Goal: Task Accomplishment & Management: Use online tool/utility

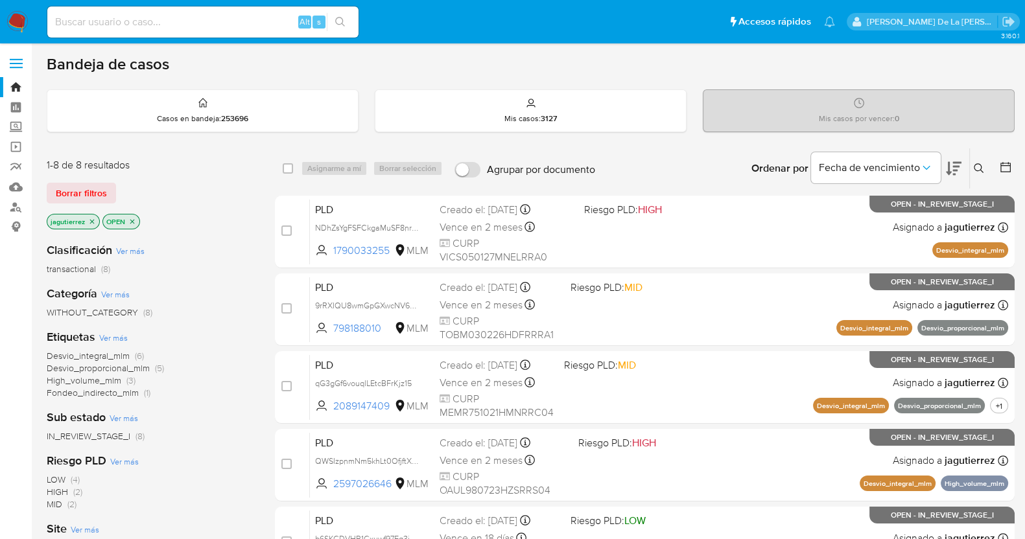
drag, startPoint x: 731, startPoint y: 0, endPoint x: 561, endPoint y: 78, distance: 187.6
click at [561, 78] on div "Bandeja de casos Casos en bandeja : 253696 Mis casos : 3127 Mis casos por vence…" at bounding box center [531, 456] width 968 height 805
click at [93, 222] on icon "close-filter" at bounding box center [92, 222] width 8 height 8
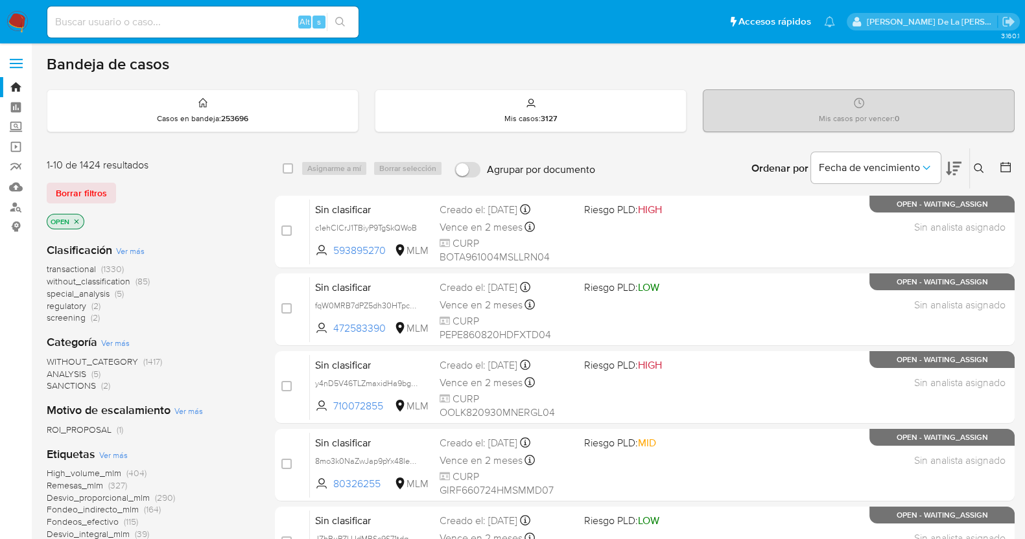
click at [65, 319] on span "screening" at bounding box center [66, 317] width 39 height 13
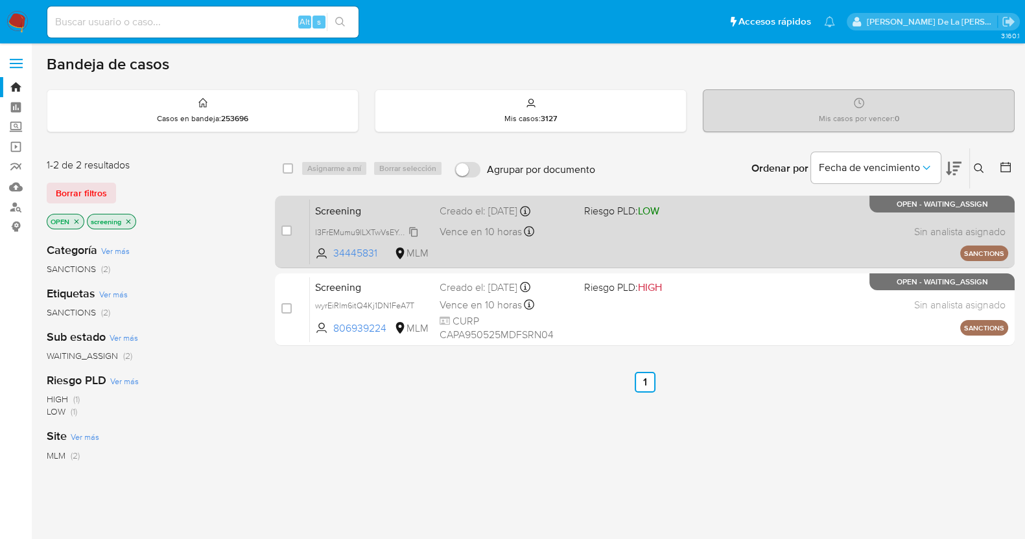
click at [373, 229] on span "I3FrEMumu9lLXTwVsEYoUZ2C" at bounding box center [369, 231] width 108 height 14
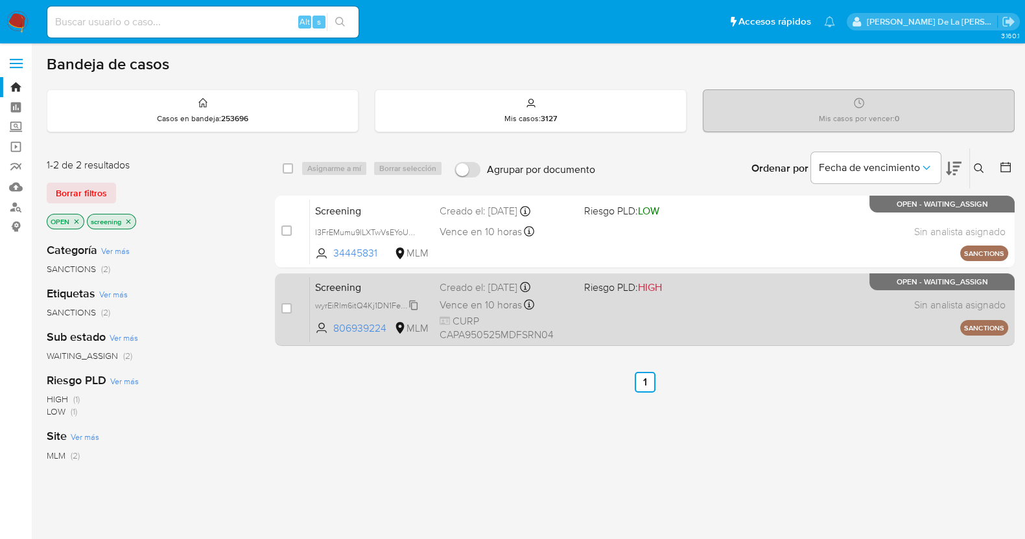
click at [375, 299] on span "wyrEiRlm6itQ4Kj1DN1FeA7T" at bounding box center [364, 304] width 99 height 14
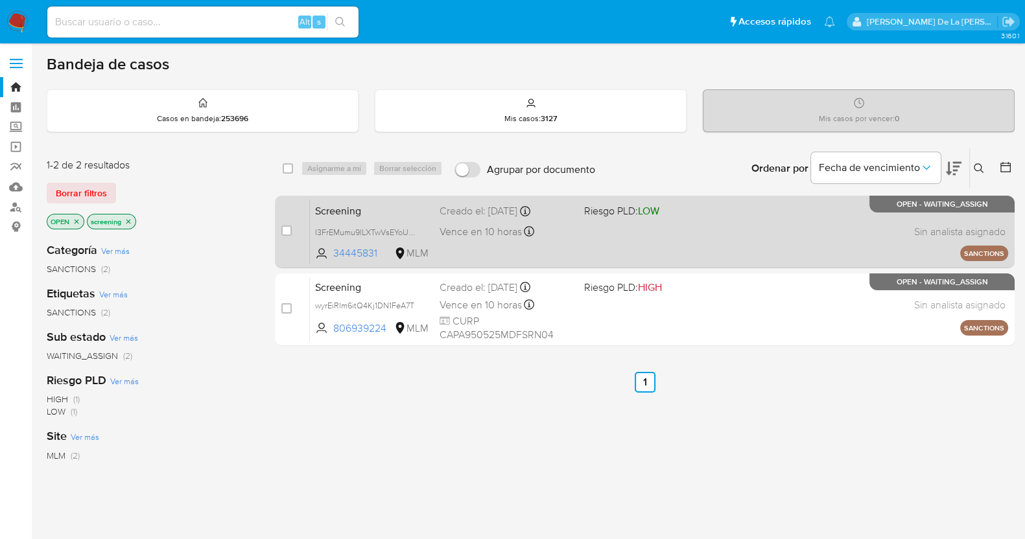
click at [627, 214] on span "Riesgo PLD: LOW" at bounding box center [621, 210] width 75 height 14
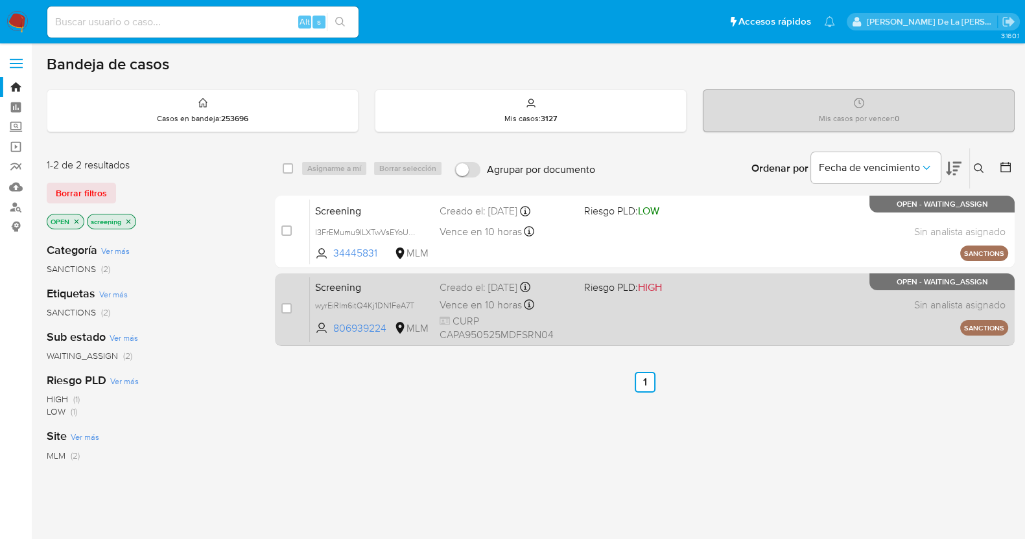
click at [655, 303] on span at bounding box center [651, 304] width 134 height 3
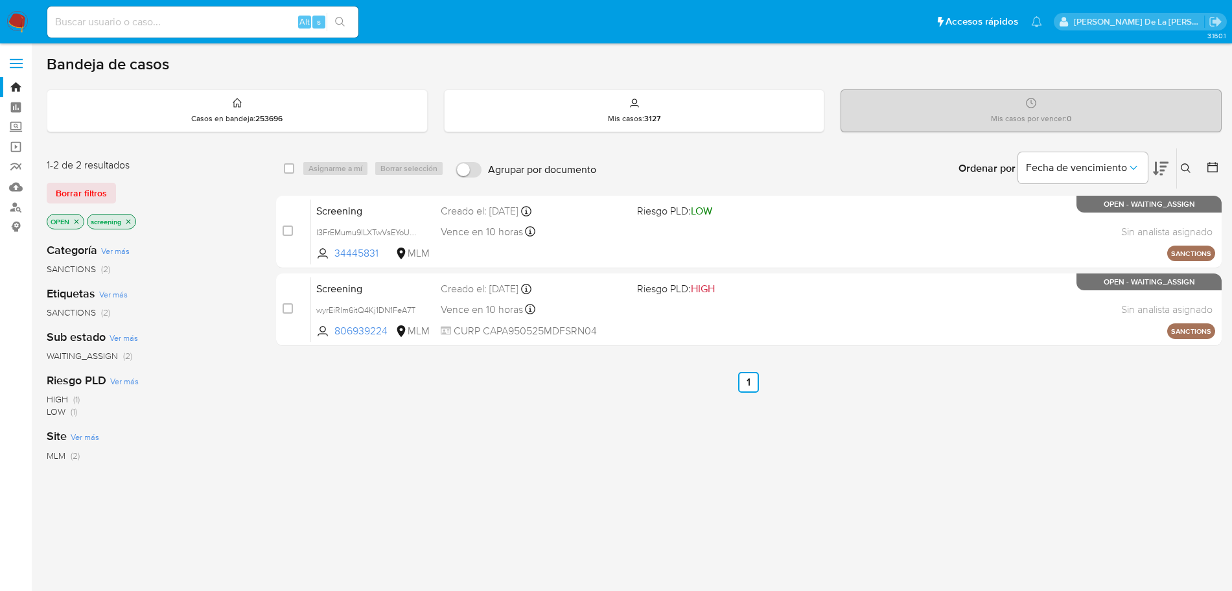
click at [13, 15] on img at bounding box center [17, 22] width 22 height 22
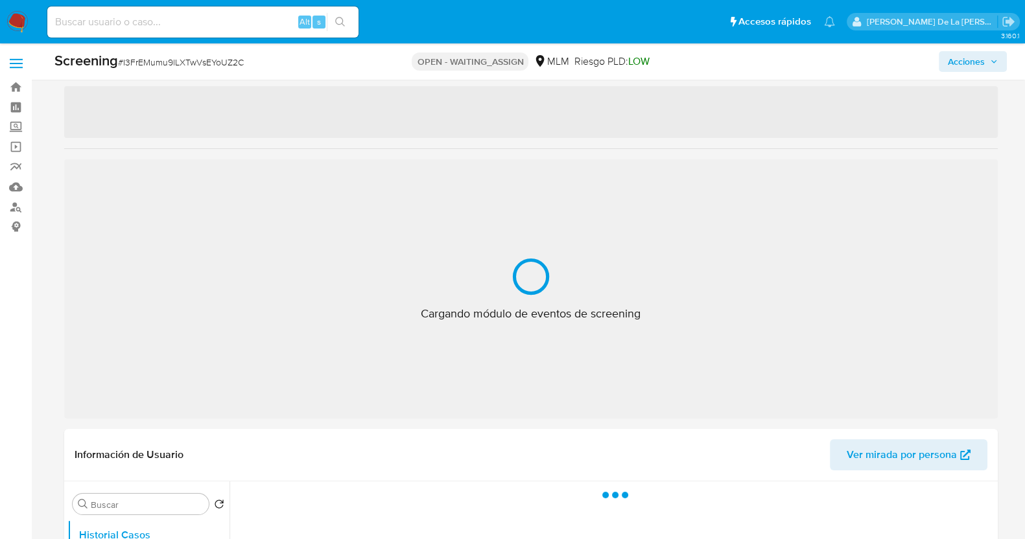
scroll to position [214, 0]
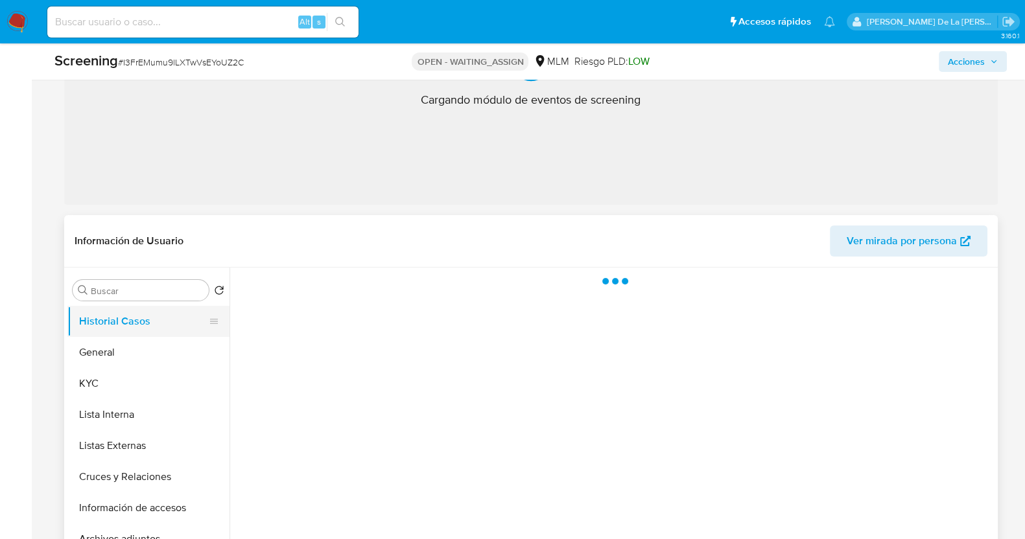
select select "10"
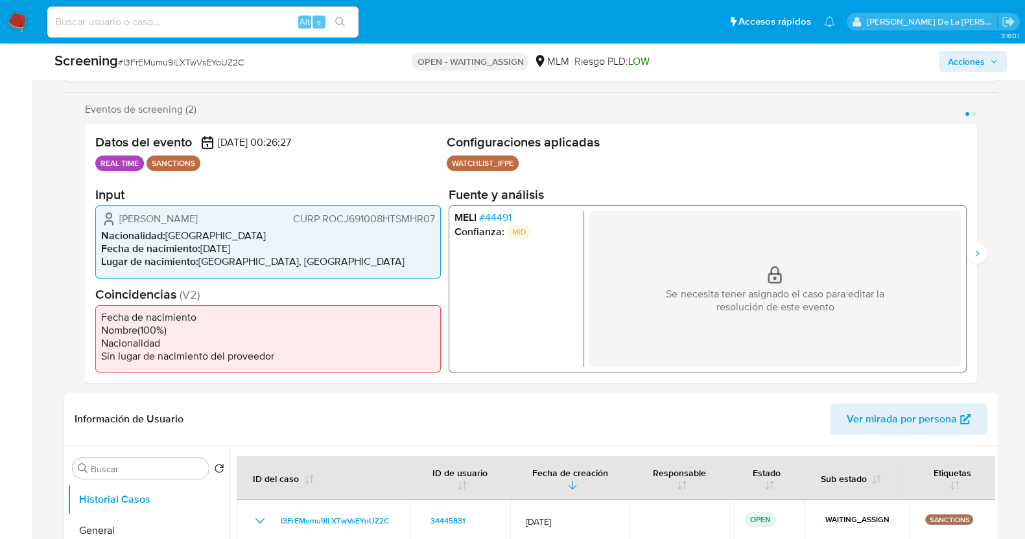
click at [92, 375] on div "Datos del evento 23/09/2025 00:26:27 REAL TIME SANCTIONS Configuraciones aplica…" at bounding box center [531, 253] width 892 height 259
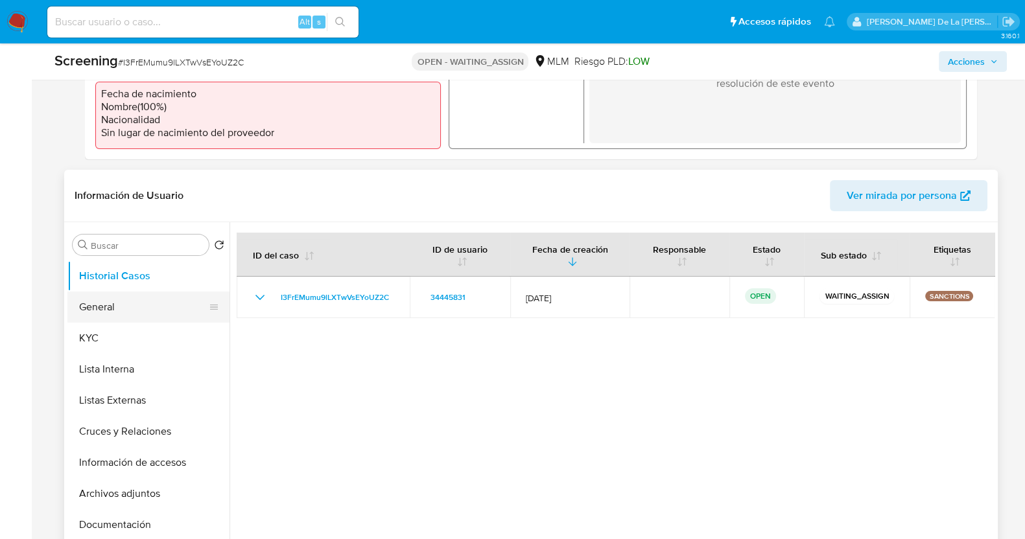
click at [114, 310] on button "General" at bounding box center [143, 307] width 152 height 31
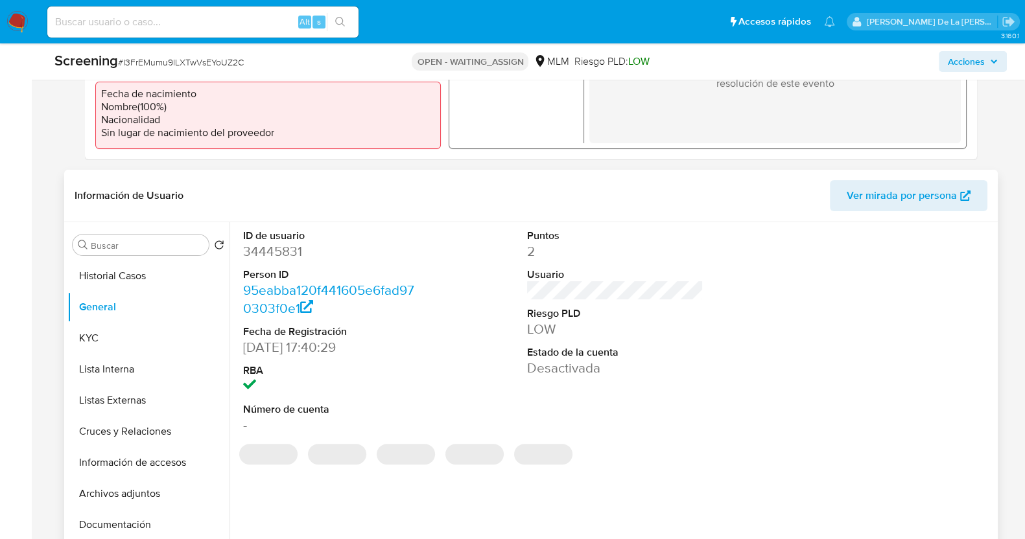
click at [292, 253] on dd "34445831" at bounding box center [331, 251] width 176 height 18
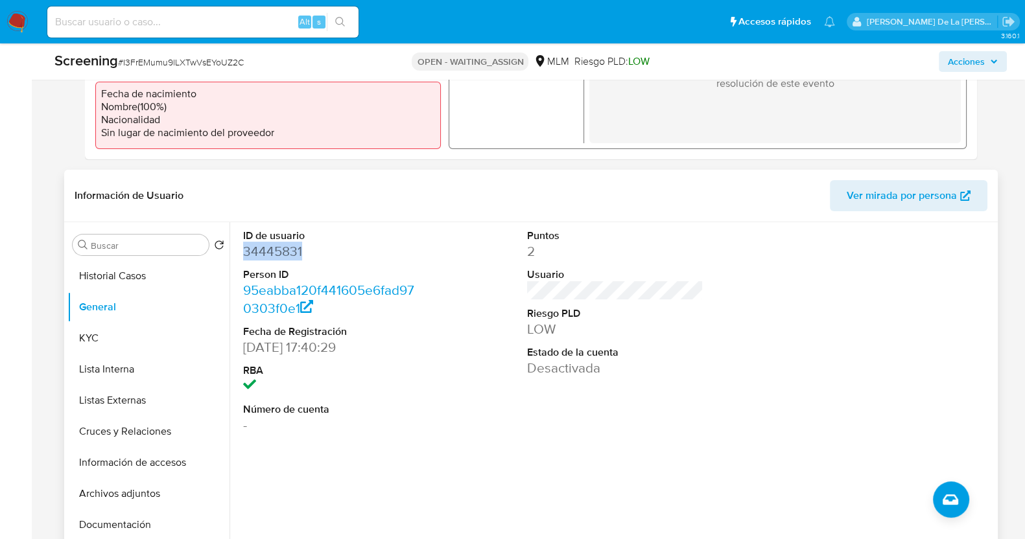
copy dd "34445831"
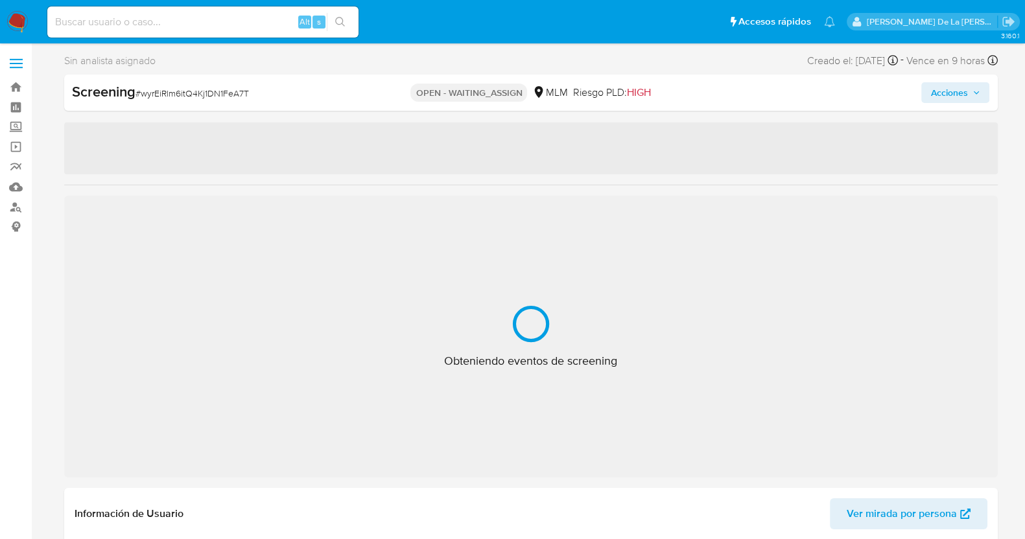
select select "10"
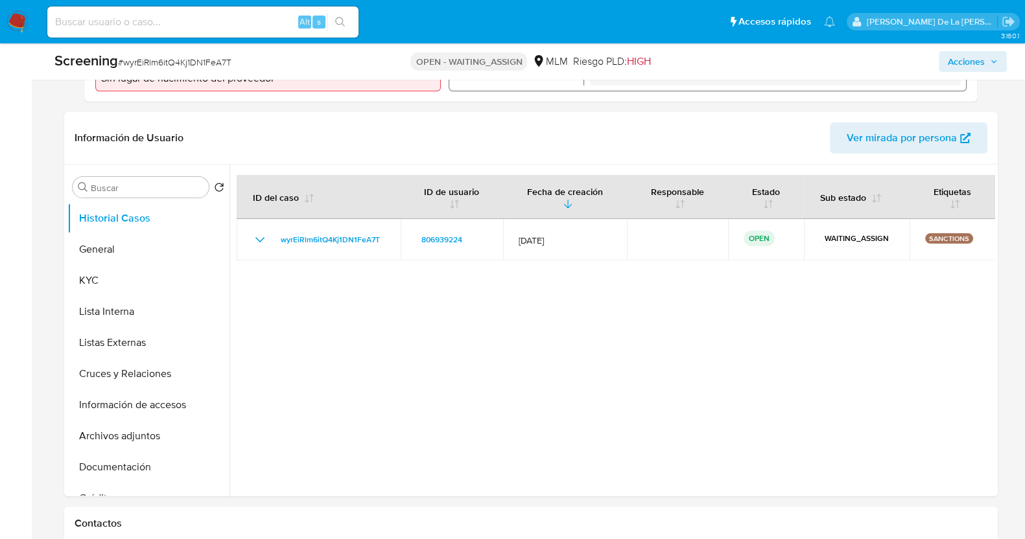
scroll to position [338, 0]
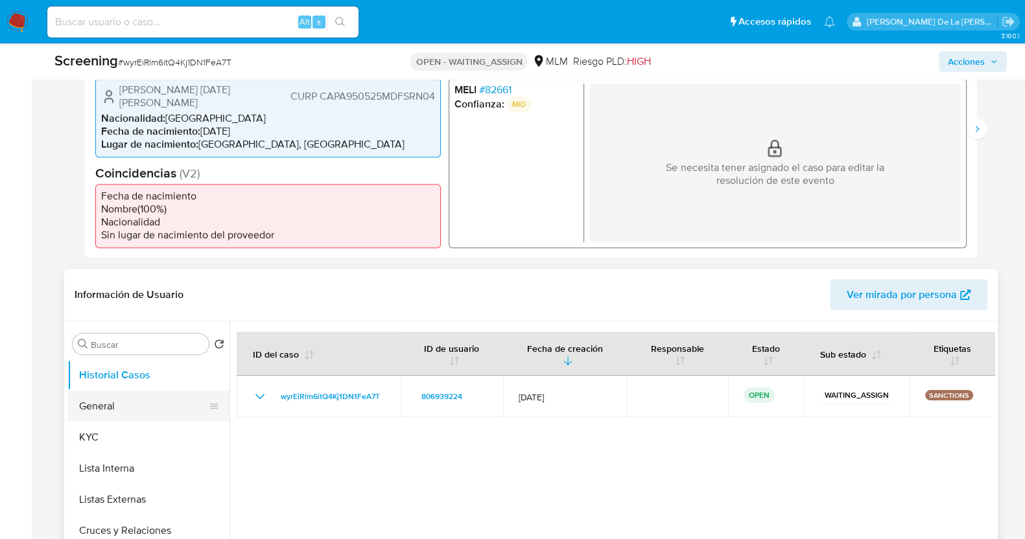
click at [96, 400] on button "General" at bounding box center [143, 406] width 152 height 31
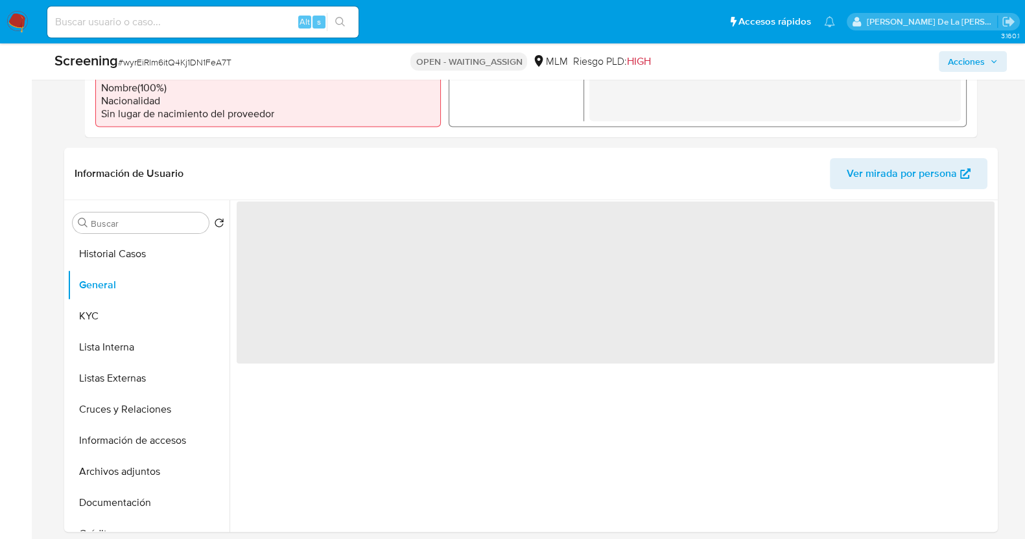
scroll to position [463, 0]
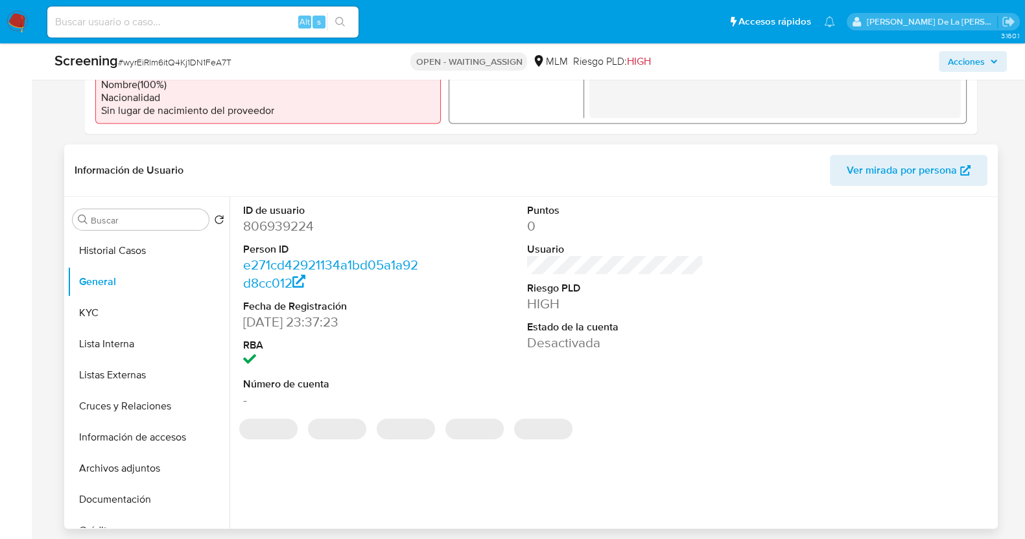
click at [256, 227] on dd "806939224" at bounding box center [331, 226] width 176 height 18
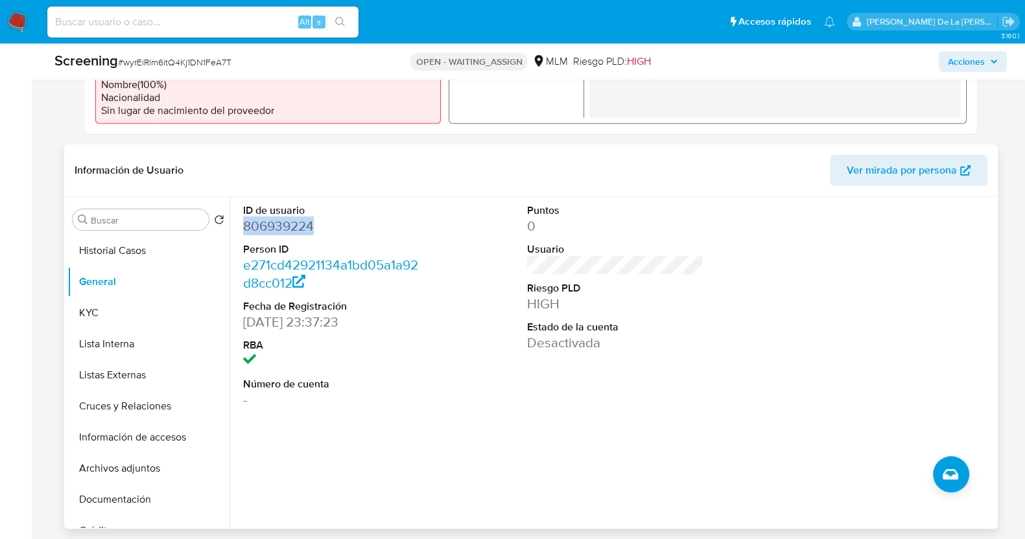
copy dd "806939224"
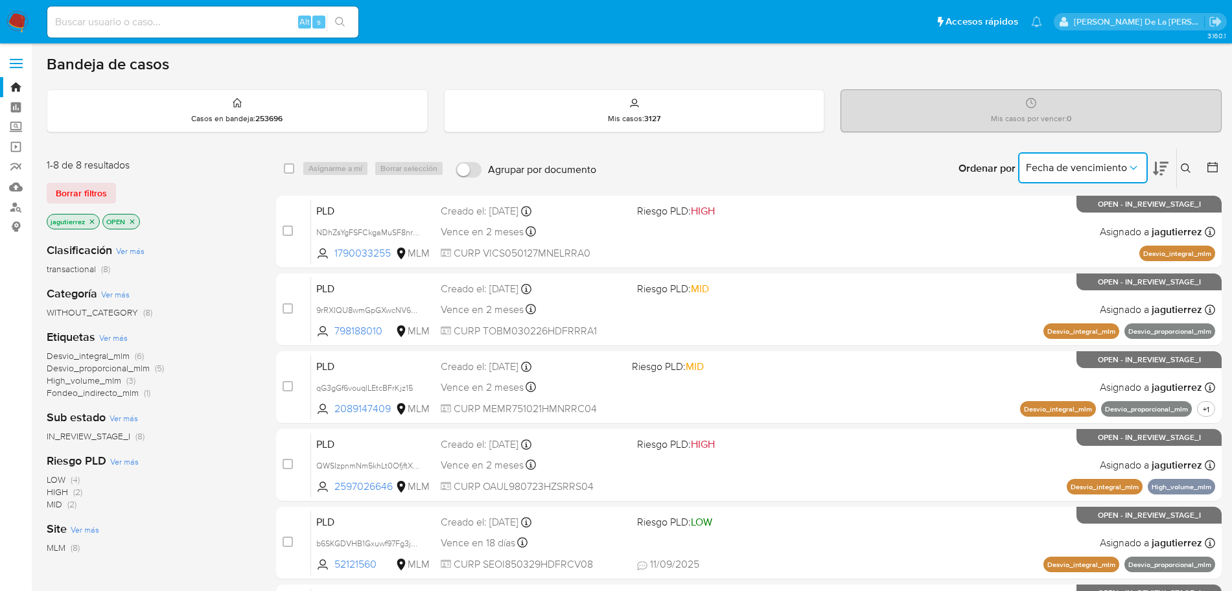
click at [1106, 159] on button "Fecha de vencimiento" at bounding box center [1083, 167] width 130 height 31
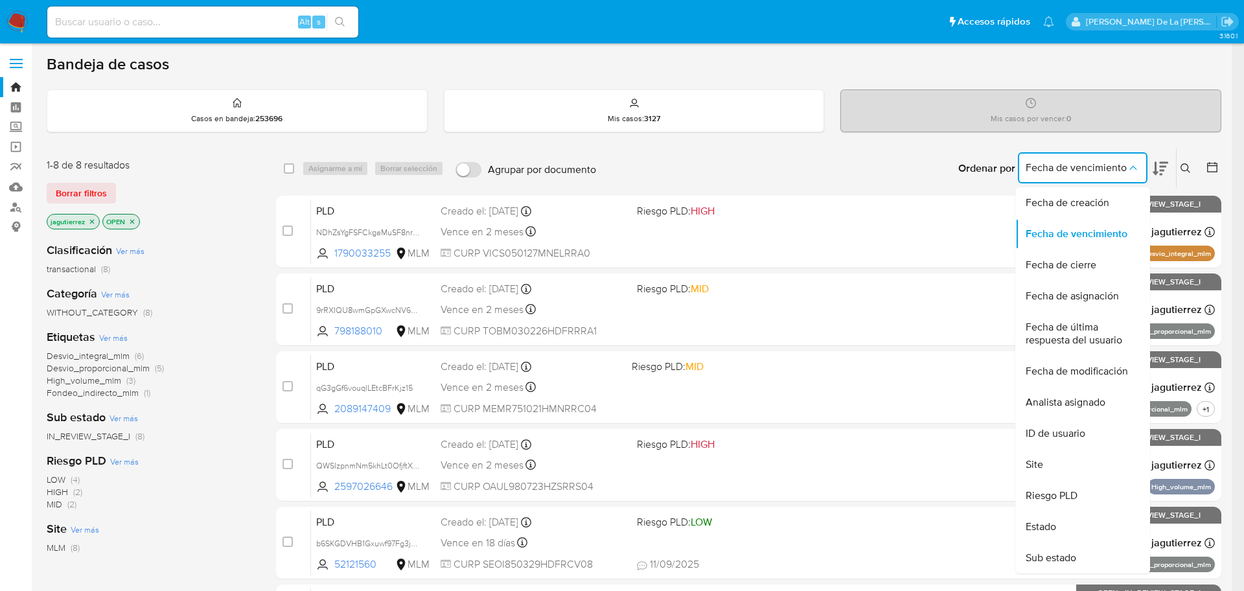
click at [1165, 163] on icon at bounding box center [1161, 169] width 16 height 14
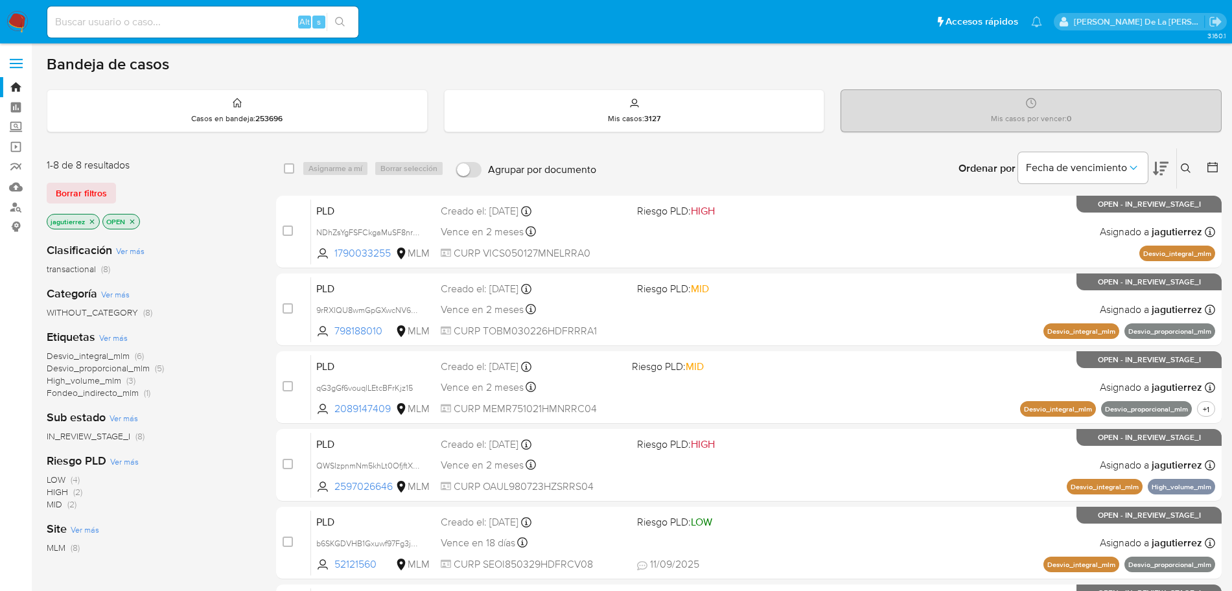
click at [1160, 167] on icon at bounding box center [1161, 169] width 16 height 14
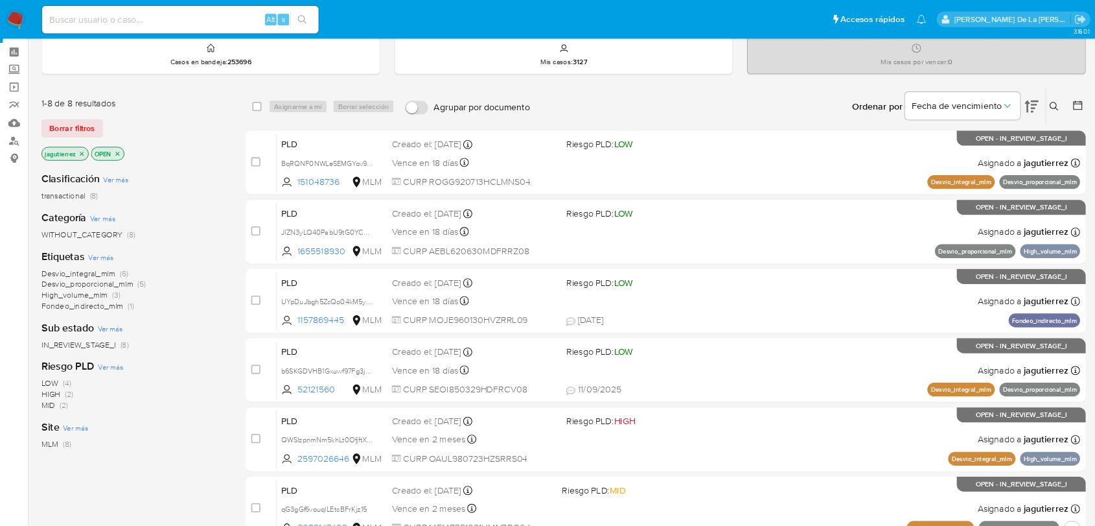
scroll to position [48, 0]
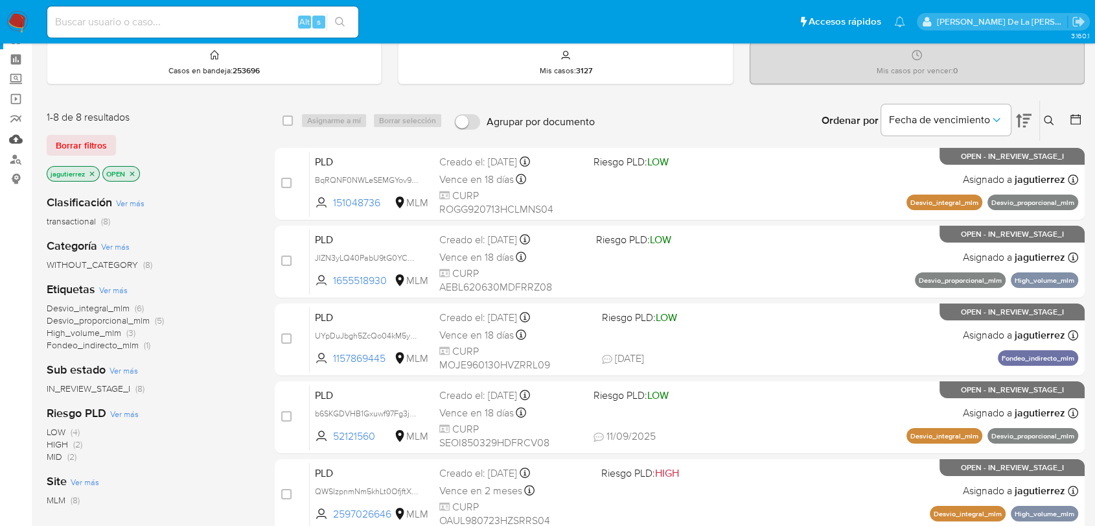
drag, startPoint x: 1063, startPoint y: 6, endPoint x: 16, endPoint y: 136, distance: 1055.2
click at [16, 136] on link "Mulan" at bounding box center [77, 139] width 154 height 20
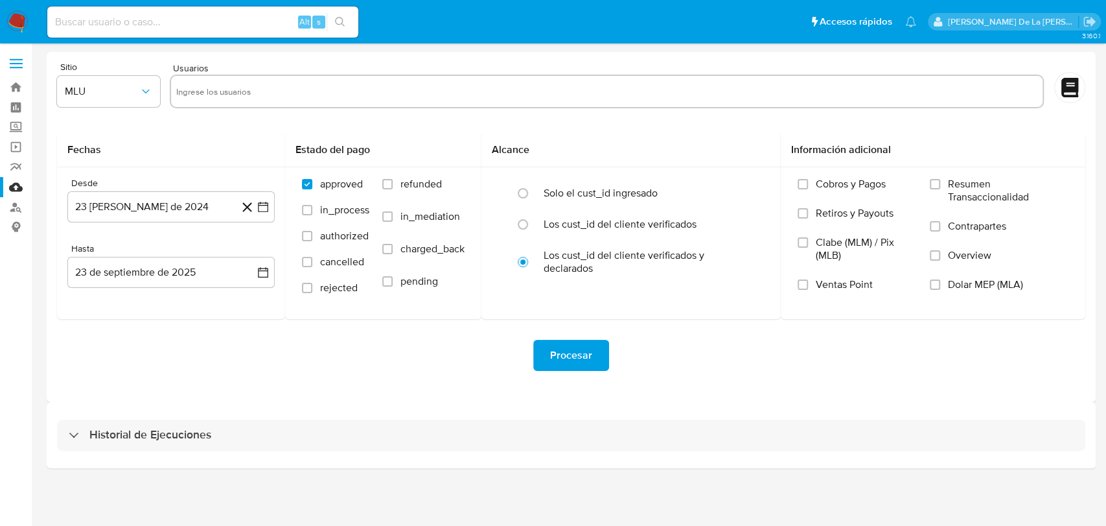
click at [58, 456] on div "Historial de Ejecuciones" at bounding box center [571, 435] width 1049 height 66
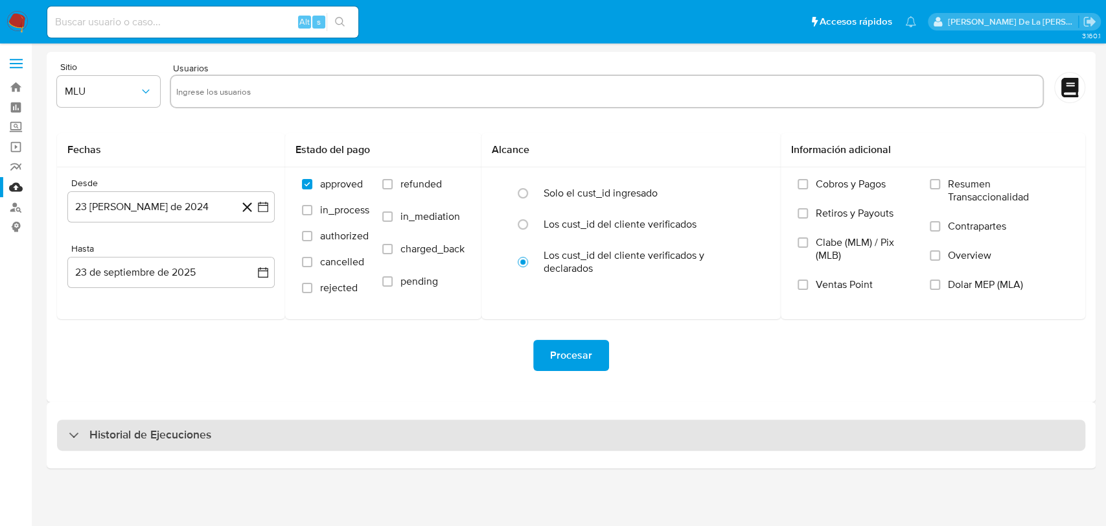
click at [99, 428] on h3 "Historial de Ejecuciones" at bounding box center [150, 435] width 122 height 16
select select "10"
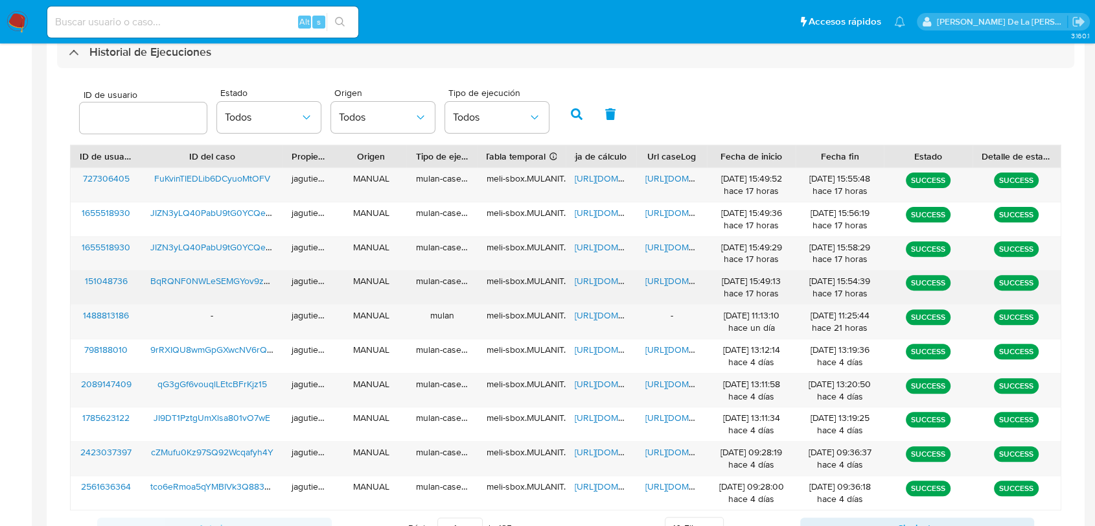
scroll to position [387, 0]
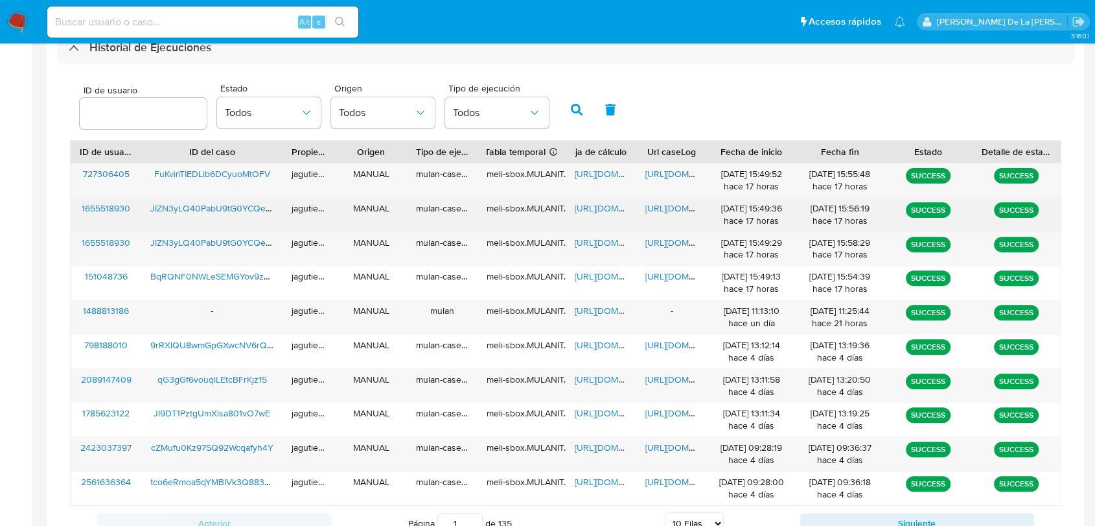
click at [196, 207] on span "JIZN3yLQ40PabU9tG0YCQePN" at bounding box center [213, 208] width 127 height 13
click at [597, 209] on span "https://docs.google.com/spreadsheets/d/1Eb7P_4sH351B4PoExfAOA02Ph7FNkpEdcWMPl6X…" at bounding box center [619, 208] width 89 height 13
click at [679, 210] on span "https://docs.google.com/document/d/1rrhkYf6gExfLzbhertVXcRK-OeRzmiapl7c3On5QOeQ…" at bounding box center [689, 208] width 89 height 13
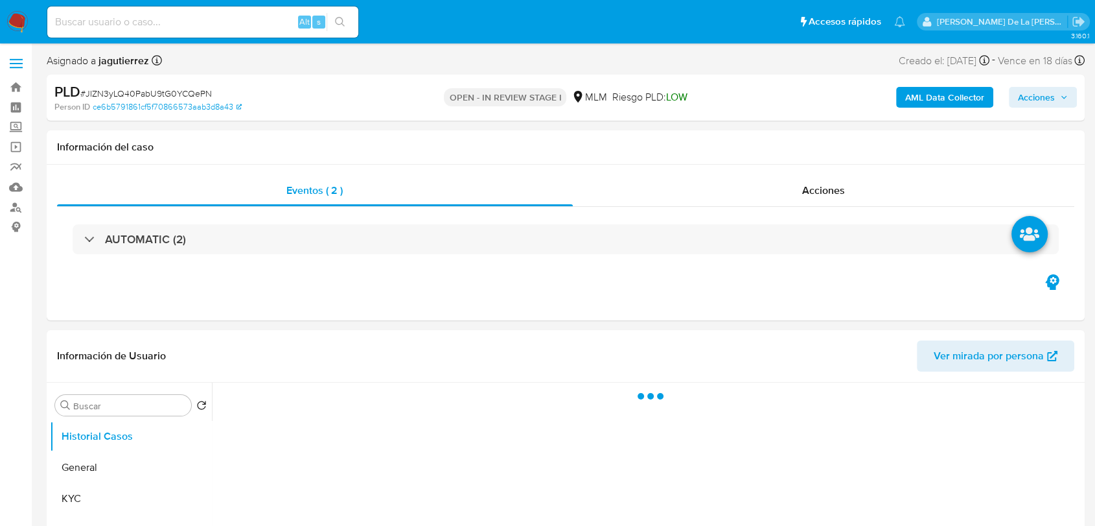
select select "10"
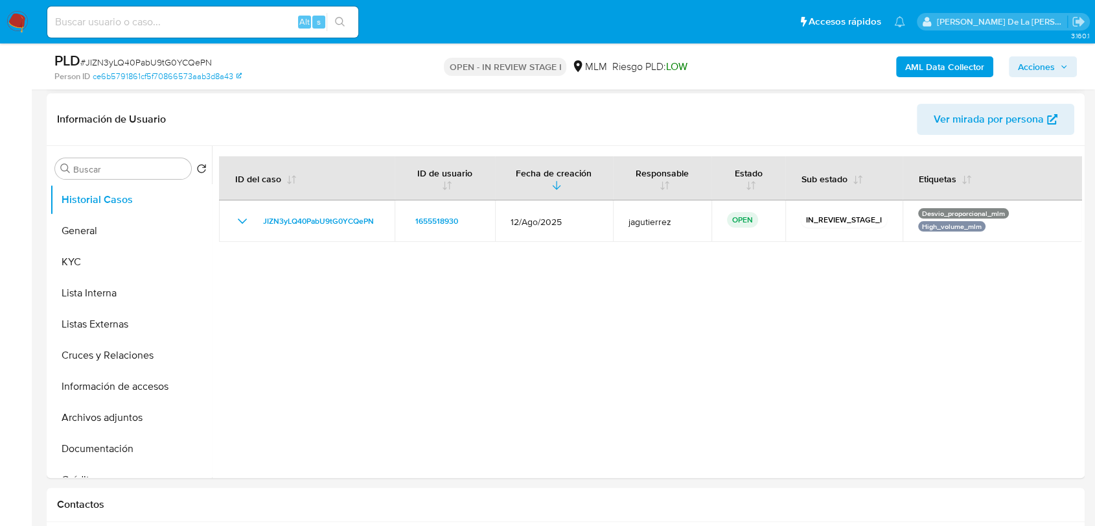
scroll to position [192, 0]
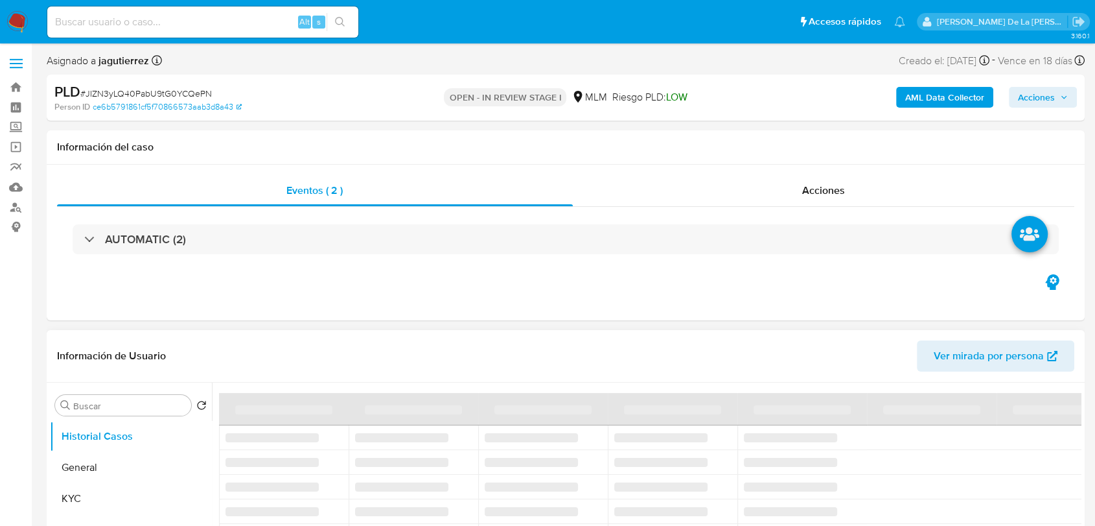
select select "10"
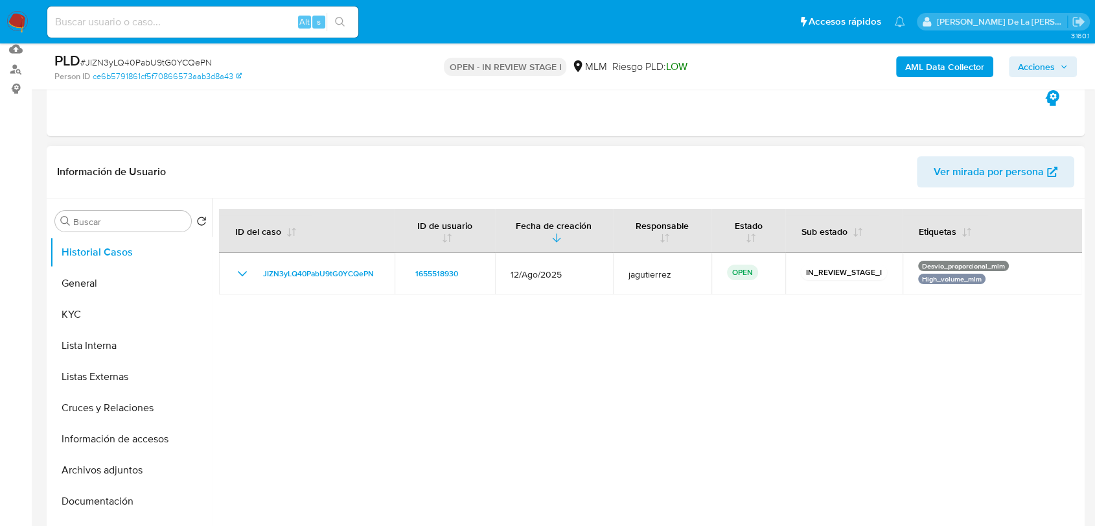
scroll to position [144, 0]
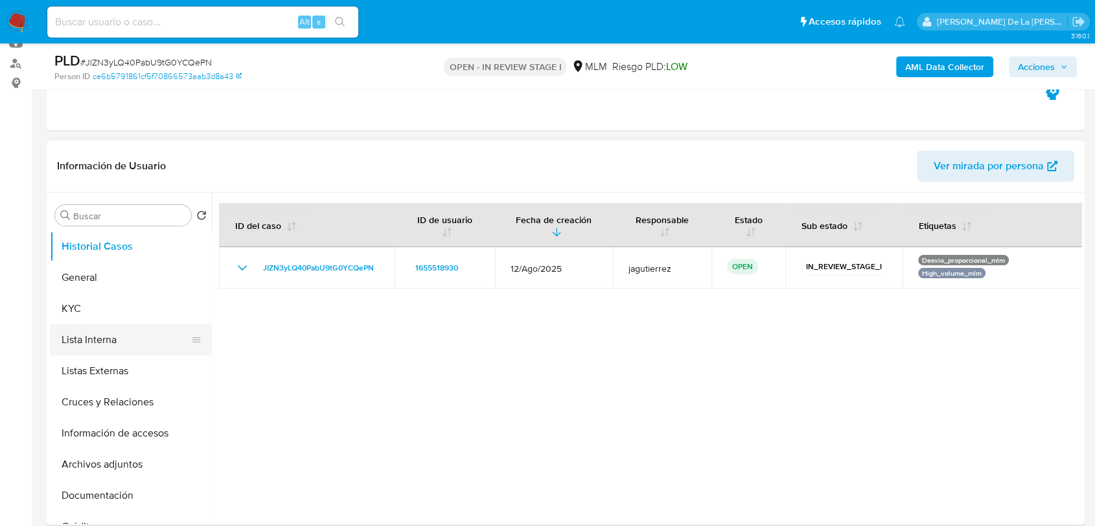
click at [116, 330] on button "Lista Interna" at bounding box center [126, 339] width 152 height 31
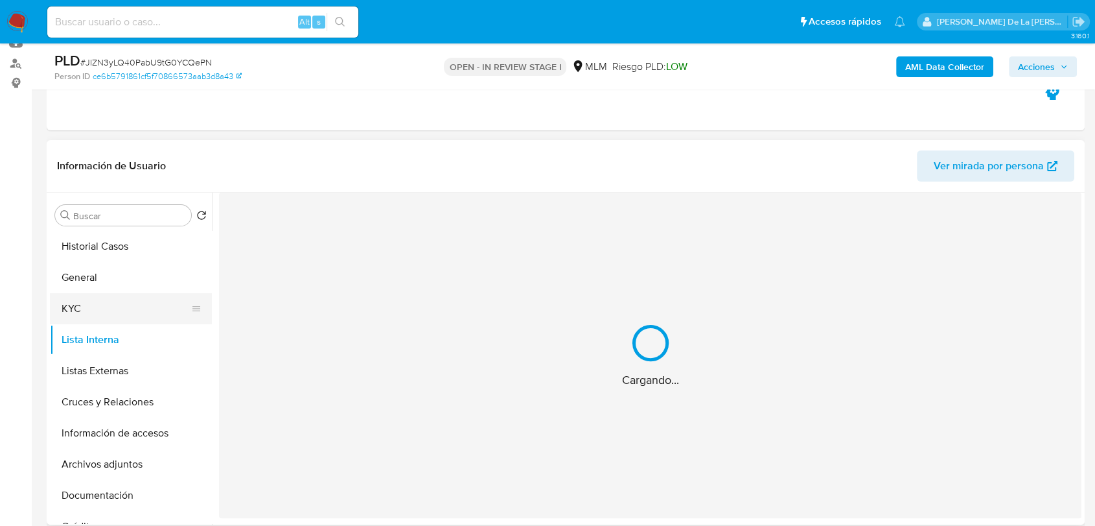
click at [115, 314] on button "KYC" at bounding box center [126, 308] width 152 height 31
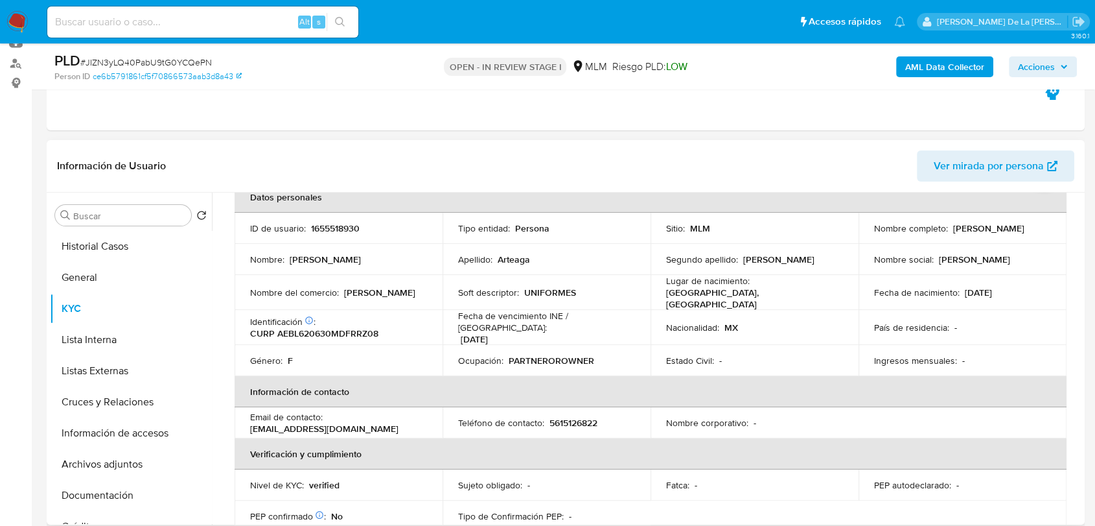
scroll to position [72, 0]
drag, startPoint x: 871, startPoint y: 233, endPoint x: 985, endPoint y: 241, distance: 114.4
click at [986, 241] on td "Nombre completo : Luz Maria Arteaga Barragan" at bounding box center [963, 228] width 208 height 31
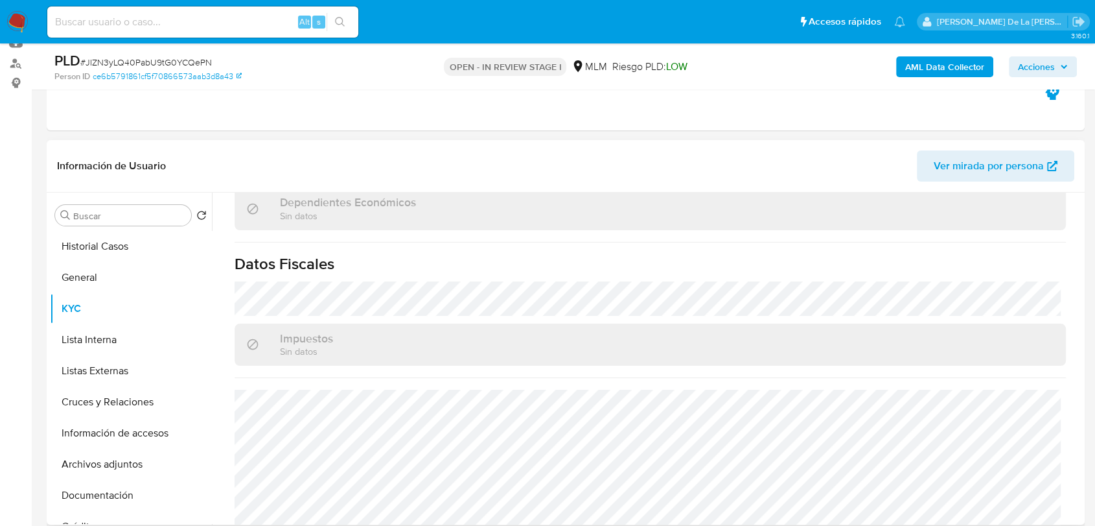
scroll to position [814, 0]
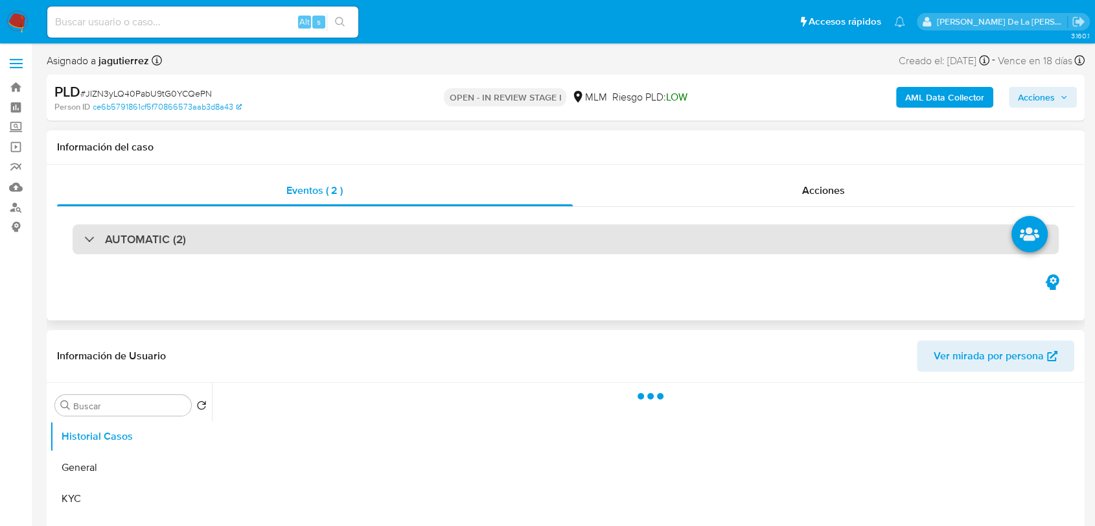
select select "10"
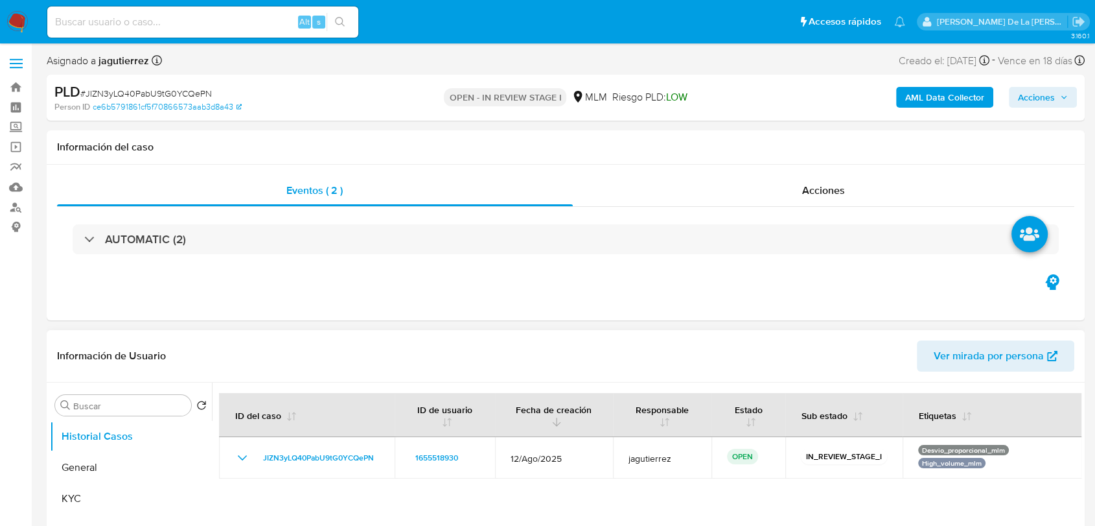
scroll to position [72, 0]
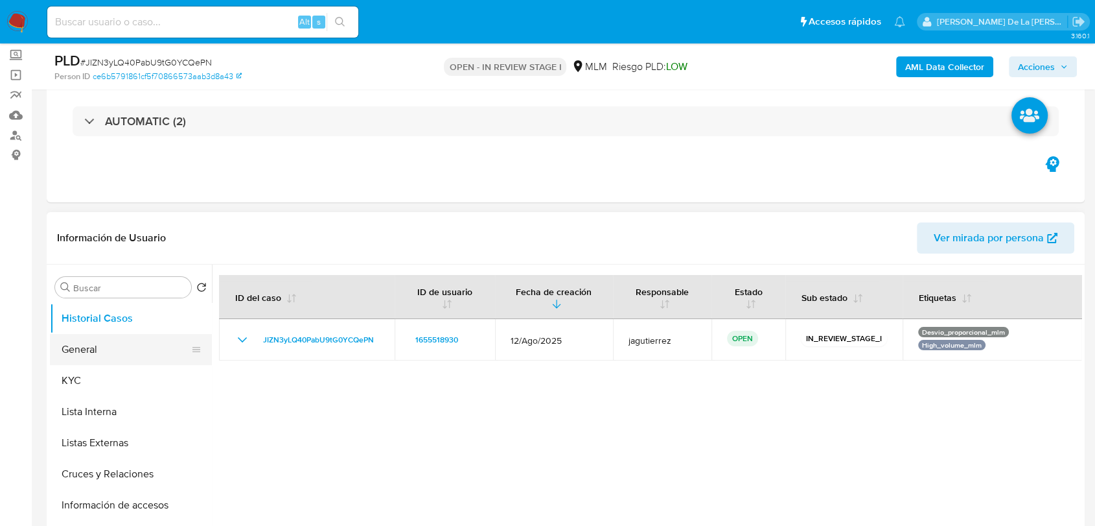
drag, startPoint x: 86, startPoint y: 351, endPoint x: 121, endPoint y: 352, distance: 35.0
click at [87, 352] on button "General" at bounding box center [126, 349] width 152 height 31
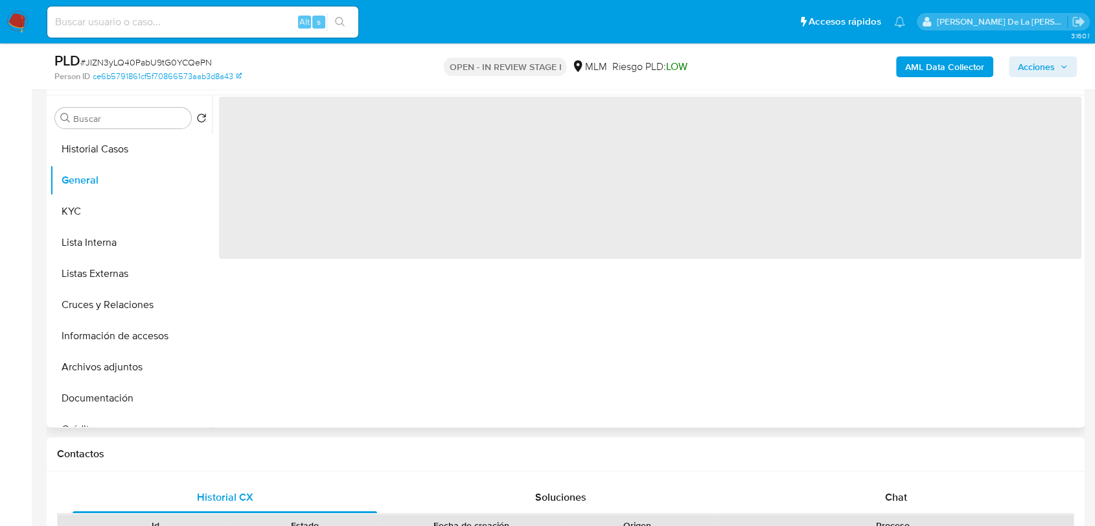
scroll to position [216, 0]
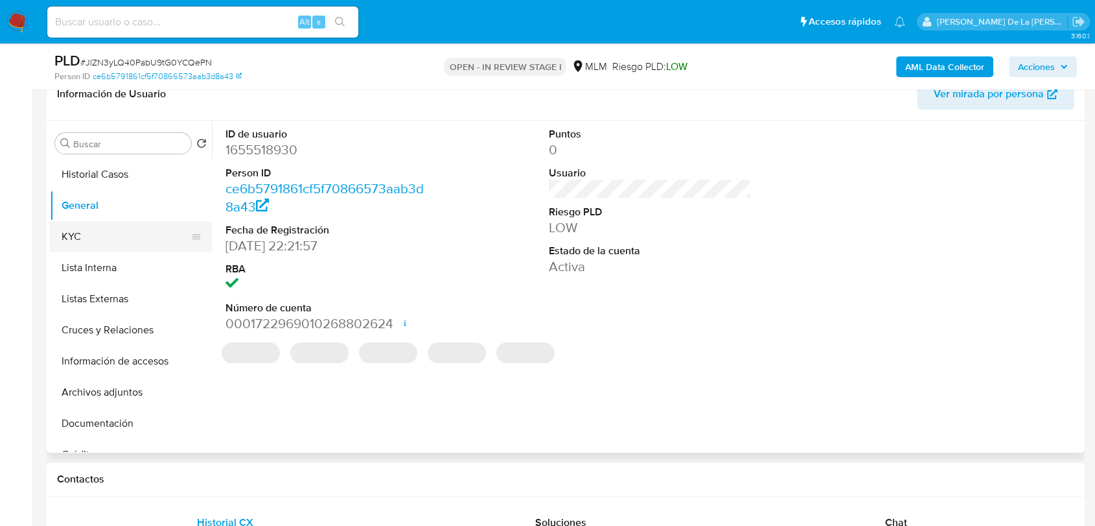
click at [86, 224] on button "KYC" at bounding box center [126, 236] width 152 height 31
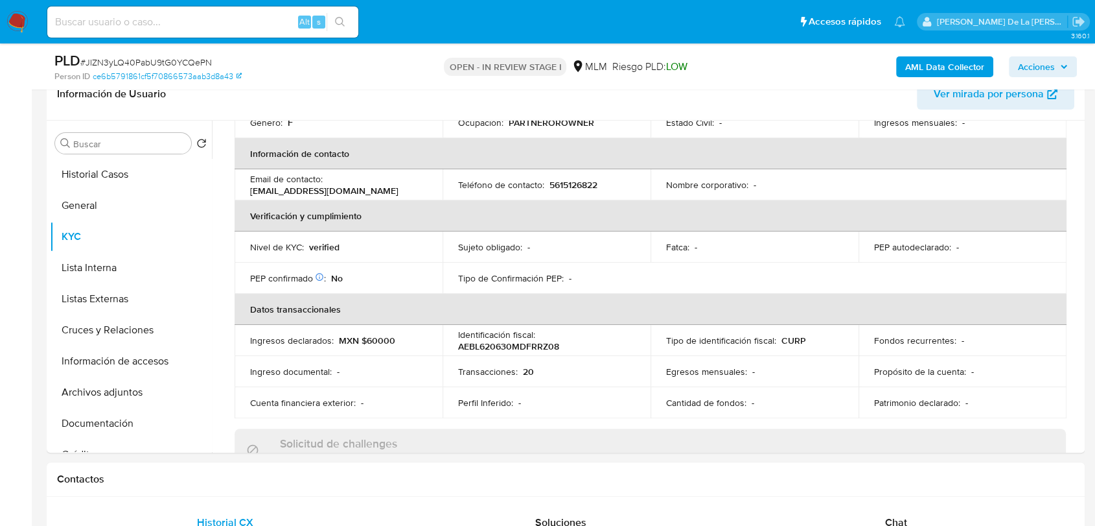
scroll to position [94, 0]
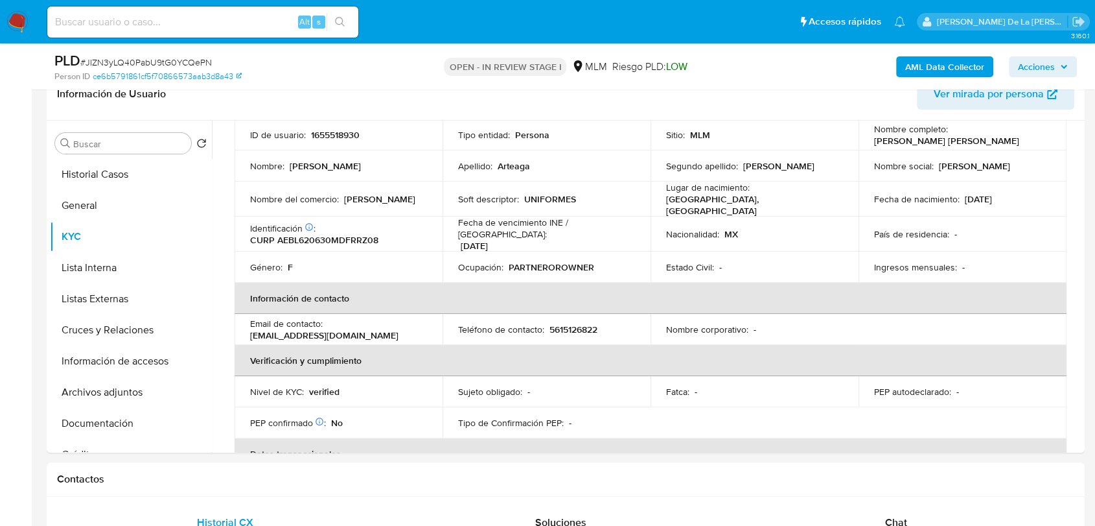
drag, startPoint x: 390, startPoint y: 327, endPoint x: 301, endPoint y: 329, distance: 89.4
click at [301, 329] on div "Email de contacto : facturacion@uniformeszafiro.com" at bounding box center [338, 329] width 177 height 23
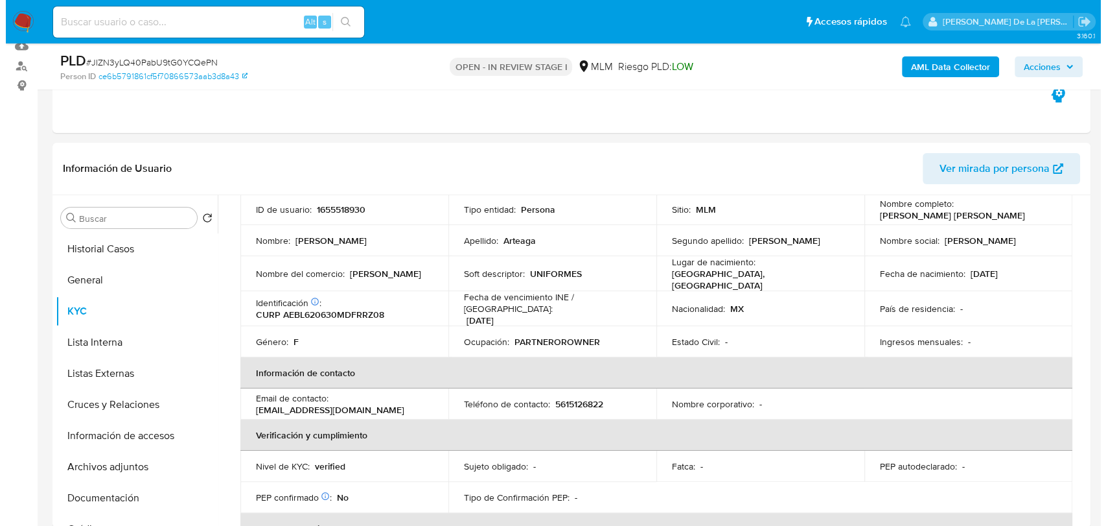
scroll to position [72, 0]
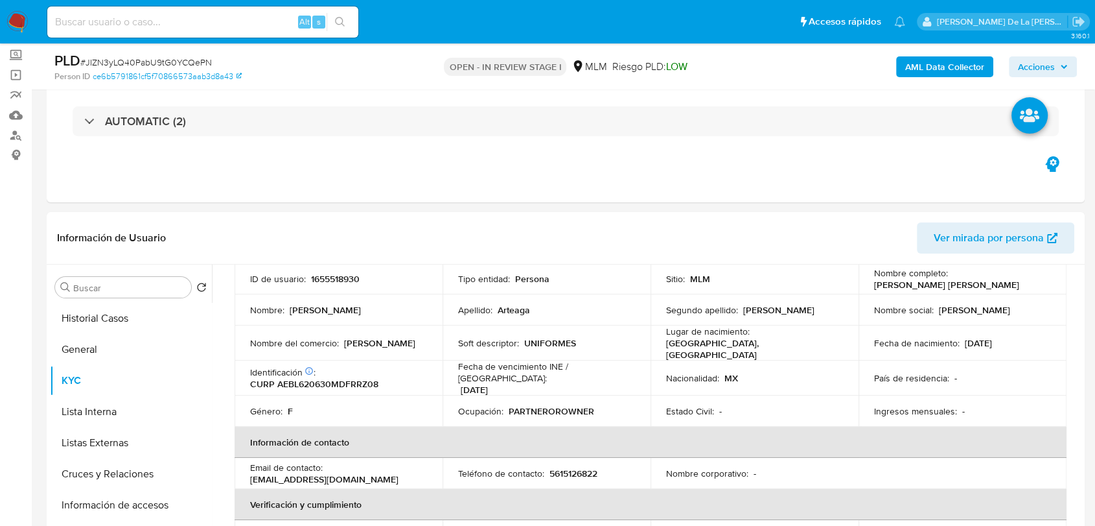
click at [939, 59] on b "AML Data Collector" at bounding box center [944, 66] width 79 height 21
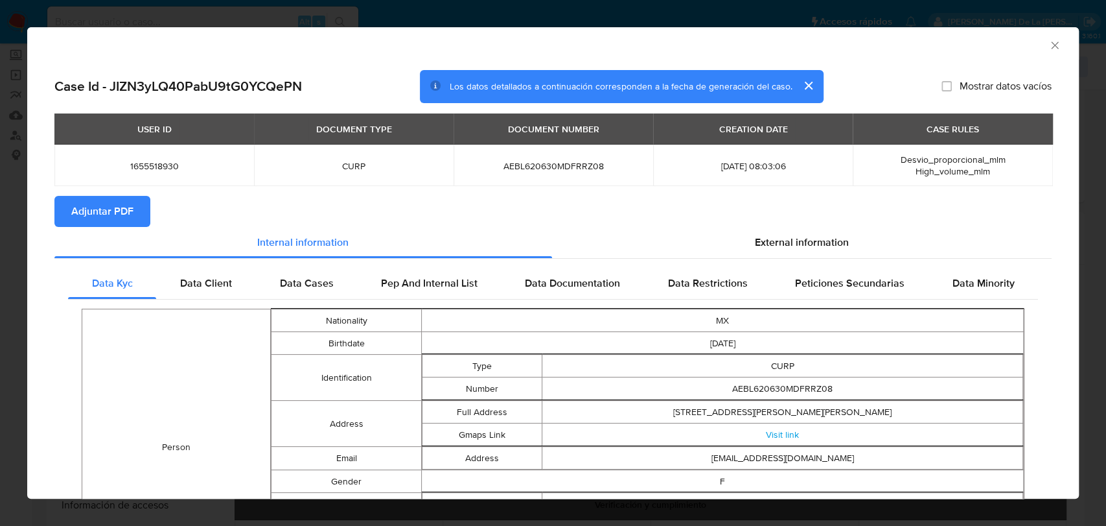
click at [119, 203] on span "Adjuntar PDF" at bounding box center [102, 211] width 62 height 29
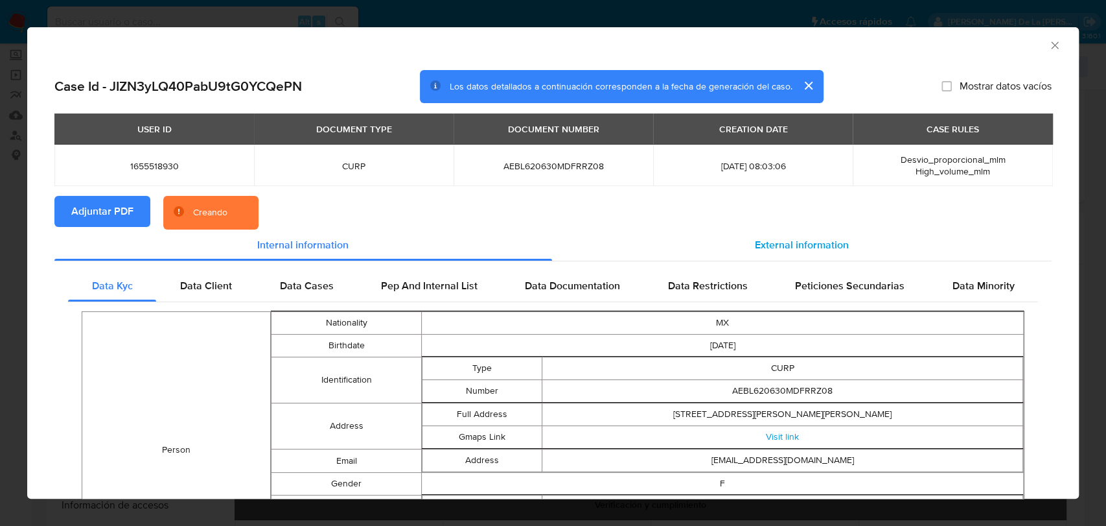
click at [798, 245] on span "External information" at bounding box center [802, 244] width 94 height 15
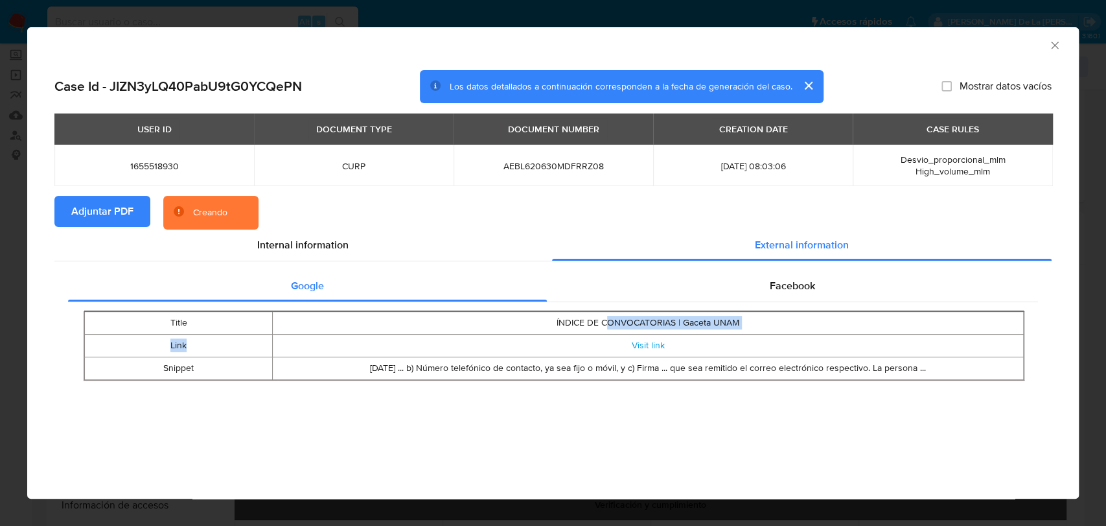
drag, startPoint x: 611, startPoint y: 318, endPoint x: 603, endPoint y: 354, distance: 37.1
click at [612, 353] on tbody "Title ÍNDICE DE CONVOCATORIAS | Gaceta UNAM Link Visit link Snippet Jan 29, 202…" at bounding box center [554, 346] width 939 height 68
drag, startPoint x: 593, startPoint y: 358, endPoint x: 597, endPoint y: 370, distance: 13.1
click at [593, 360] on td "Jan 29, 2024 ... b) Número telefónico de contacto, ya sea fijo o móvil, y c) Fi…" at bounding box center [648, 368] width 751 height 23
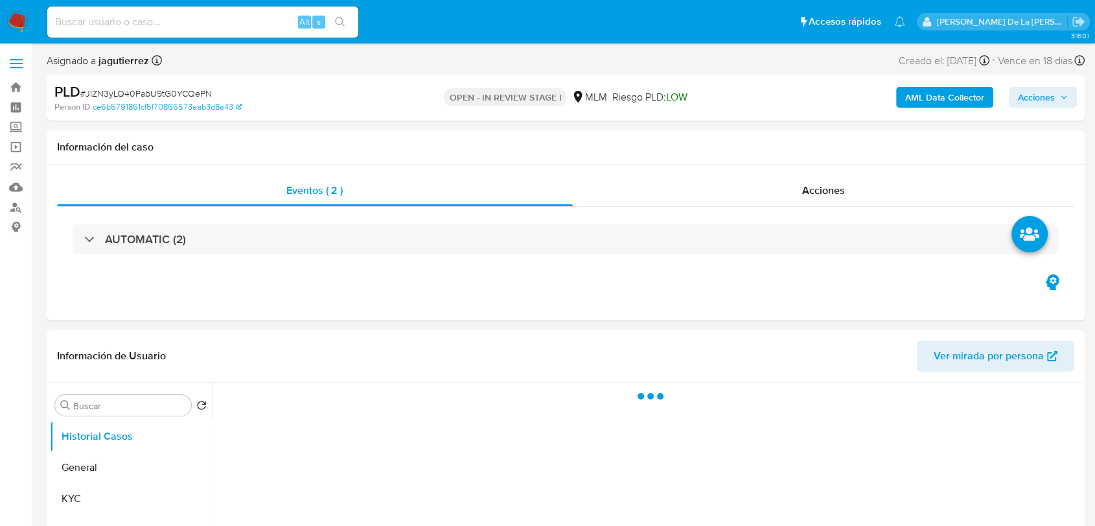
select select "10"
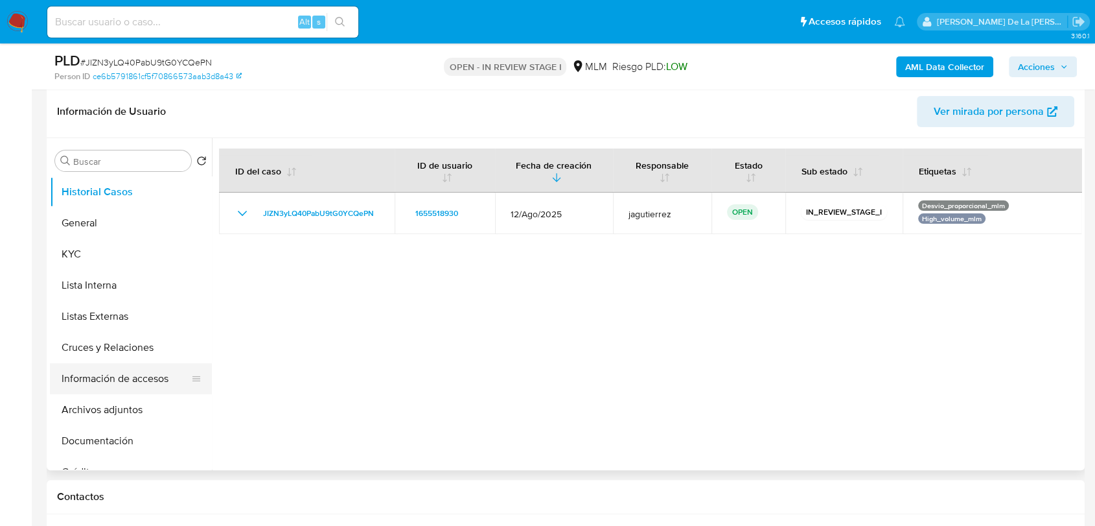
click at [130, 378] on button "Información de accesos" at bounding box center [126, 378] width 152 height 31
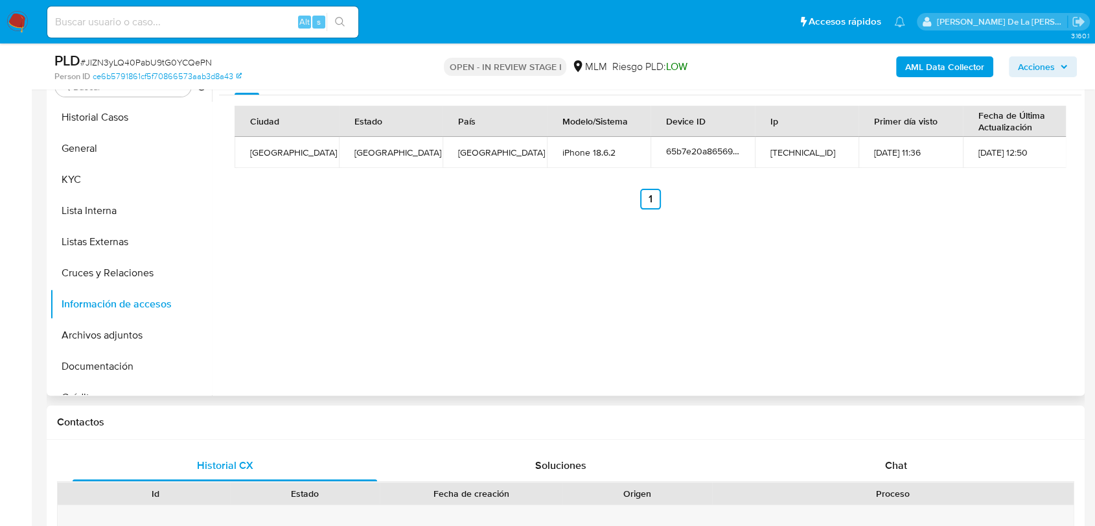
scroll to position [274, 0]
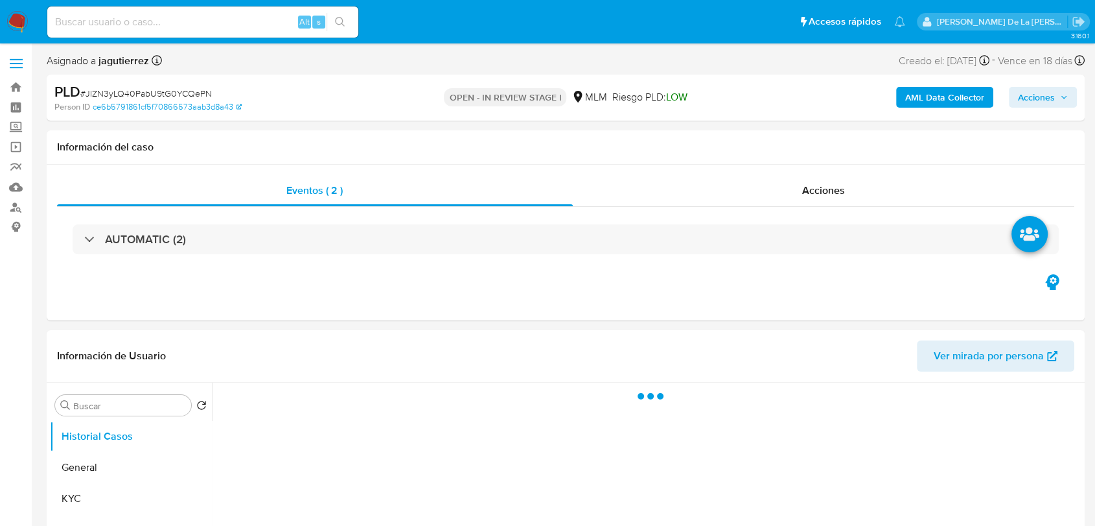
select select "10"
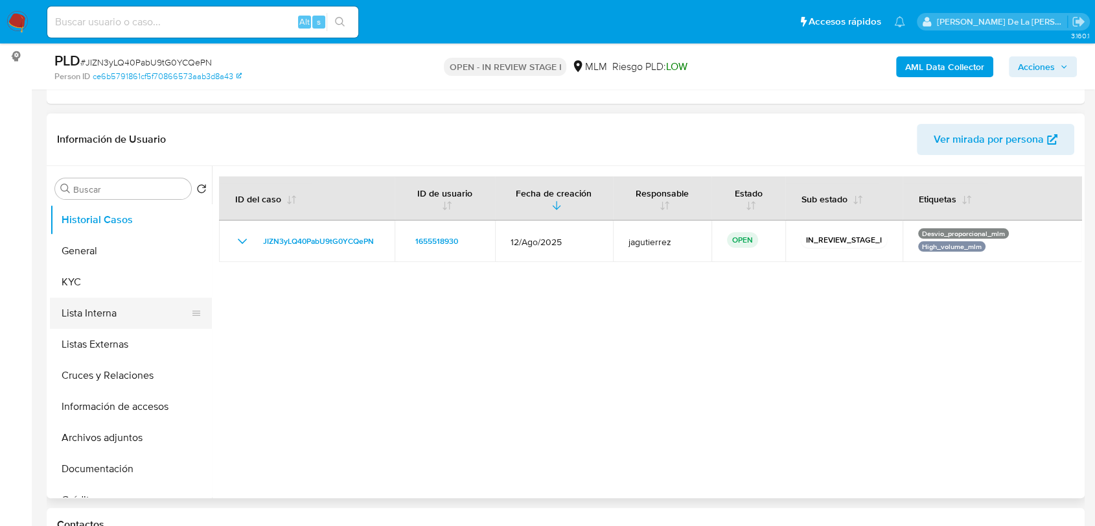
scroll to position [216, 0]
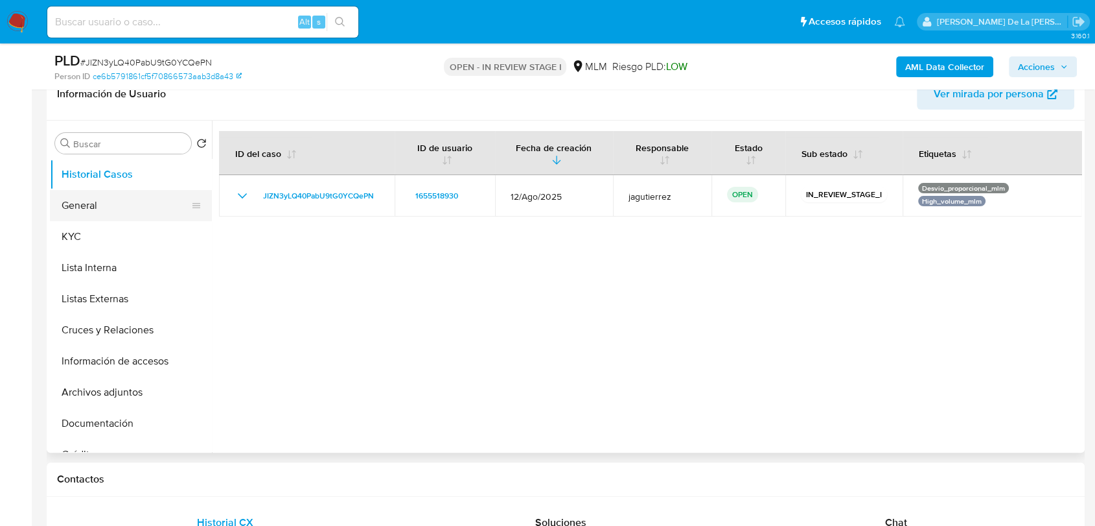
drag, startPoint x: 102, startPoint y: 191, endPoint x: 110, endPoint y: 190, distance: 7.8
click at [103, 193] on button "General" at bounding box center [126, 205] width 152 height 31
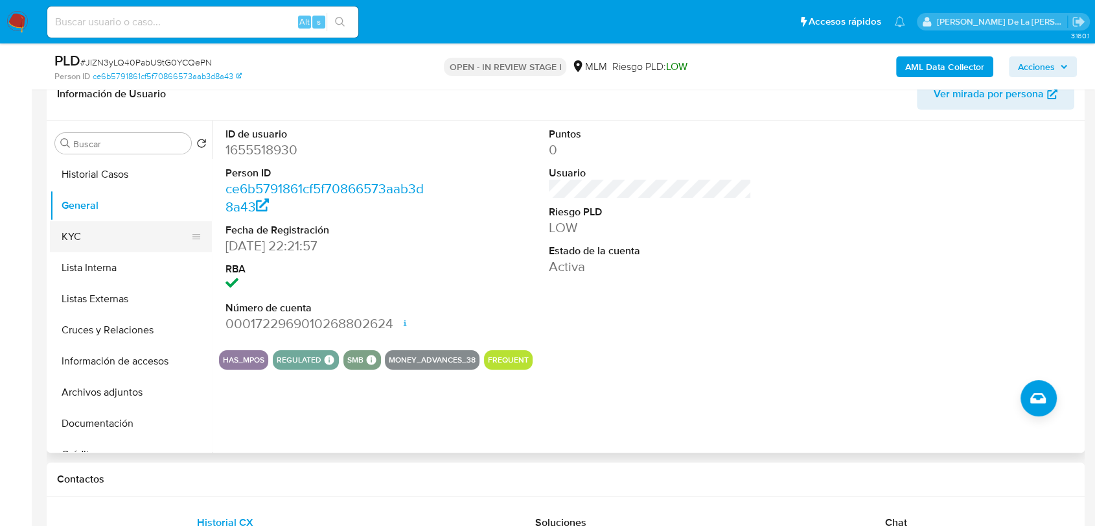
click at [114, 229] on button "KYC" at bounding box center [126, 236] width 152 height 31
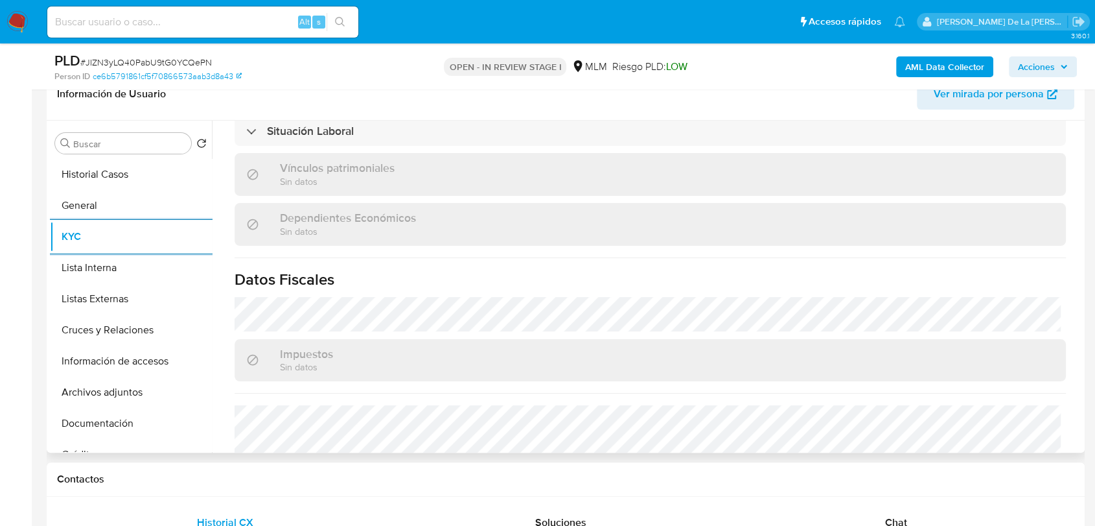
scroll to position [814, 0]
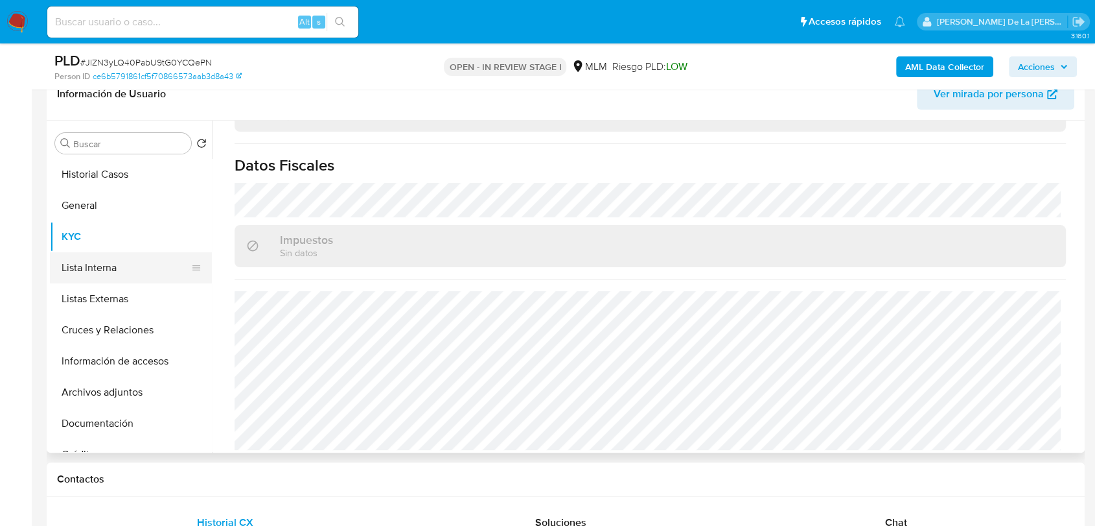
click at [111, 267] on button "Lista Interna" at bounding box center [126, 267] width 152 height 31
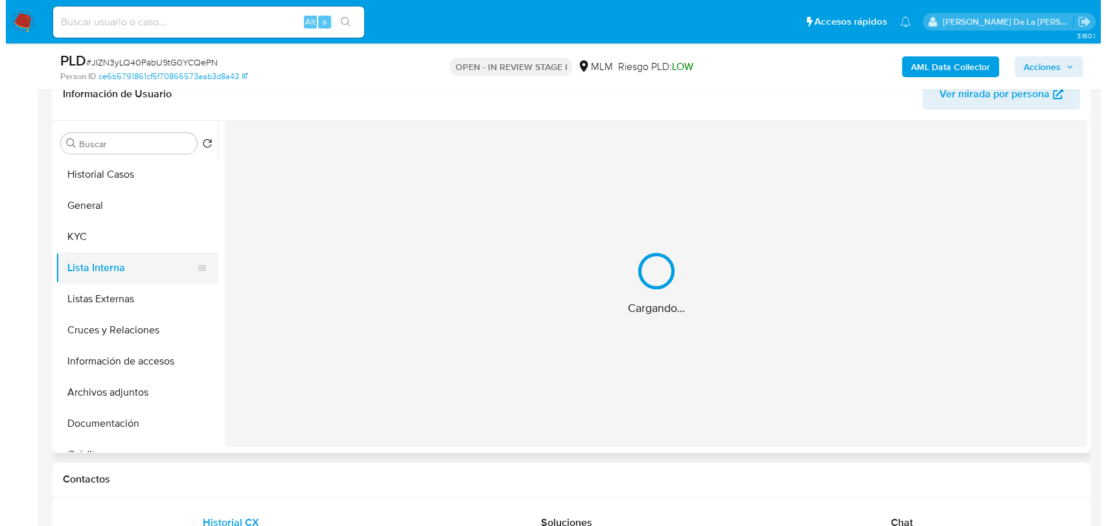
scroll to position [0, 0]
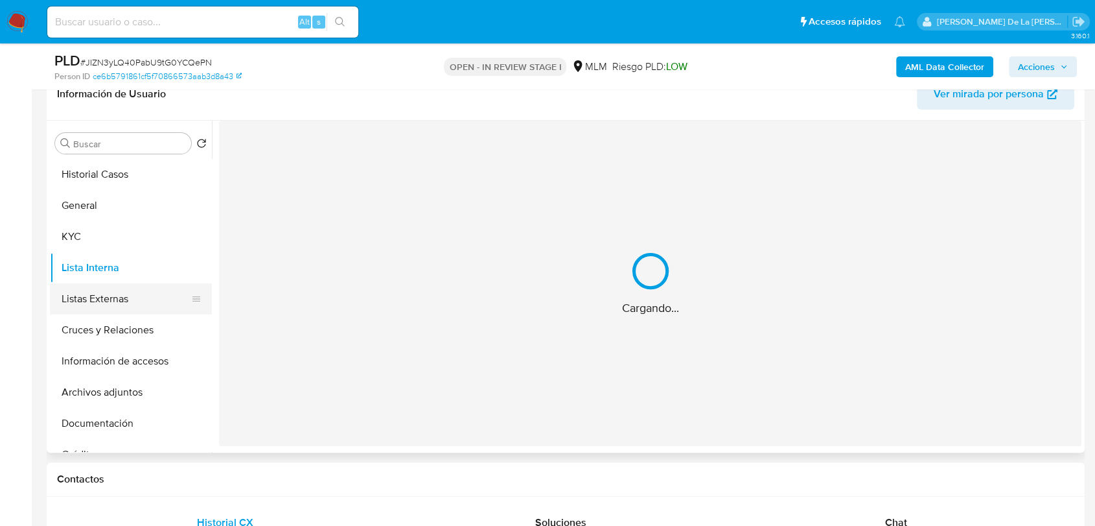
click at [111, 285] on button "Listas Externas" at bounding box center [126, 298] width 152 height 31
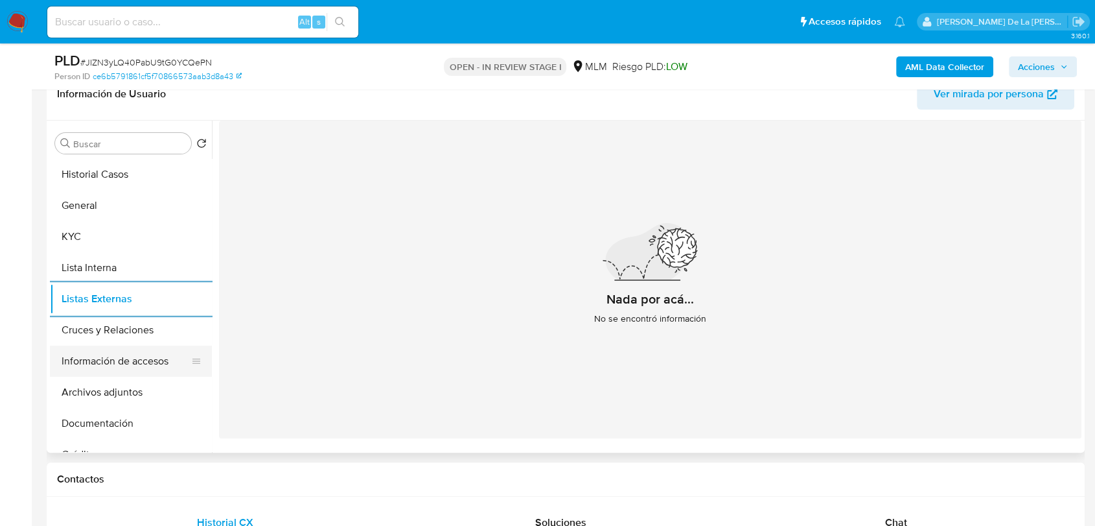
click at [113, 353] on button "Información de accesos" at bounding box center [126, 360] width 152 height 31
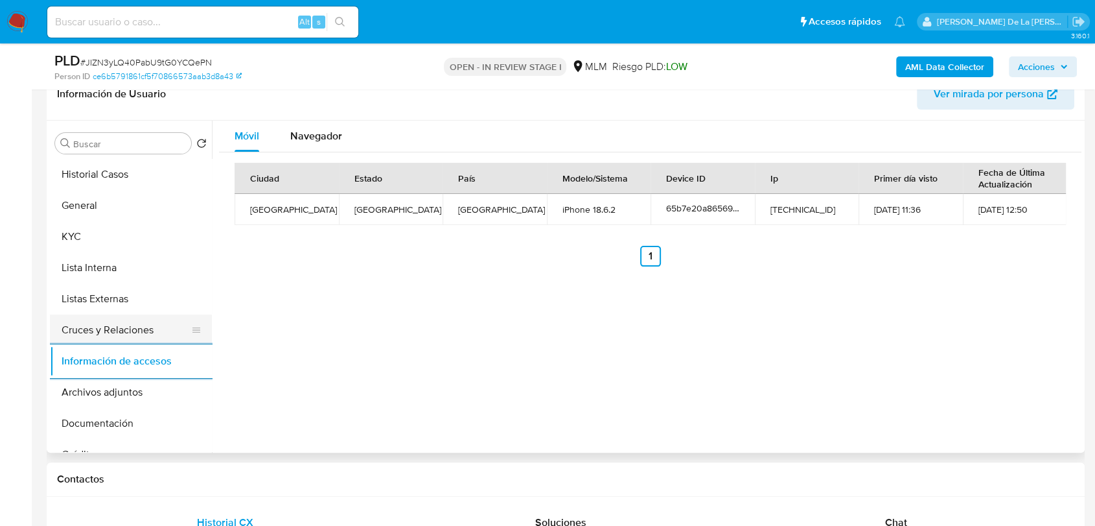
click at [98, 332] on button "Cruces y Relaciones" at bounding box center [126, 329] width 152 height 31
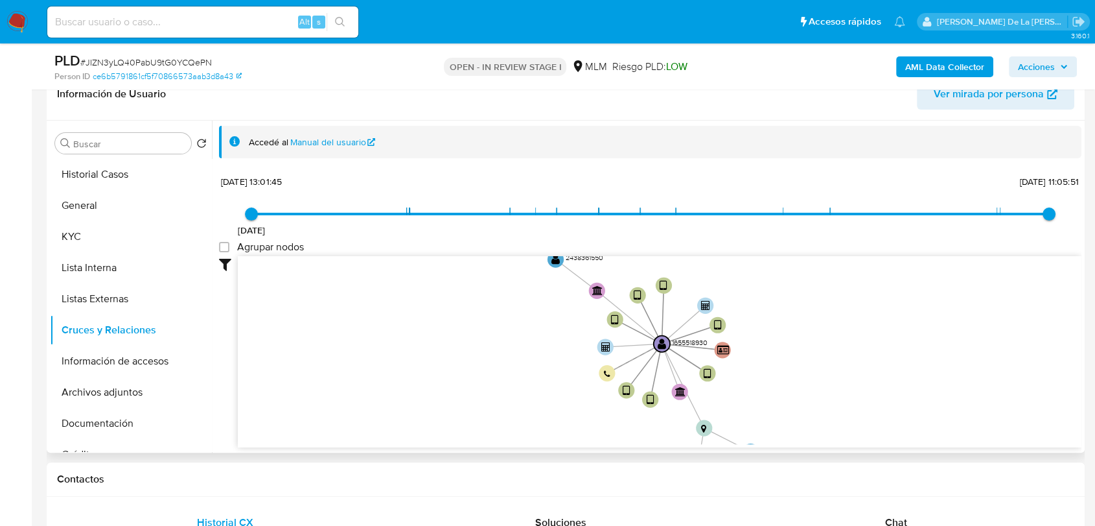
drag, startPoint x: 846, startPoint y: 306, endPoint x: 759, endPoint y: 348, distance: 96.5
click at [755, 351] on icon "device-65b7e20a865694f4a9f04e55  user-1655518930  1655518930 device-666a4efb9…" at bounding box center [660, 350] width 844 height 188
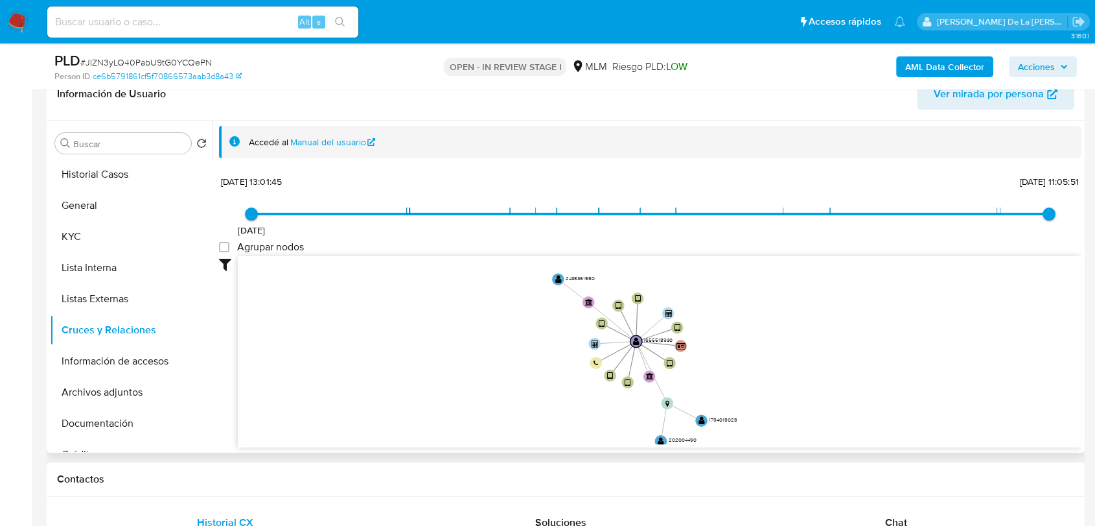
drag, startPoint x: 757, startPoint y: 354, endPoint x: 726, endPoint y: 336, distance: 35.8
click at [726, 336] on icon "device-65b7e20a865694f4a9f04e55  user-1655518930  1655518930 device-666a4efb9…" at bounding box center [660, 350] width 844 height 188
click at [89, 399] on button "Archivos adjuntos" at bounding box center [126, 392] width 152 height 31
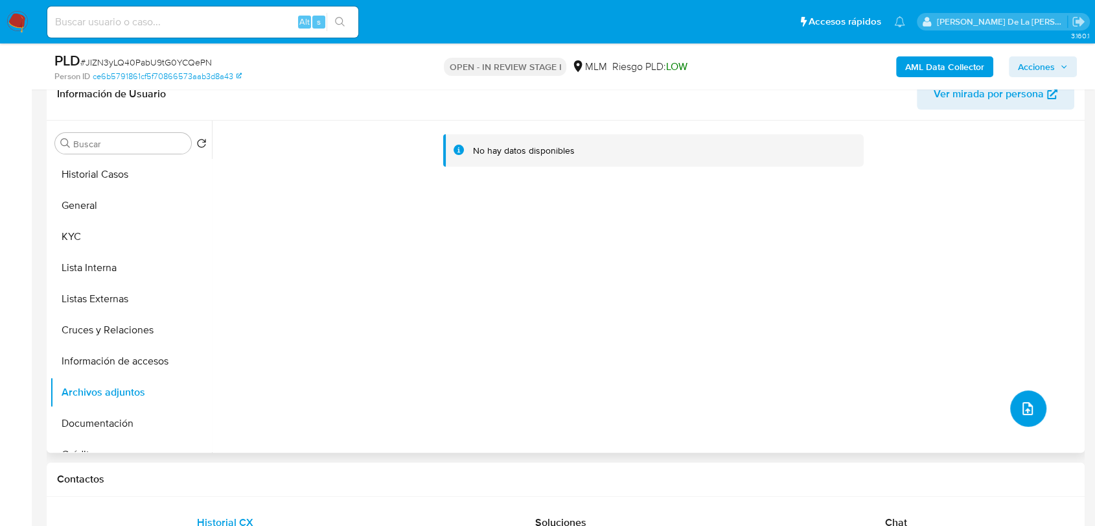
click at [1021, 401] on icon "upload-file" at bounding box center [1028, 408] width 16 height 16
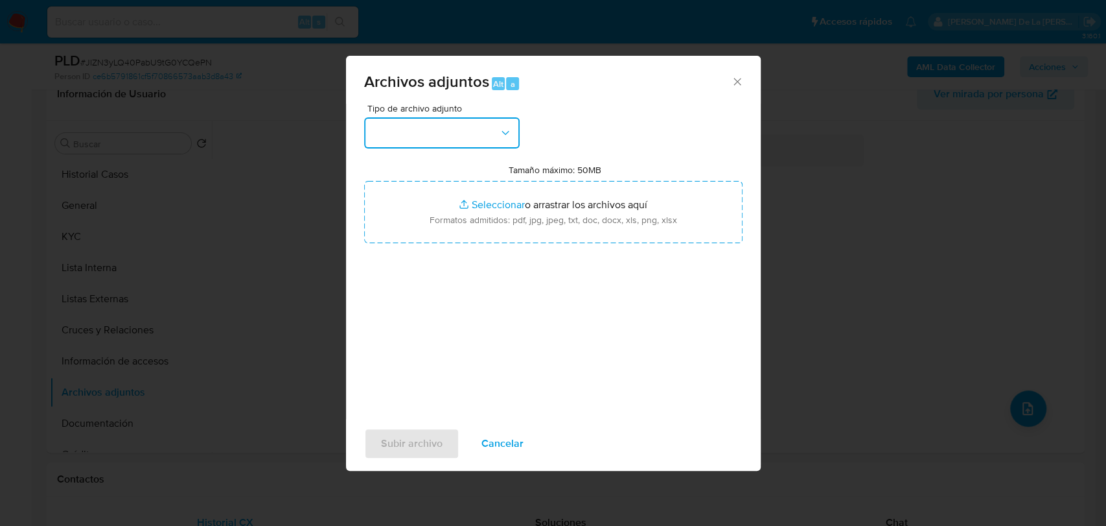
click at [446, 143] on button "button" at bounding box center [442, 132] width 156 height 31
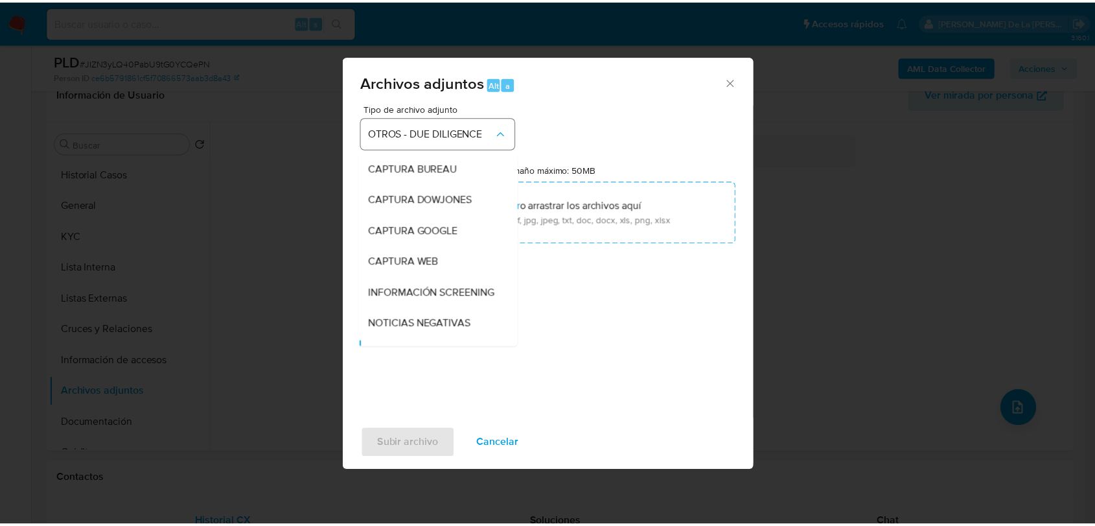
scroll to position [118, 0]
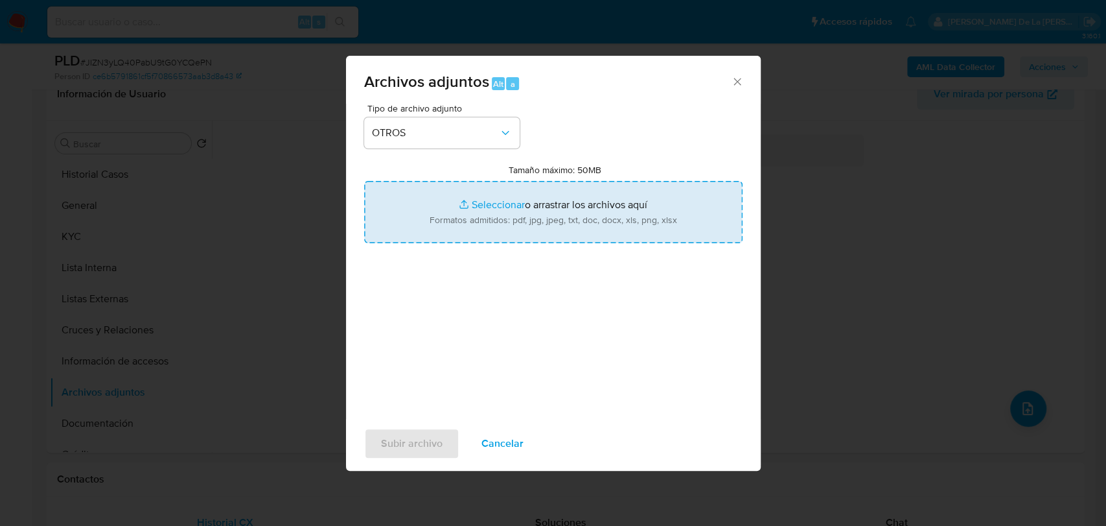
type input "C:\fakepath\1655518930_LUZ MARIA ARTEAGA BARRAGAN_AGO2025.pdf"
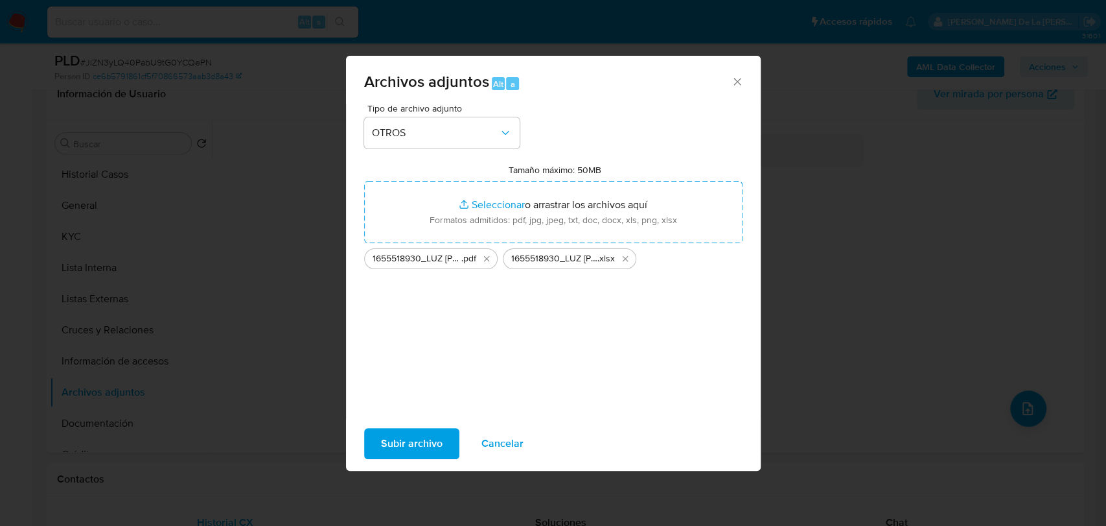
click at [420, 437] on span "Subir archivo" at bounding box center [412, 443] width 62 height 29
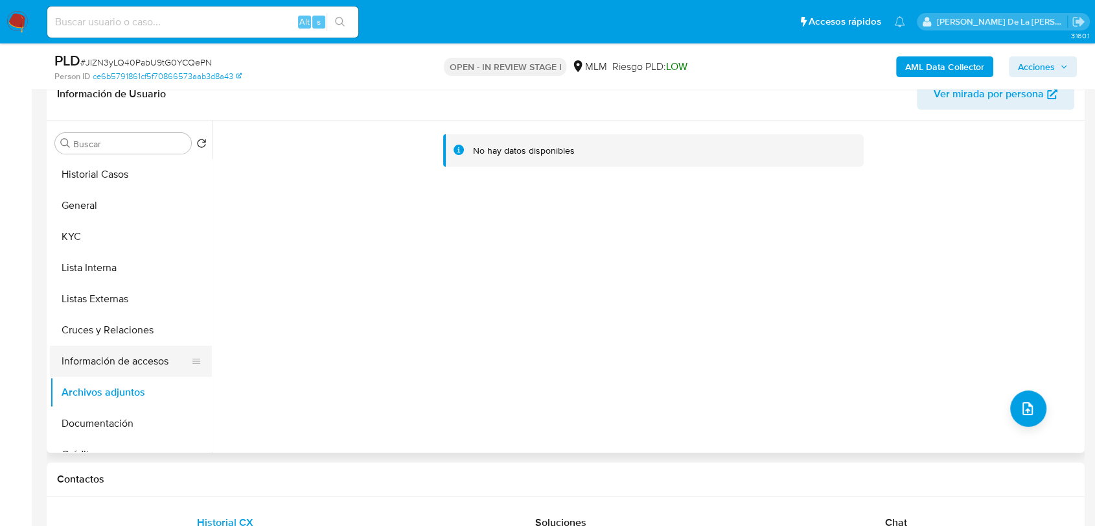
click at [122, 359] on button "Información de accesos" at bounding box center [126, 360] width 152 height 31
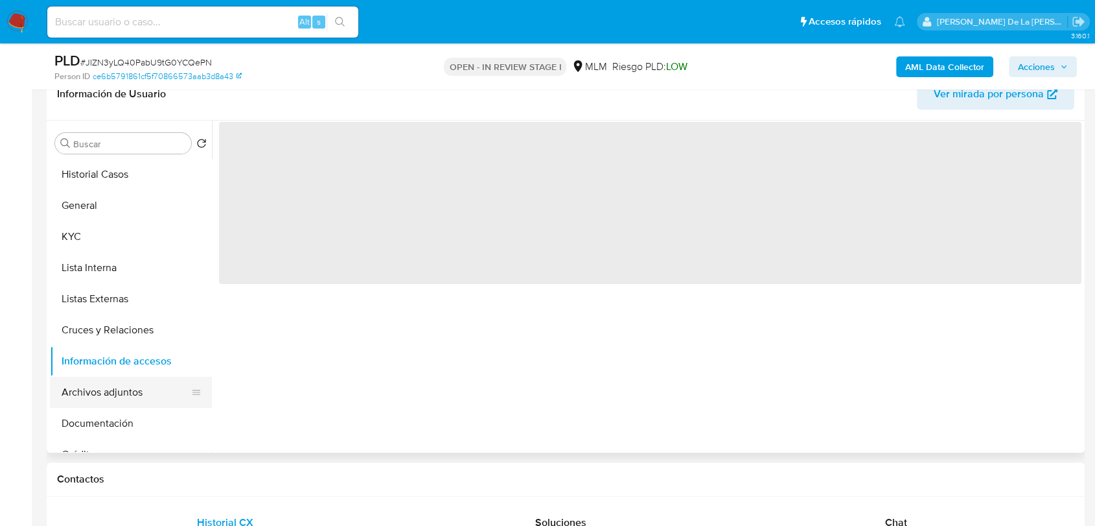
click at [103, 385] on button "Archivos adjuntos" at bounding box center [126, 392] width 152 height 31
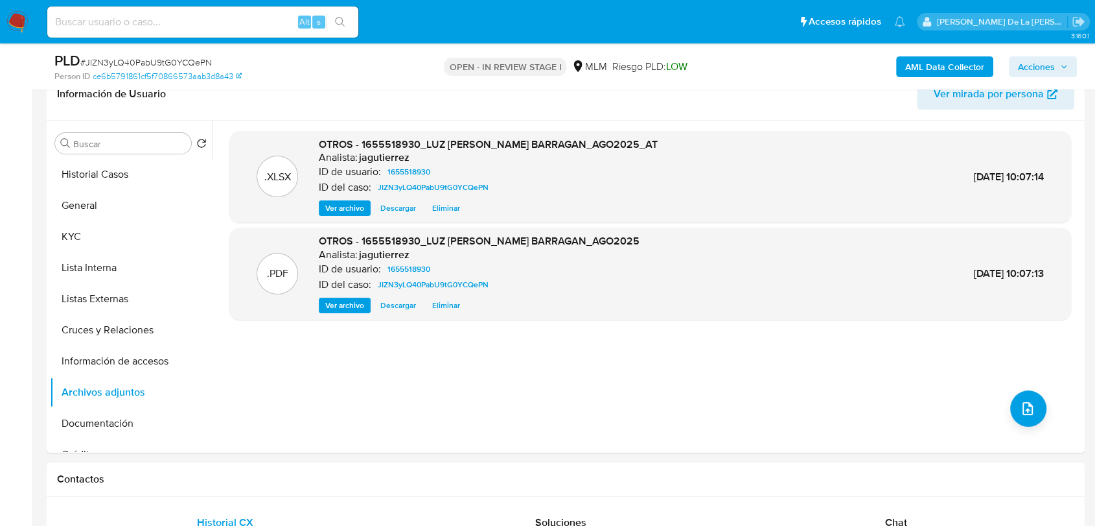
click at [1061, 65] on icon "button" at bounding box center [1064, 67] width 8 height 8
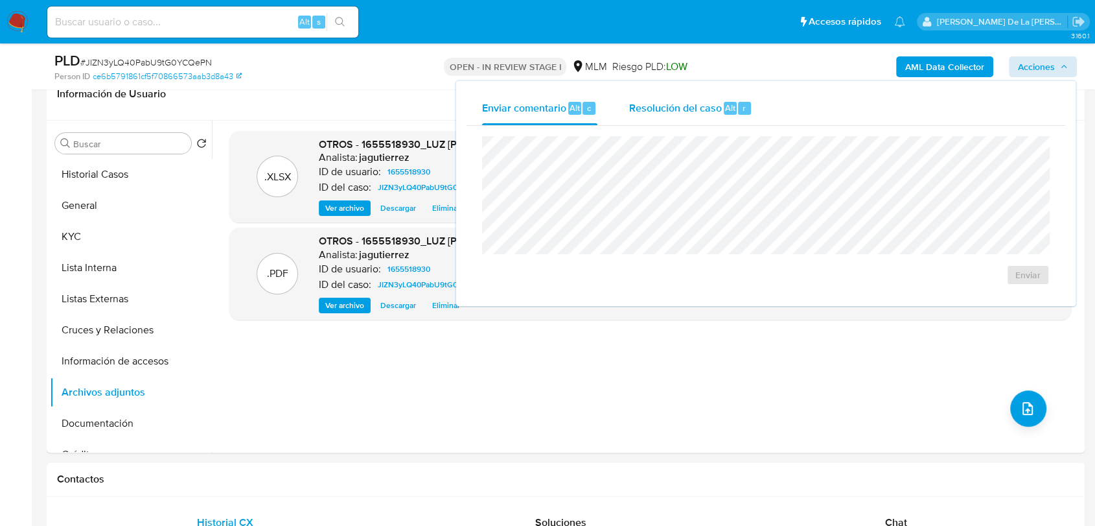
click at [632, 115] on div "Resolución del caso Alt r" at bounding box center [691, 108] width 124 height 34
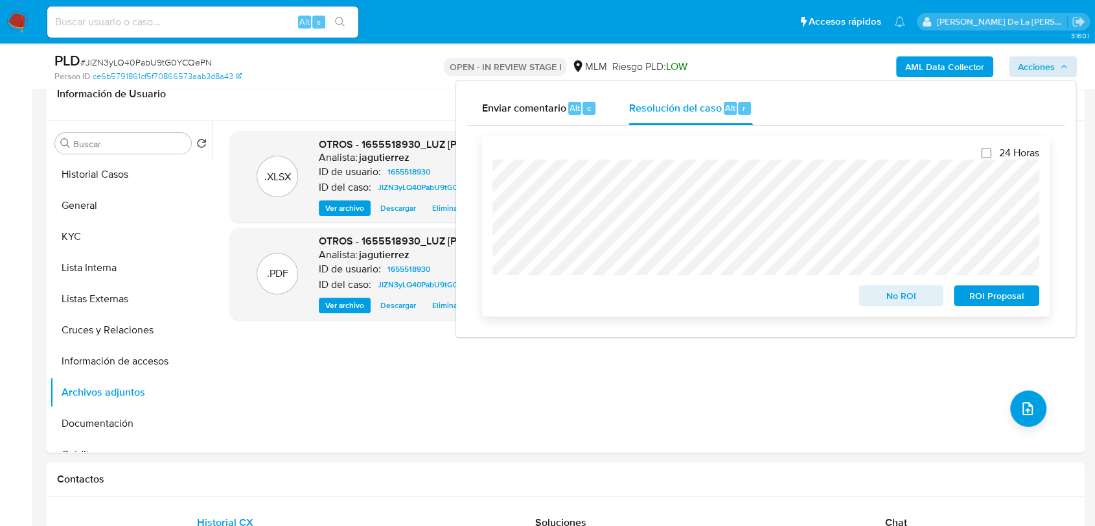
click at [883, 298] on span "No ROI" at bounding box center [901, 295] width 67 height 18
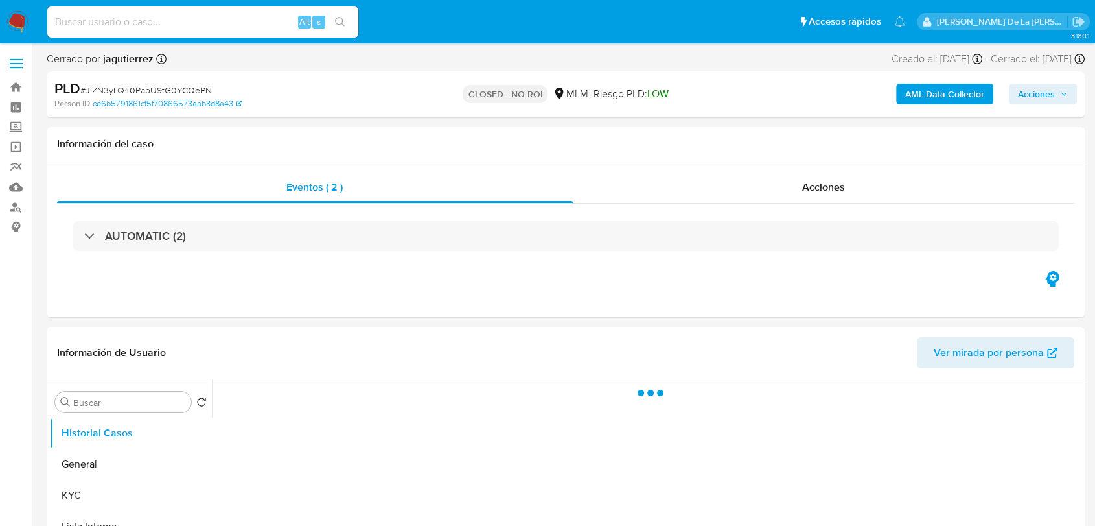
select select "10"
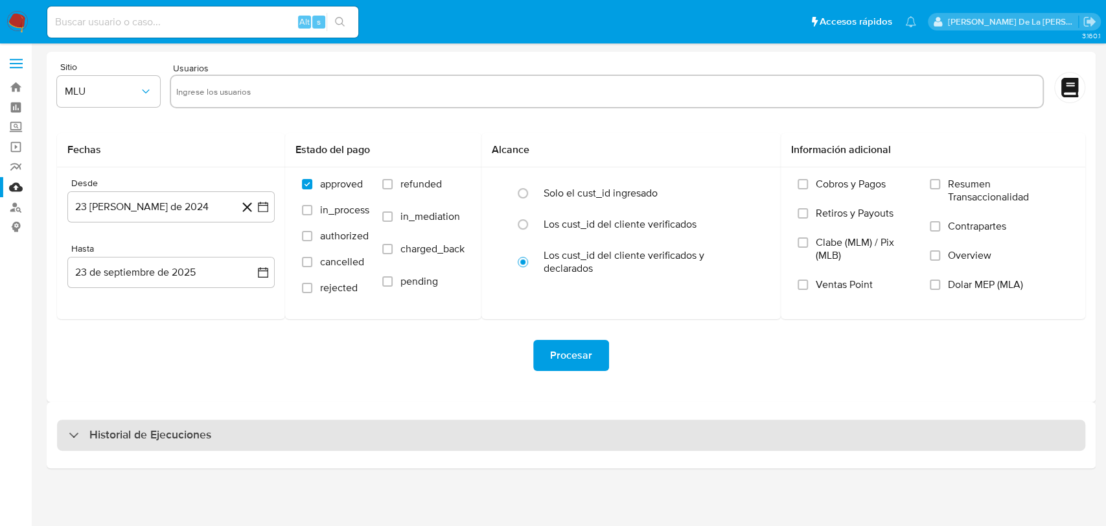
click at [117, 441] on h3 "Historial de Ejecuciones" at bounding box center [150, 435] width 122 height 16
select select "10"
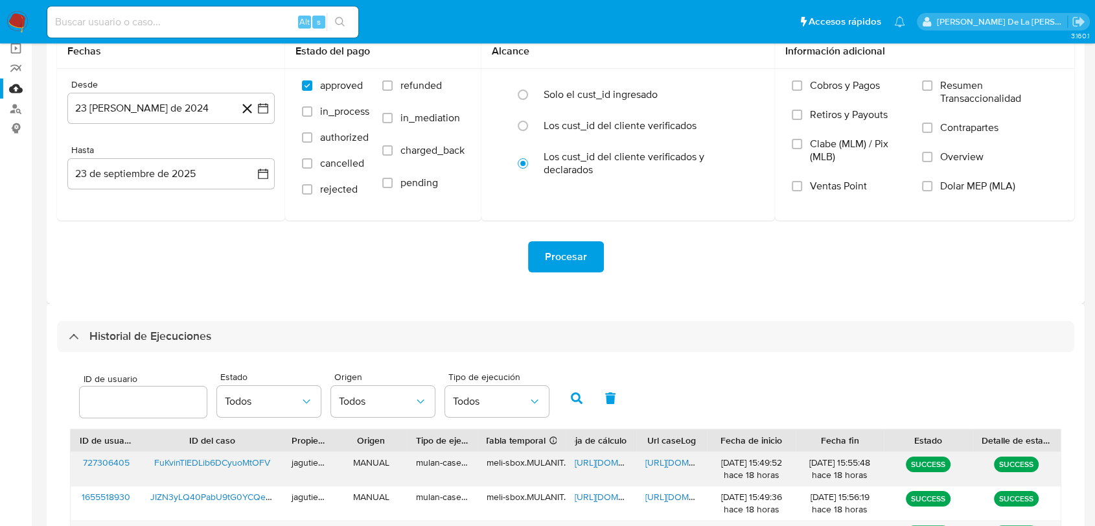
scroll to position [144, 0]
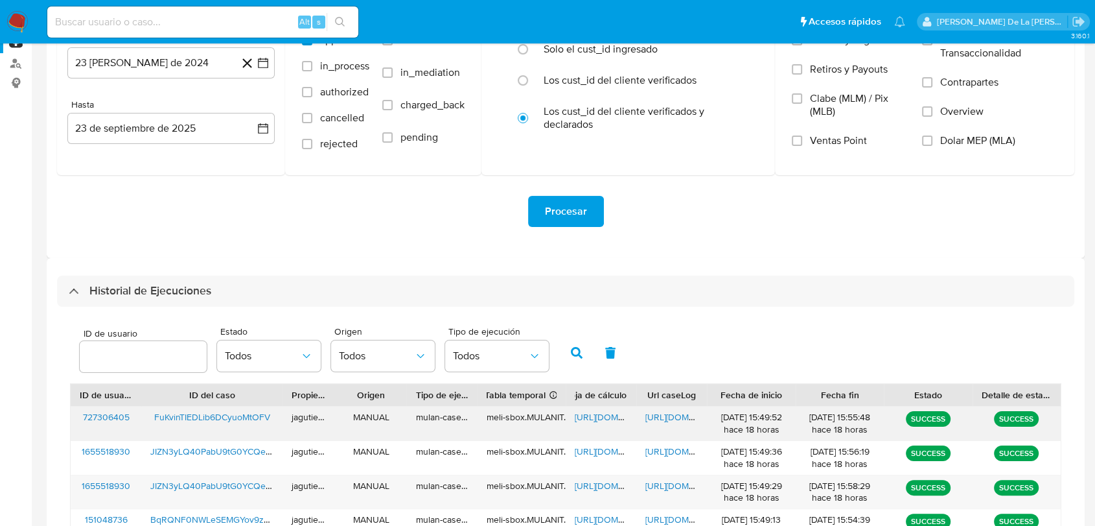
click at [231, 418] on span "FuKvinTIEDLib6DCyuoMtOFV" at bounding box center [212, 416] width 116 height 13
click at [603, 419] on span "https://docs.google.com/spreadsheets/d/1RDLleWyNS6csnlPq9dlZUncFRJMeSlyO2sl2-Wn…" at bounding box center [619, 416] width 89 height 13
click at [666, 419] on span "https://docs.google.com/document/d/1XEnjOCp7Fuq9FMOzzijx77Mr9e8HJPft3FOOYiBwiHY…" at bounding box center [689, 416] width 89 height 13
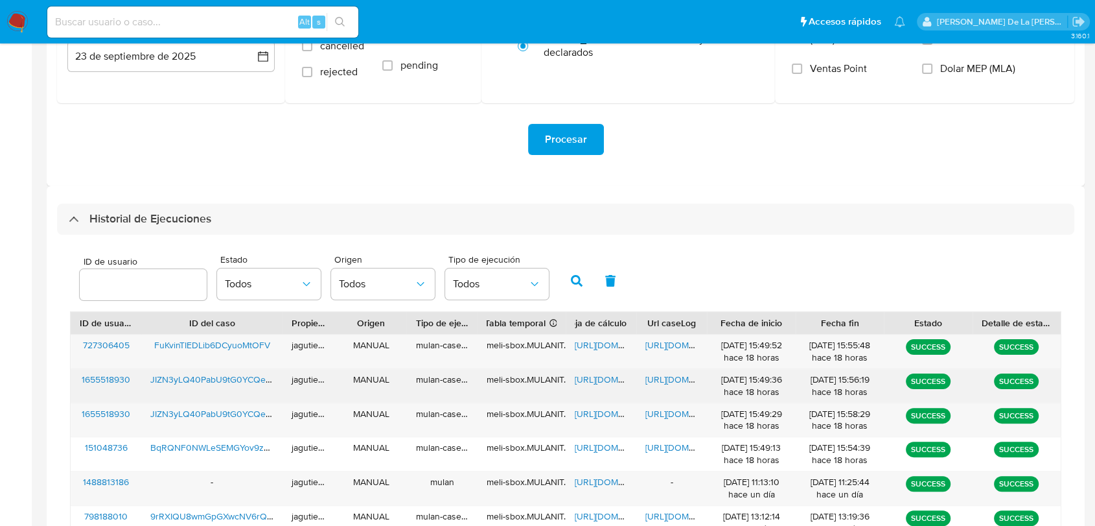
click at [196, 385] on span "JIZN3yLQ40PabU9tG0YCQePN" at bounding box center [213, 379] width 127 height 13
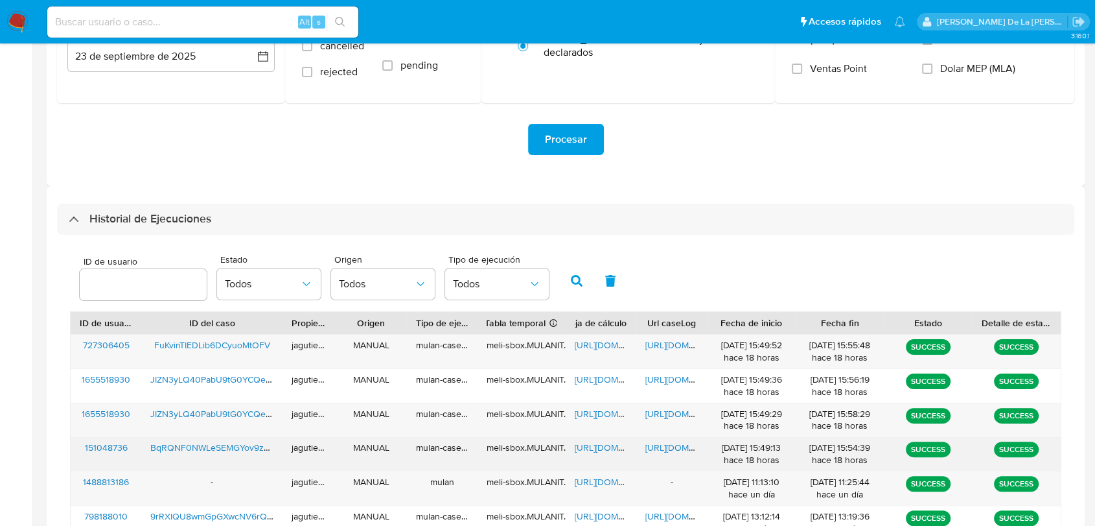
click at [204, 452] on span "BqRQNF0NWLeSEMGYov9zwSB2" at bounding box center [218, 447] width 136 height 13
click at [590, 444] on span "https://docs.google.com/spreadsheets/d/1wFQnOsdAXTRW07Q4Fkiw7JP999get_1vqzS-hRQ…" at bounding box center [619, 447] width 89 height 13
click at [664, 445] on span "https://docs.google.com/document/d/112XQ7yzHVKiRwJOx3gwONK2BzQeQRiUxYznFHBZc4sI…" at bounding box center [689, 447] width 89 height 13
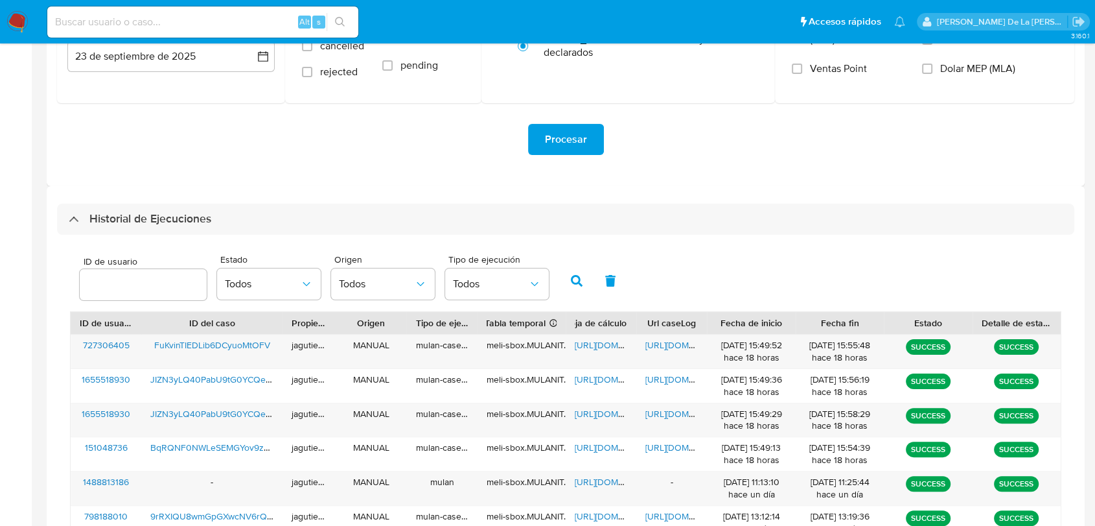
click at [17, 15] on img at bounding box center [17, 22] width 22 height 22
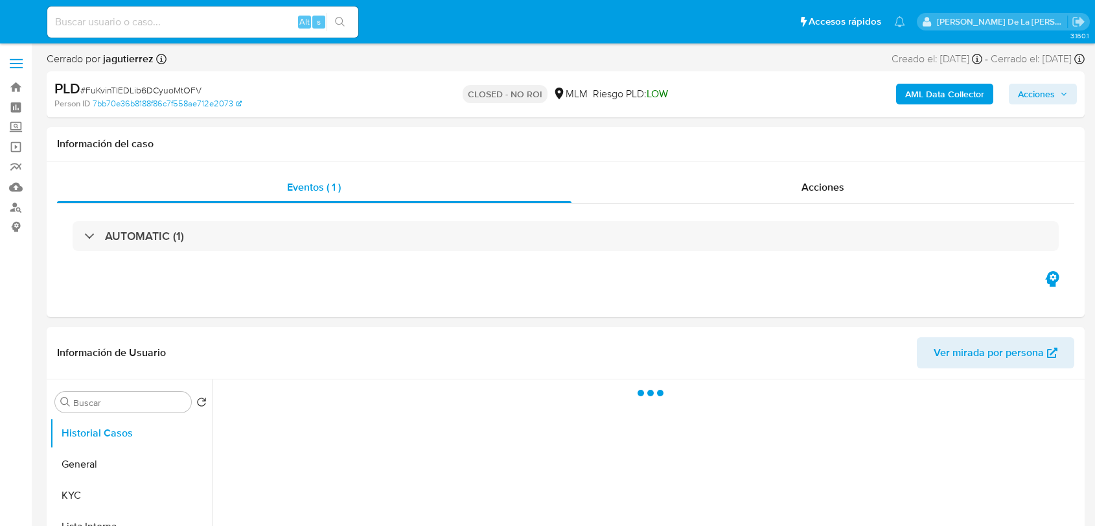
select select "10"
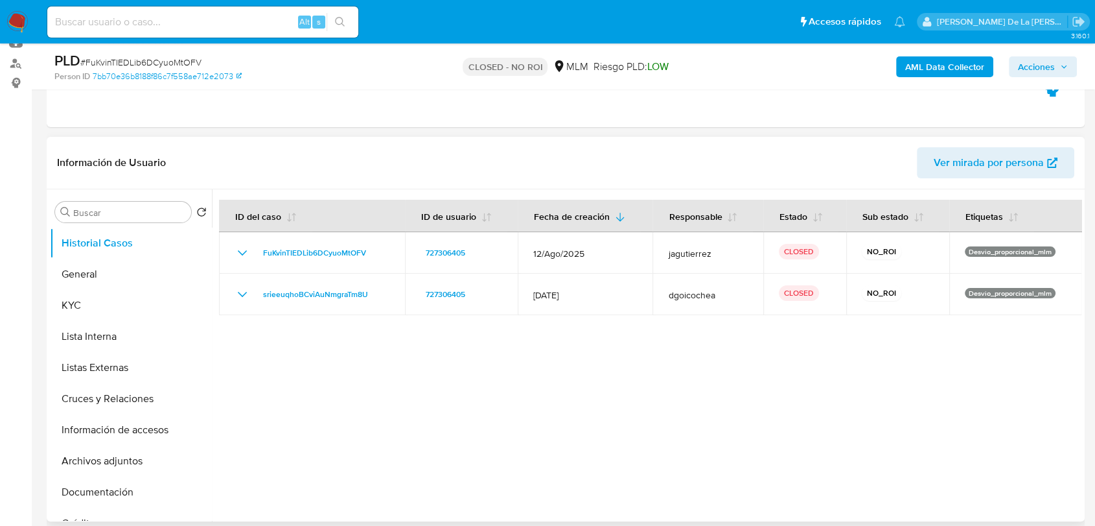
scroll to position [72, 0]
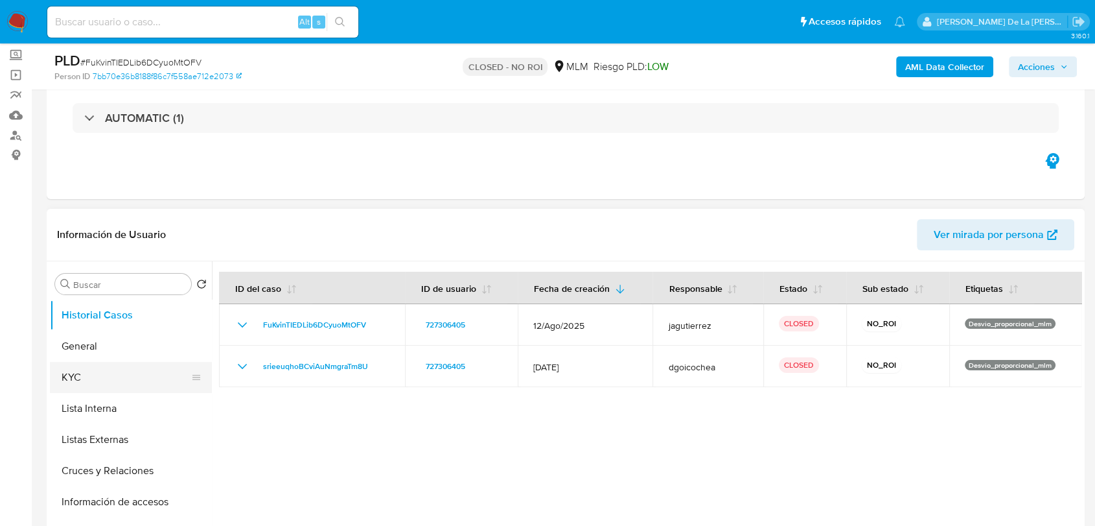
click at [100, 378] on button "KYC" at bounding box center [126, 377] width 152 height 31
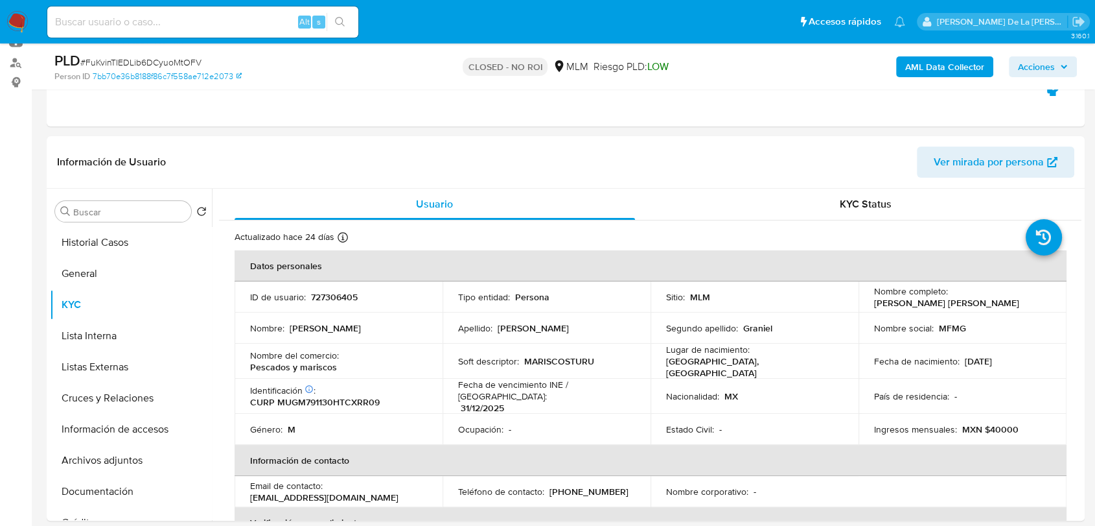
scroll to position [144, 0]
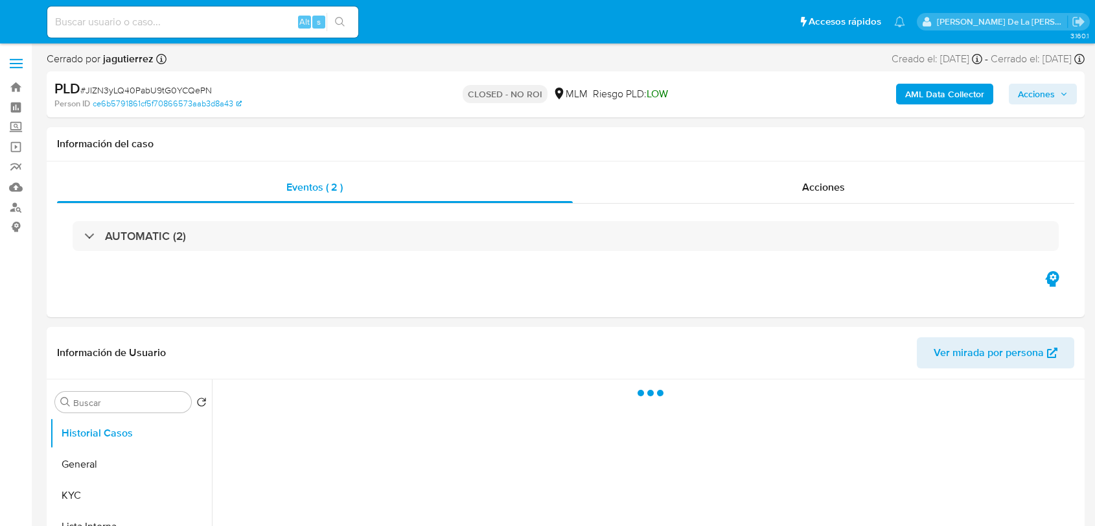
select select "10"
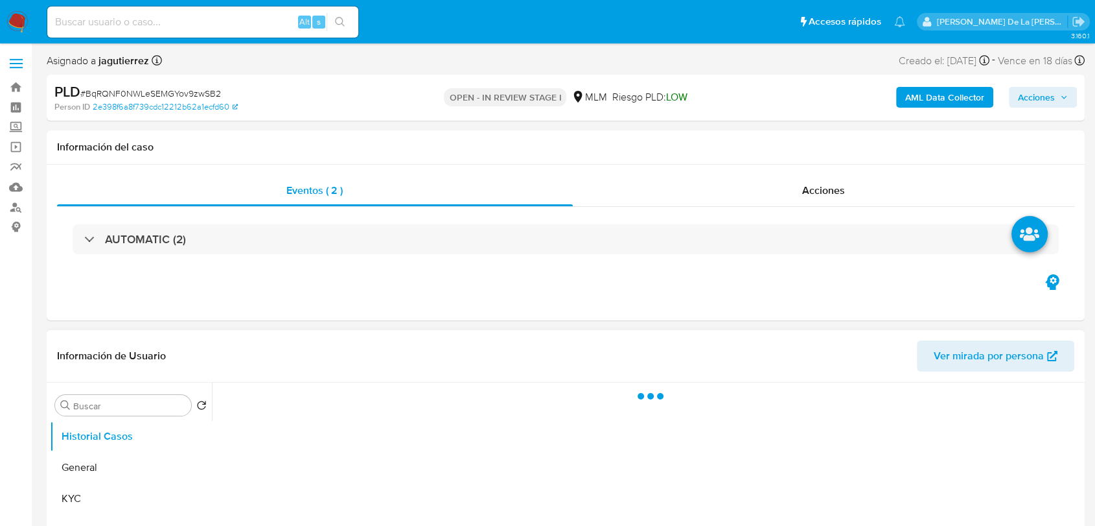
select select "10"
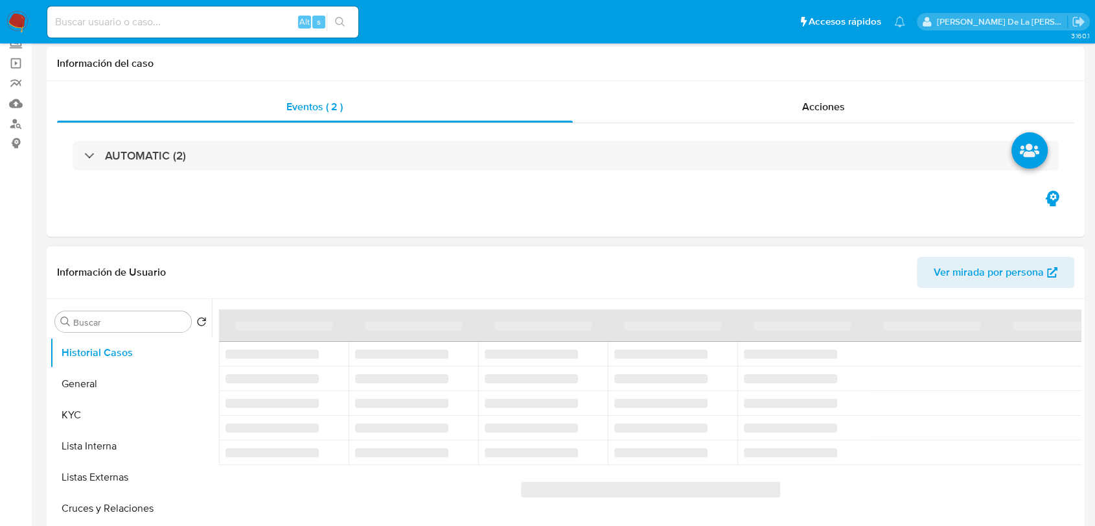
scroll to position [144, 0]
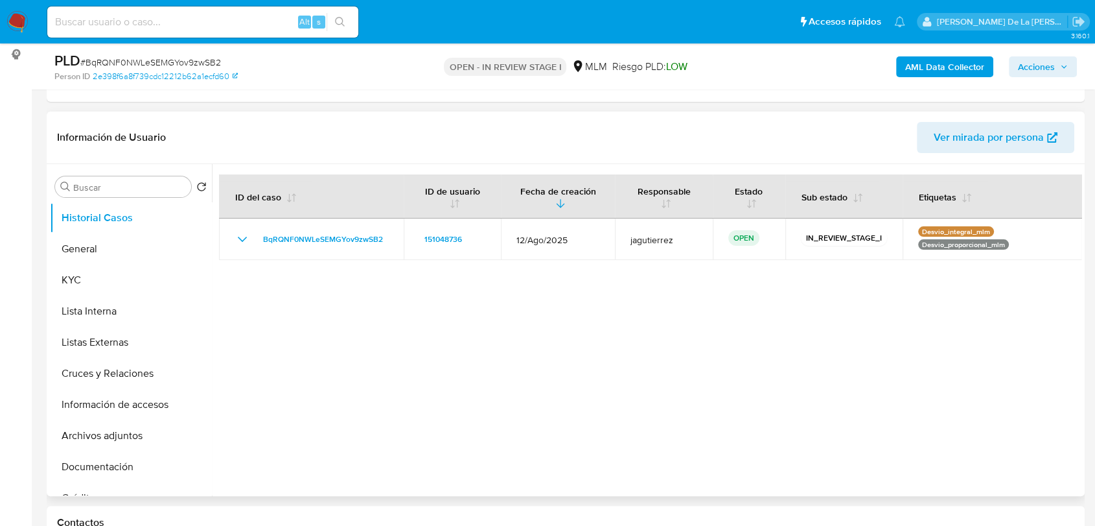
drag, startPoint x: 550, startPoint y: 358, endPoint x: 524, endPoint y: 356, distance: 26.0
click at [548, 358] on div at bounding box center [647, 330] width 870 height 332
click at [813, 297] on div at bounding box center [647, 330] width 870 height 332
click at [111, 265] on button "KYC" at bounding box center [126, 279] width 152 height 31
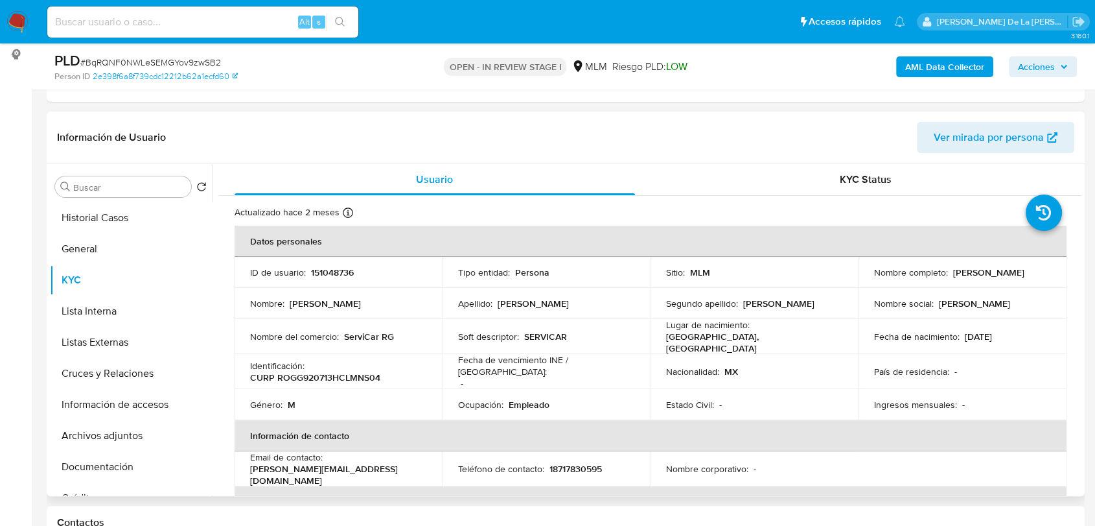
drag, startPoint x: 867, startPoint y: 279, endPoint x: 1024, endPoint y: 279, distance: 156.8
click at [1024, 279] on td "Nombre completo : Gustavo Alejandro Romero Gonzalez" at bounding box center [963, 272] width 208 height 31
drag, startPoint x: 415, startPoint y: 336, endPoint x: 344, endPoint y: 334, distance: 71.3
click at [344, 334] on div "Nombre del comercio : ServiCar RG" at bounding box center [338, 336] width 177 height 12
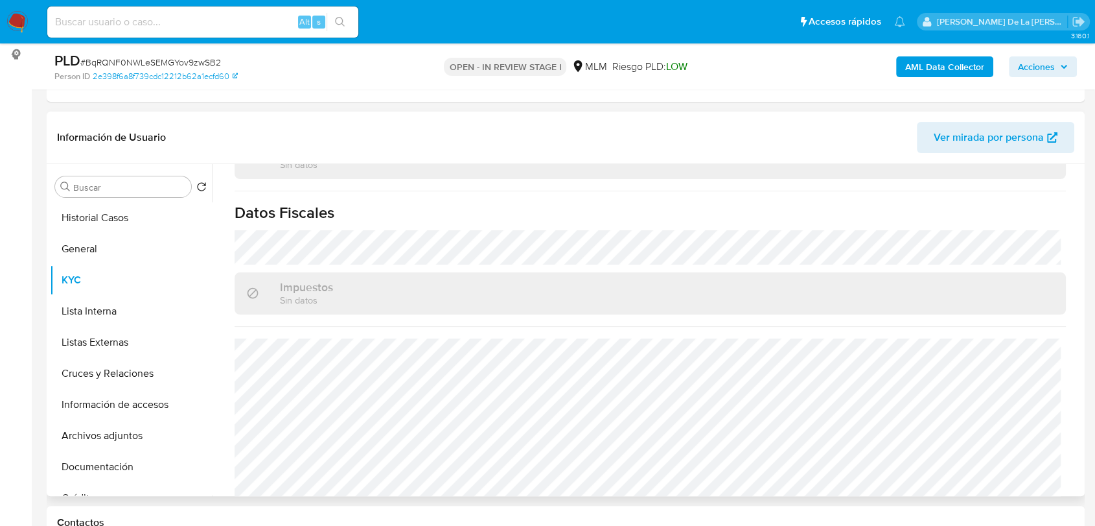
scroll to position [598, 0]
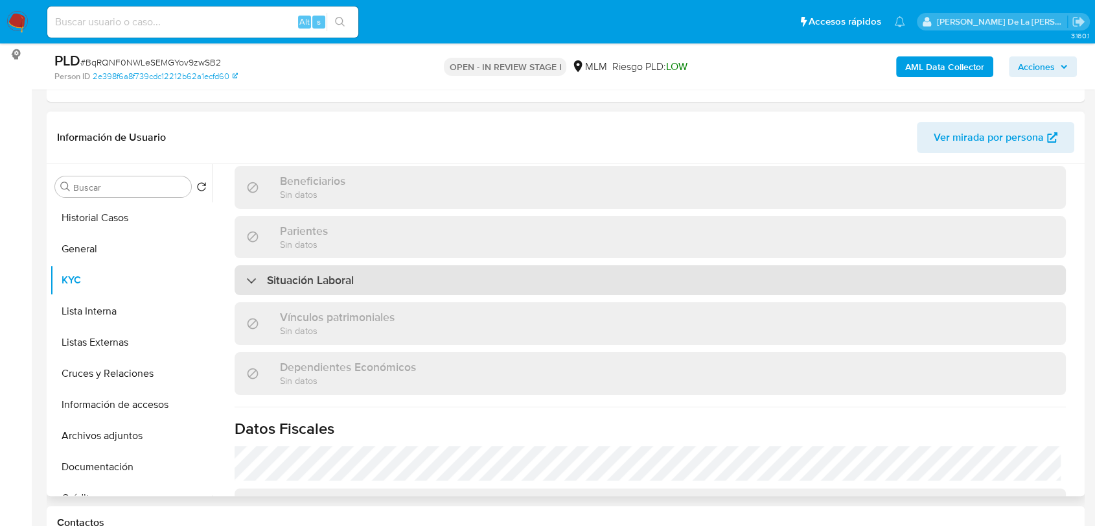
click at [257, 265] on div "Situación Laboral" at bounding box center [650, 280] width 831 height 30
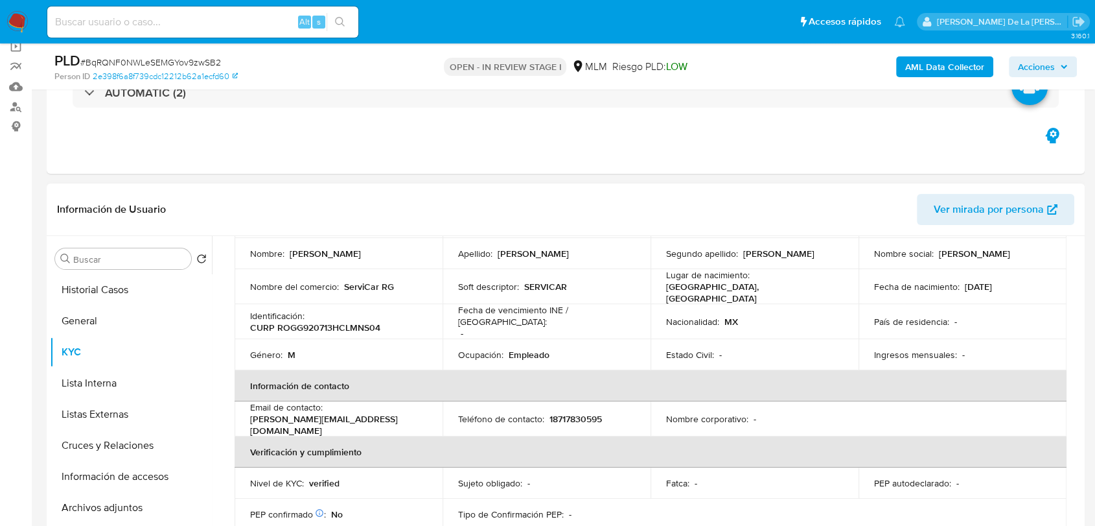
scroll to position [0, 0]
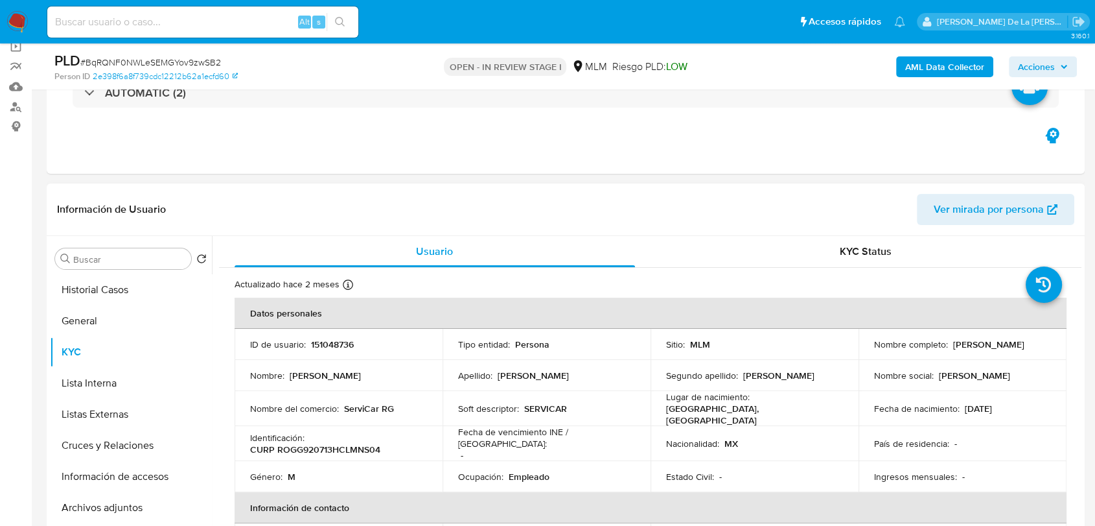
drag, startPoint x: 895, startPoint y: 349, endPoint x: 1022, endPoint y: 351, distance: 127.0
click at [1022, 350] on div "Nombre completo : Gustavo Alejandro Romero Gonzalez" at bounding box center [962, 344] width 177 height 12
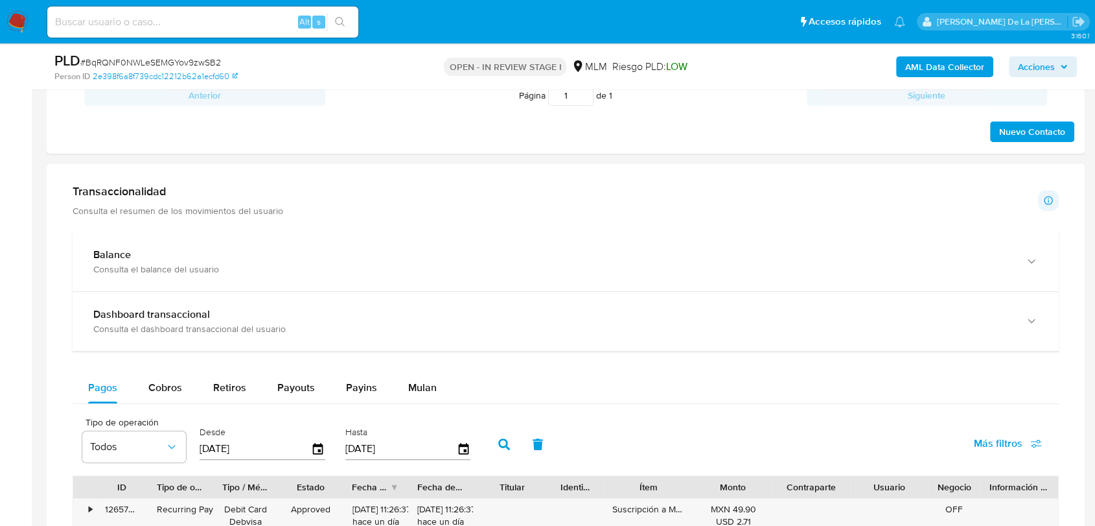
scroll to position [812, 0]
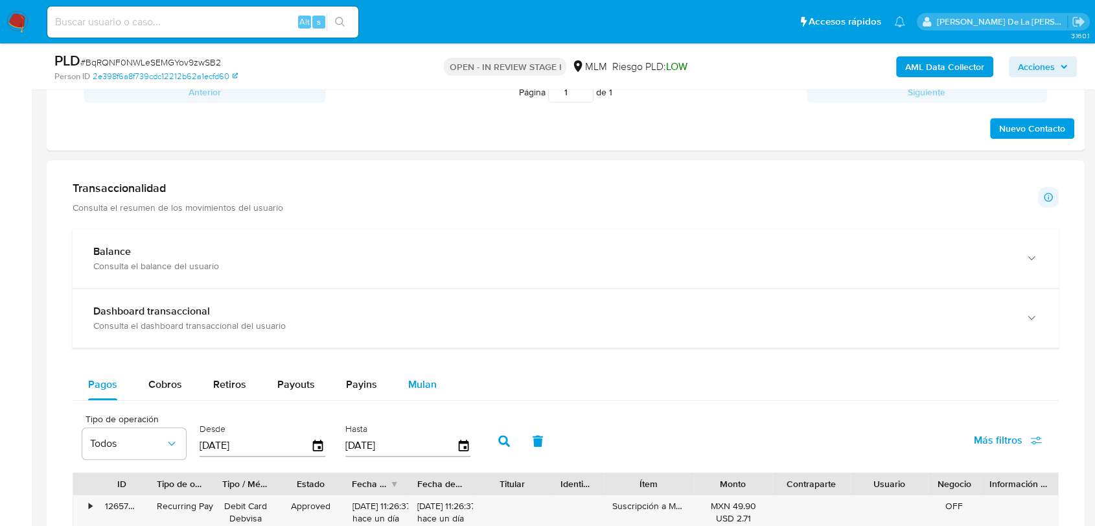
click at [430, 377] on span "Mulan" at bounding box center [422, 384] width 29 height 15
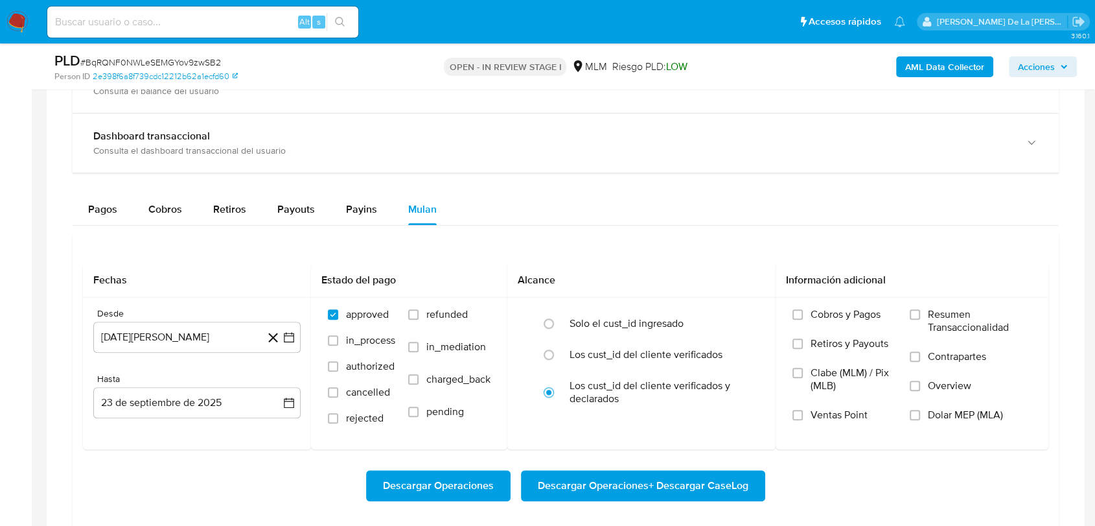
scroll to position [988, 0]
click at [357, 212] on span "Payins" at bounding box center [361, 208] width 31 height 15
select select "10"
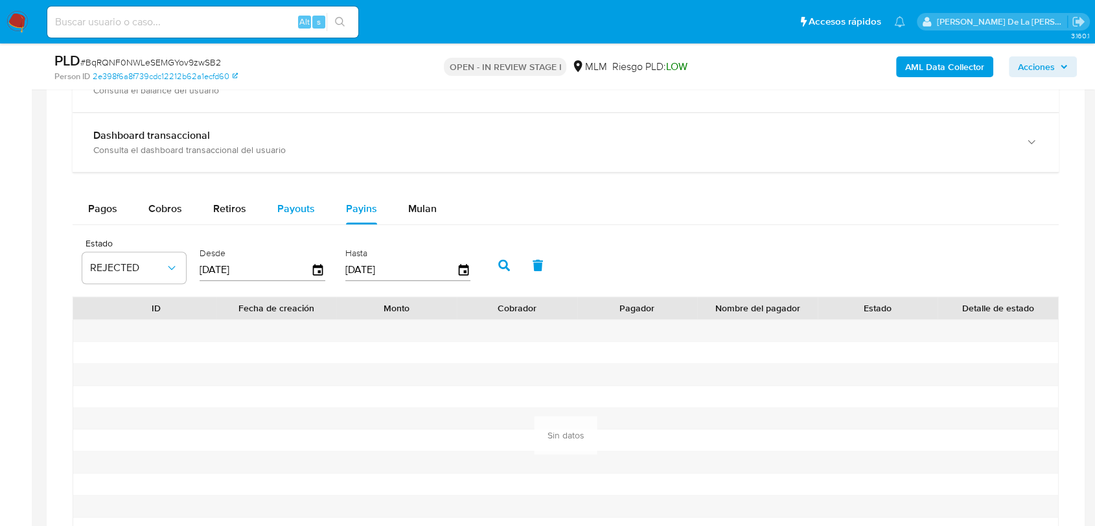
click at [283, 203] on span "Payouts" at bounding box center [296, 208] width 38 height 15
select select "10"
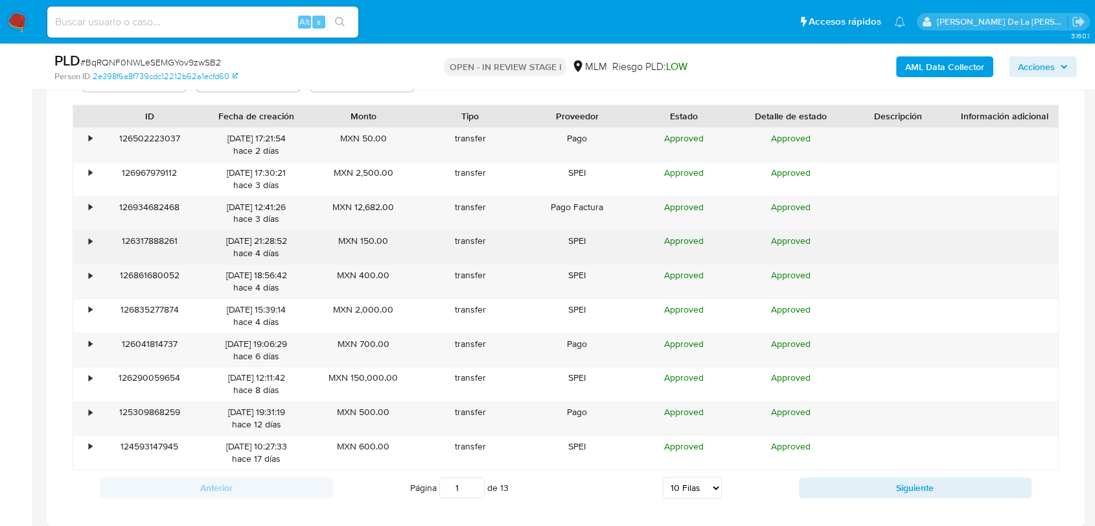
scroll to position [1181, 0]
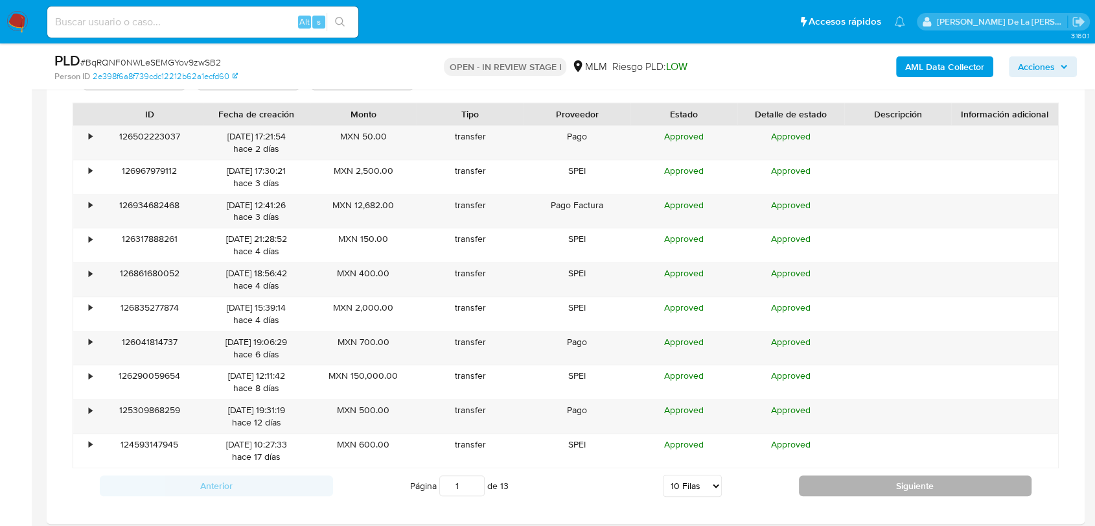
click at [901, 478] on button "Siguiente" at bounding box center [915, 485] width 233 height 21
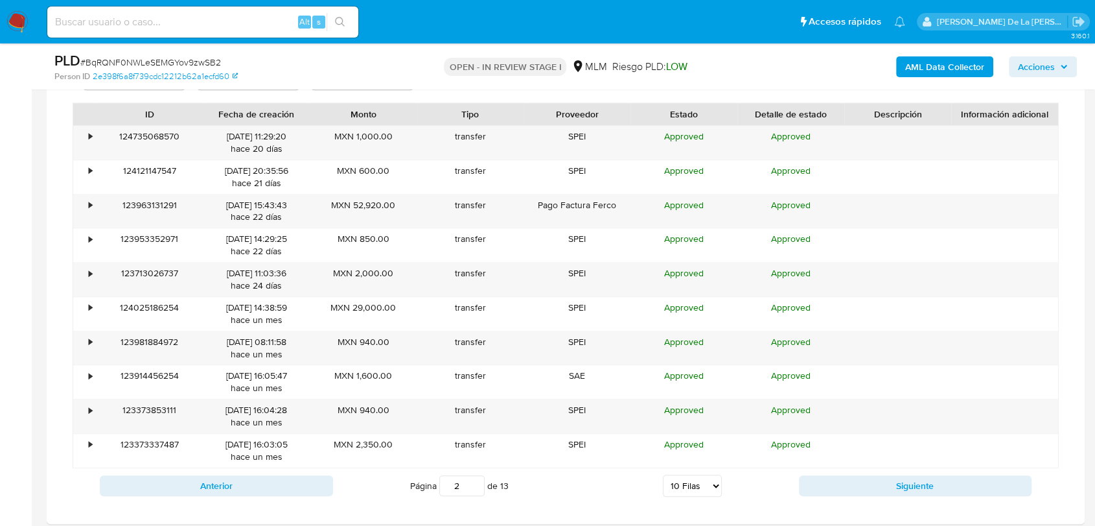
click at [866, 475] on button "Siguiente" at bounding box center [915, 485] width 233 height 21
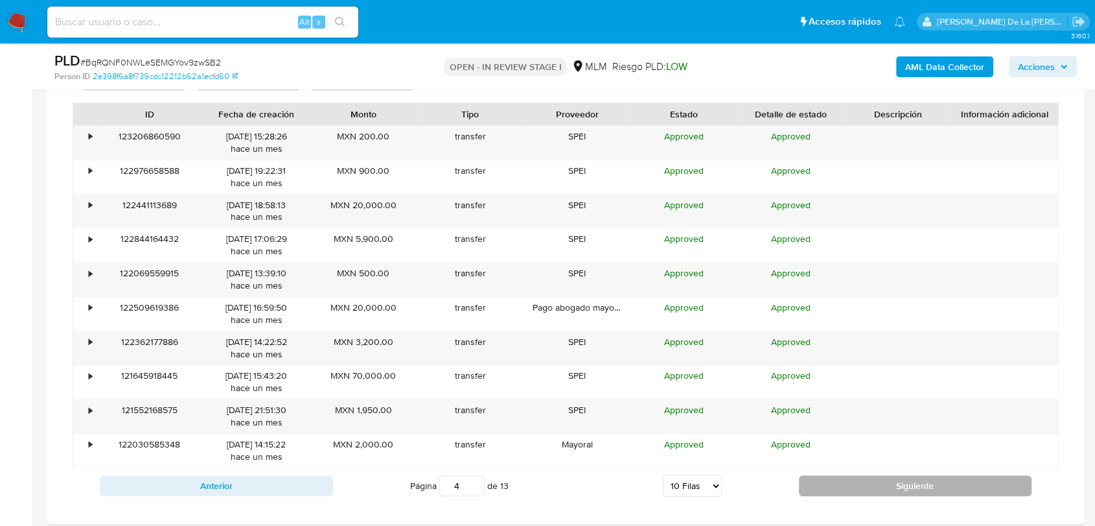
click at [819, 483] on button "Siguiente" at bounding box center [915, 485] width 233 height 21
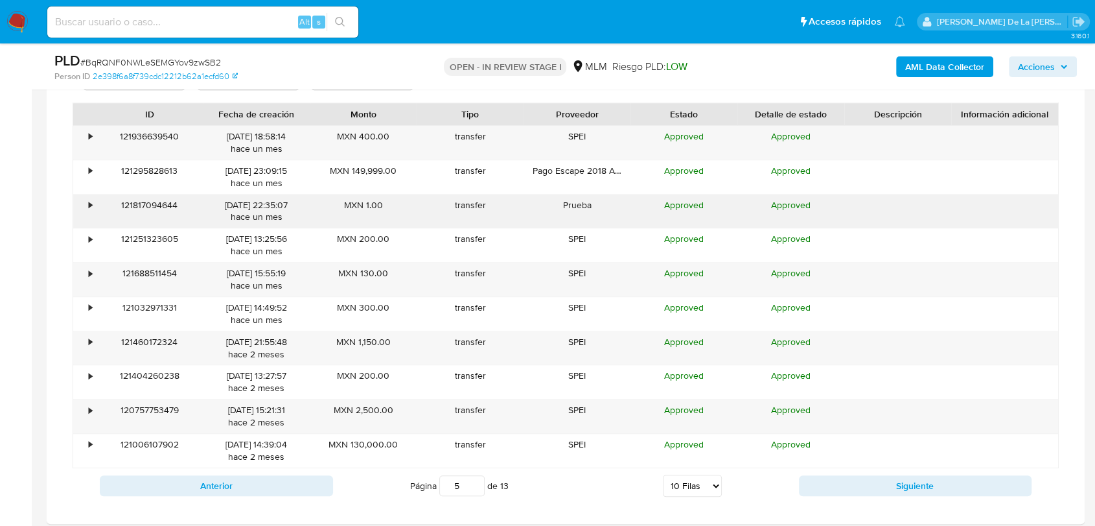
drag, startPoint x: 819, startPoint y: 483, endPoint x: 575, endPoint y: 205, distance: 369.7
click at [575, 205] on div "ID Fecha de creación Monto Tipo Proveedor Estado Detalle de estado Descripción …" at bounding box center [566, 302] width 986 height 400
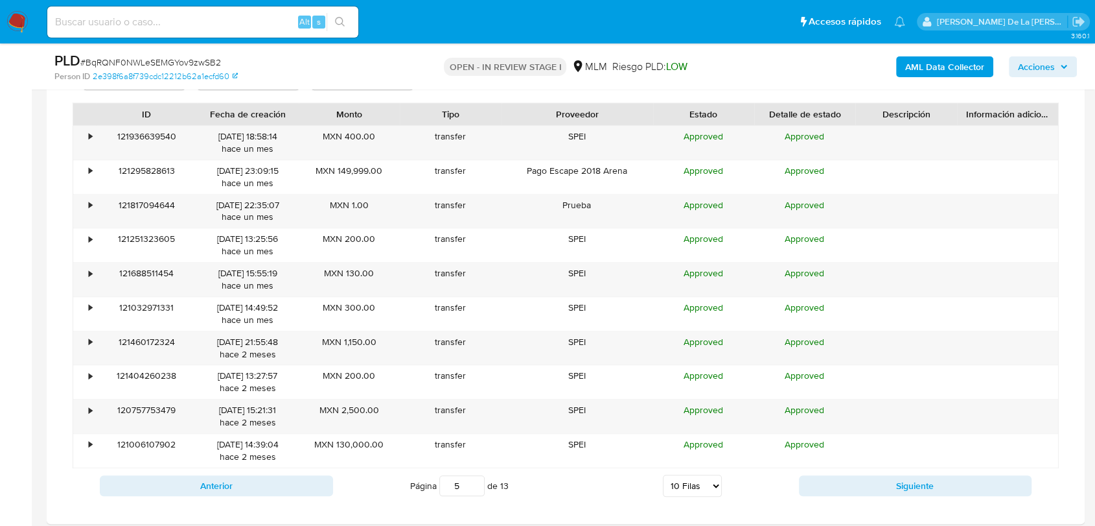
drag, startPoint x: 625, startPoint y: 112, endPoint x: 686, endPoint y: 119, distance: 61.9
click at [686, 119] on div "ID Fecha de creación Monto Tipo Proveedor Estado Detalle de estado Descripción …" at bounding box center [565, 114] width 985 height 22
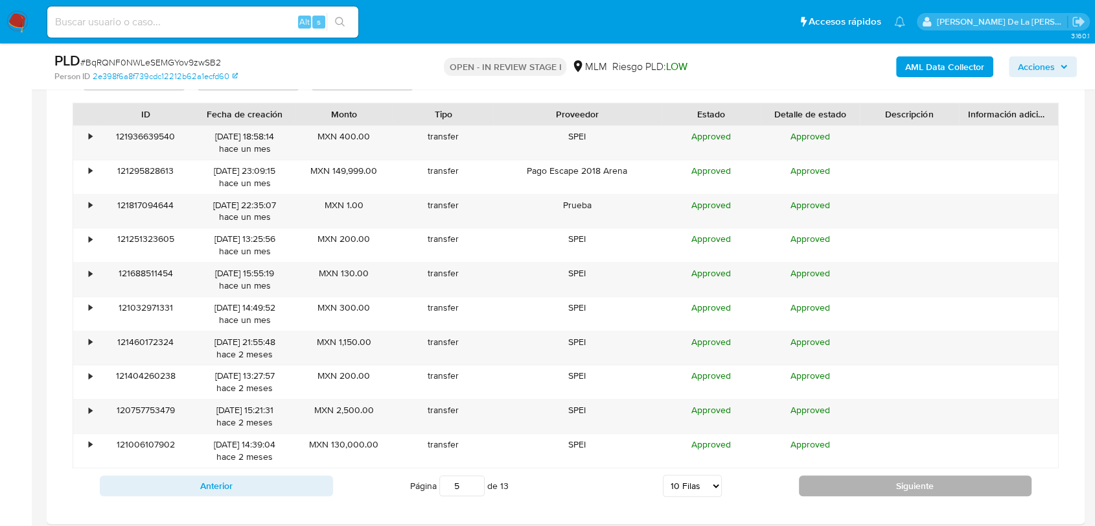
click at [840, 490] on button "Siguiente" at bounding box center [915, 485] width 233 height 21
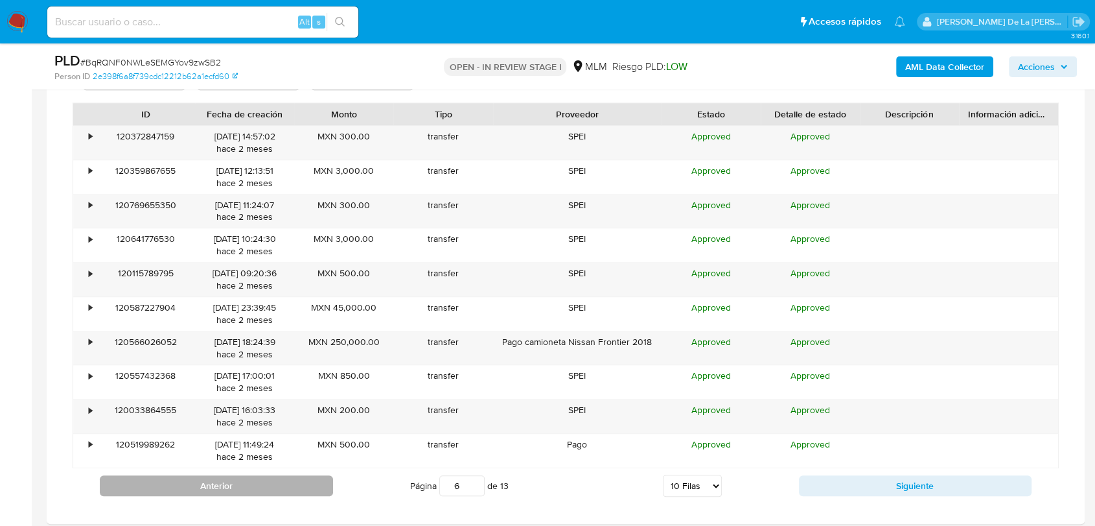
click at [253, 489] on button "Anterior" at bounding box center [216, 485] width 233 height 21
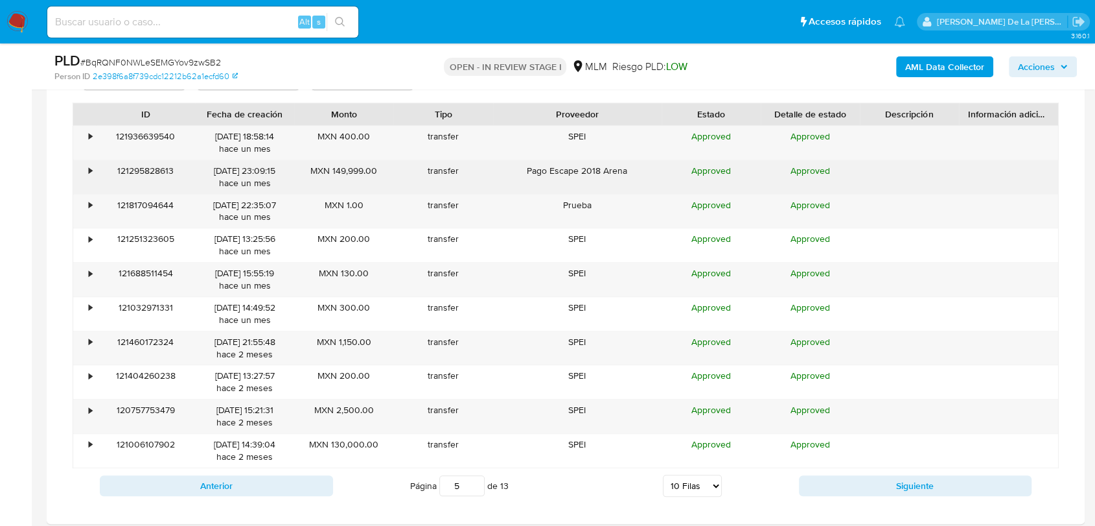
click at [612, 171] on div "Pago Escape 2018 Arena" at bounding box center [577, 177] width 168 height 34
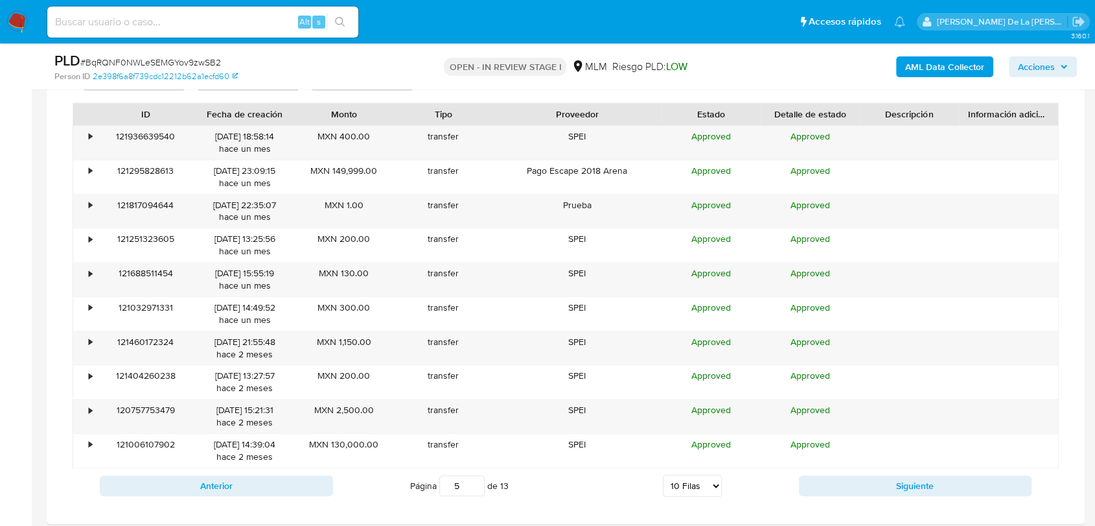
drag, startPoint x: 210, startPoint y: 482, endPoint x: 392, endPoint y: 389, distance: 204.6
click at [210, 481] on button "Anterior" at bounding box center [216, 485] width 233 height 21
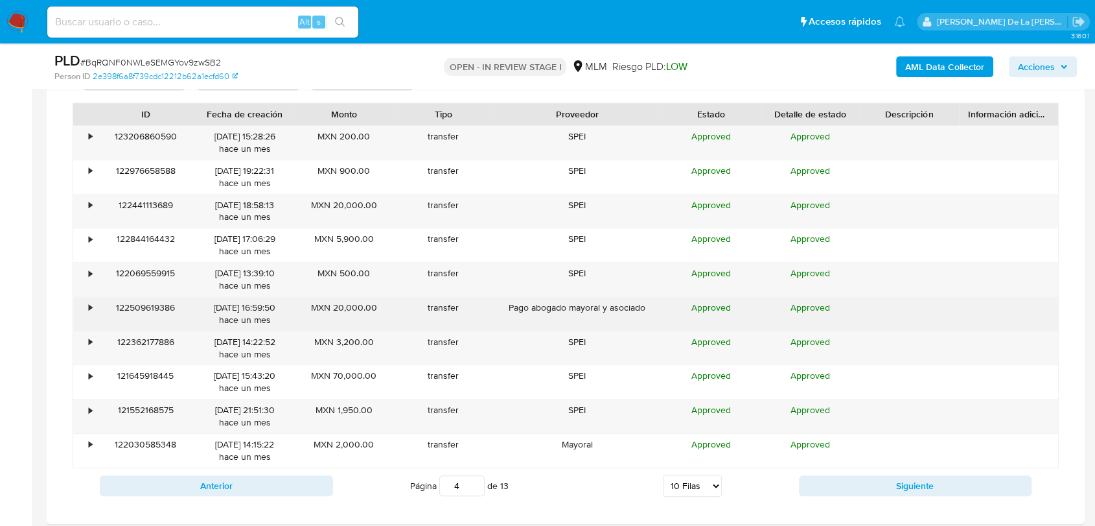
drag, startPoint x: 636, startPoint y: 310, endPoint x: 662, endPoint y: 313, distance: 26.1
click at [662, 313] on div "• 122509619386 15/08/2025 16:59:50 hace un mes MXN 20,000.00 transfer Pago abog…" at bounding box center [565, 314] width 985 height 34
click at [653, 312] on div "Pago abogado mayoral y asociado" at bounding box center [577, 314] width 168 height 34
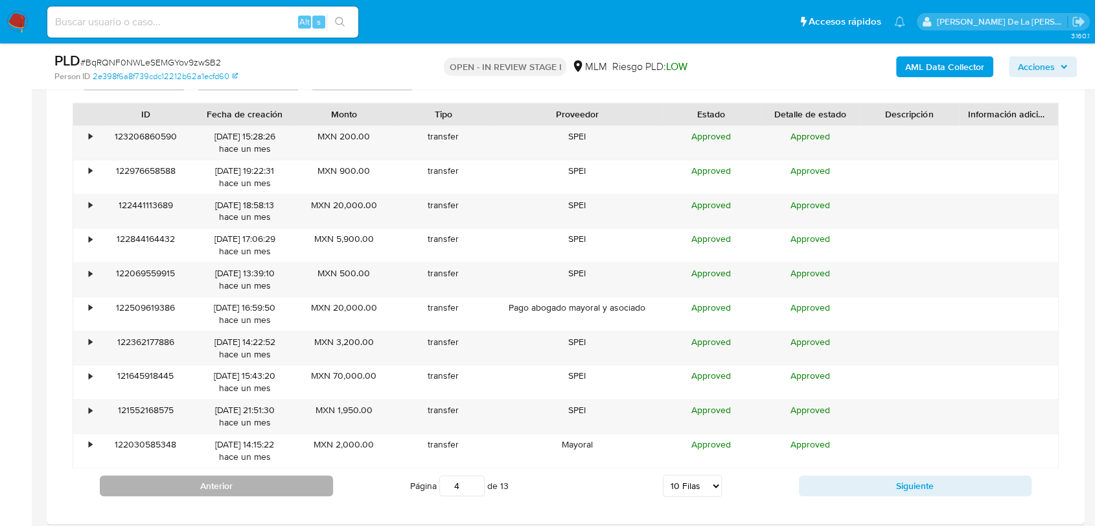
click at [222, 489] on button "Anterior" at bounding box center [216, 485] width 233 height 21
click at [205, 487] on button "Anterior" at bounding box center [216, 485] width 233 height 21
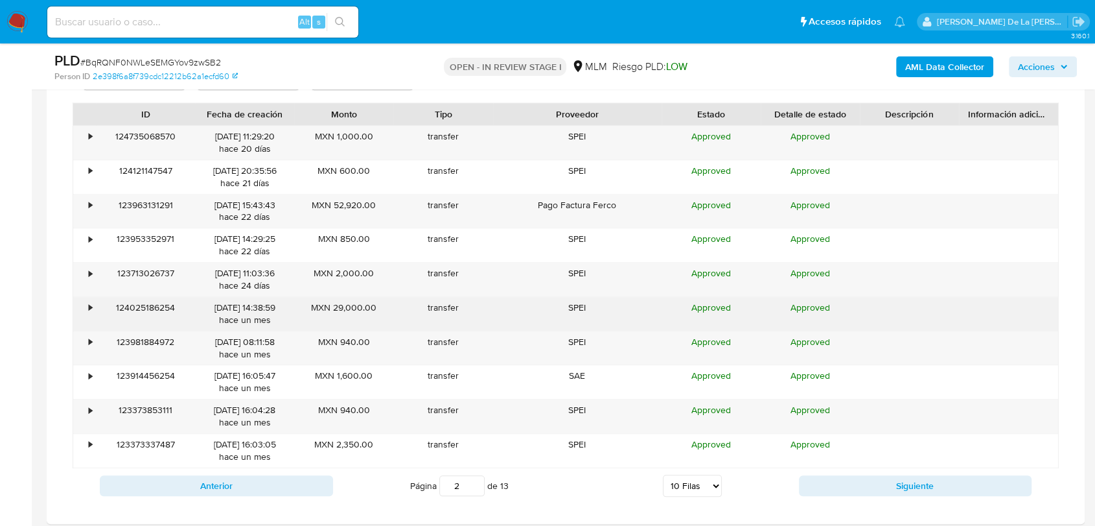
drag, startPoint x: 568, startPoint y: 305, endPoint x: 626, endPoint y: 310, distance: 58.6
click at [626, 310] on div "SPEI" at bounding box center [577, 314] width 168 height 34
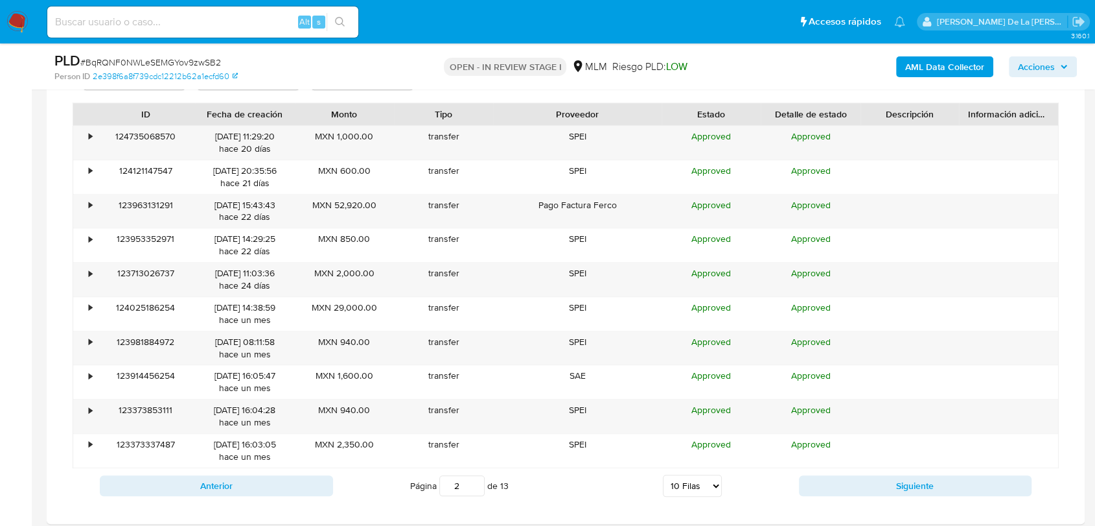
click at [953, 131] on div "ID Fecha de creación Monto Tipo Proveedor Estado Detalle de estado Descripción …" at bounding box center [566, 284] width 986 height 365
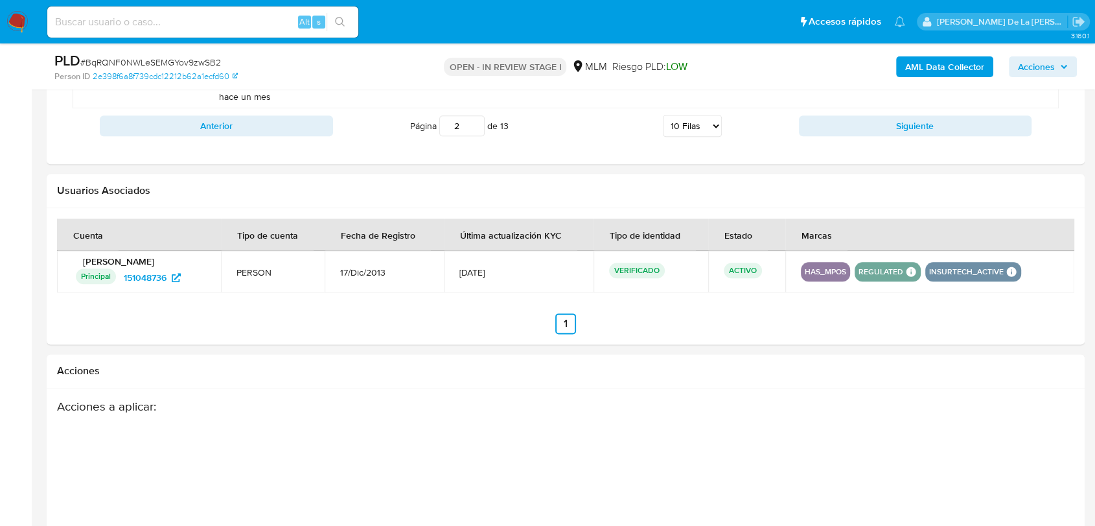
scroll to position [1325, 0]
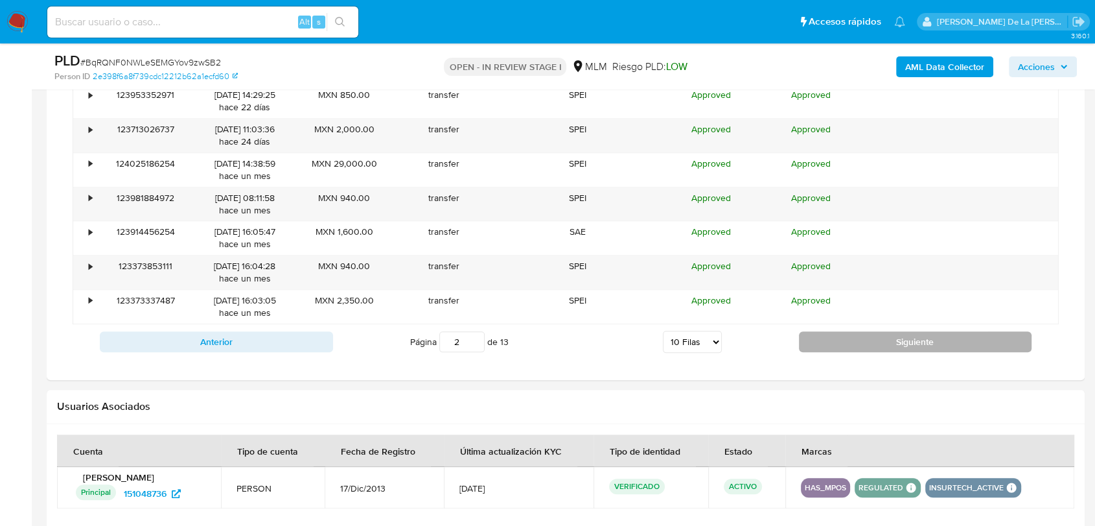
click at [933, 333] on button "Siguiente" at bounding box center [915, 341] width 233 height 21
click at [925, 341] on button "Siguiente" at bounding box center [915, 341] width 233 height 21
type input "4"
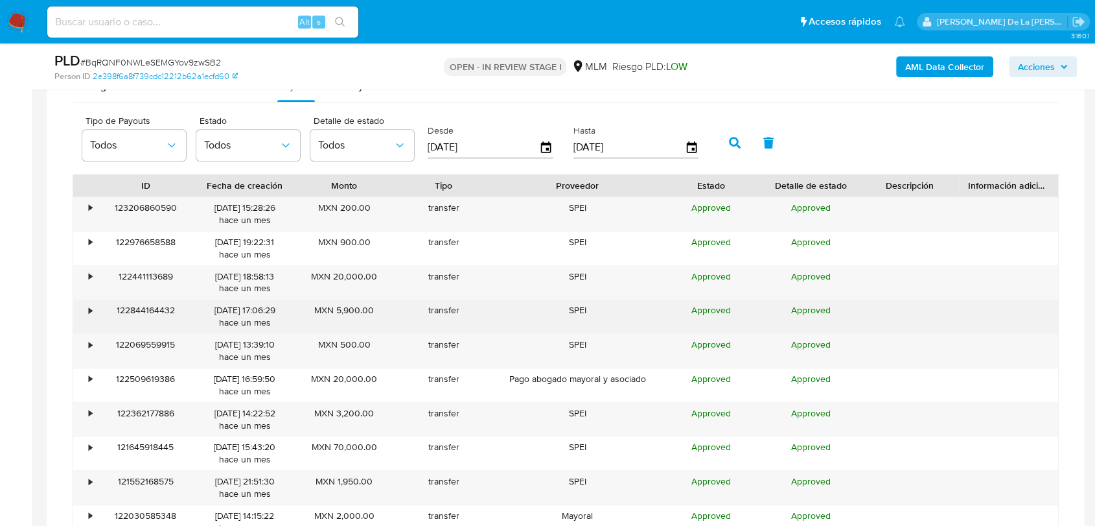
scroll to position [1109, 0]
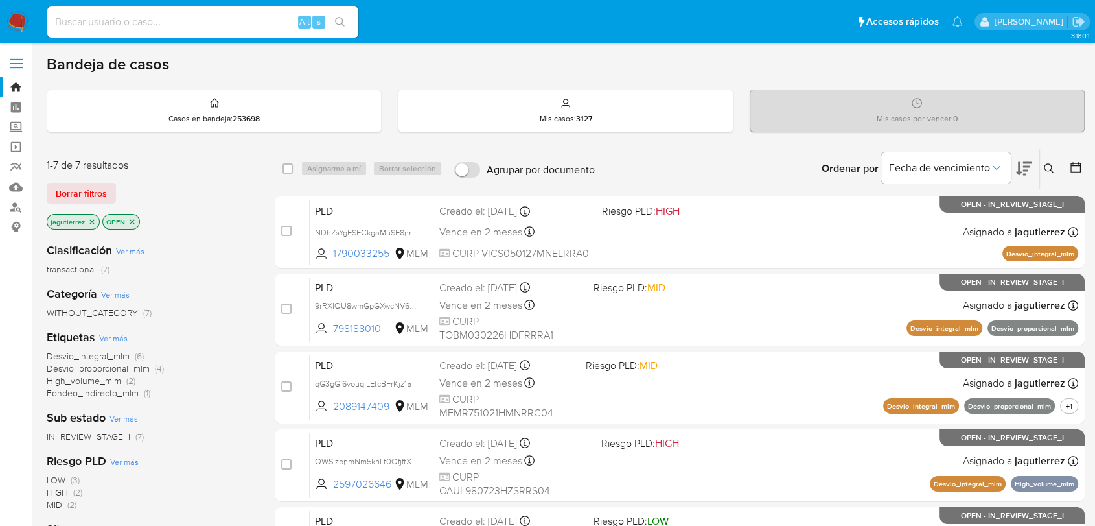
click at [89, 215] on p "jagutierrez" at bounding box center [73, 221] width 52 height 14
click at [88, 218] on icon "close-filter" at bounding box center [92, 222] width 8 height 8
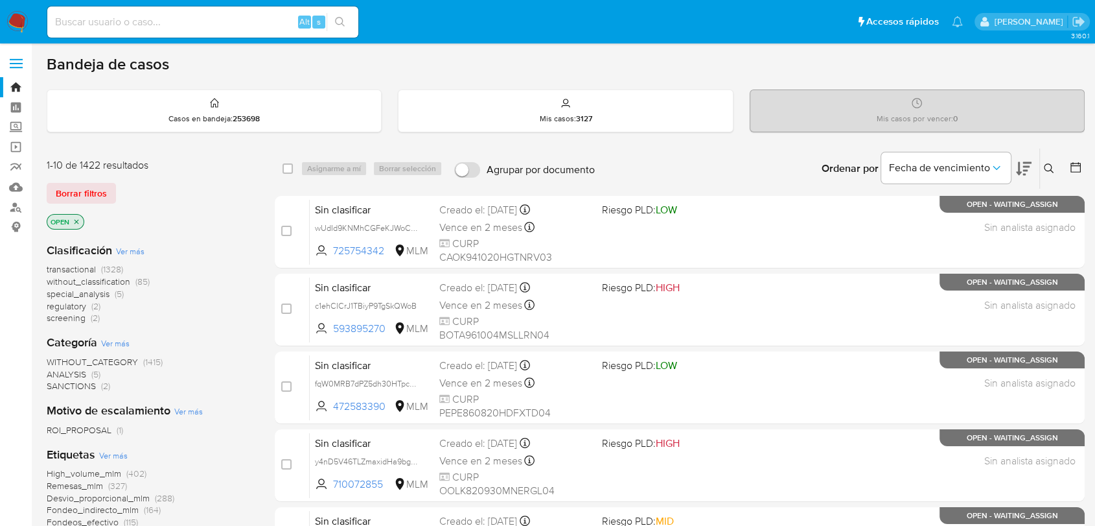
click at [62, 318] on span "screening" at bounding box center [66, 317] width 39 height 13
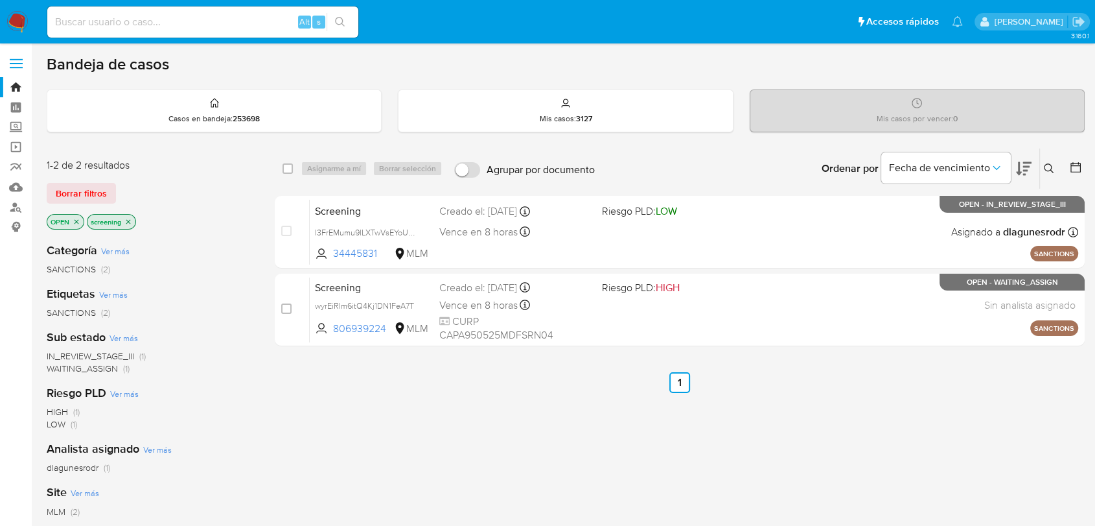
drag, startPoint x: 180, startPoint y: 345, endPoint x: 51, endPoint y: 500, distance: 201.0
click at [87, 19] on input at bounding box center [202, 22] width 311 height 17
paste input "1439416423"
type input "1439416423"
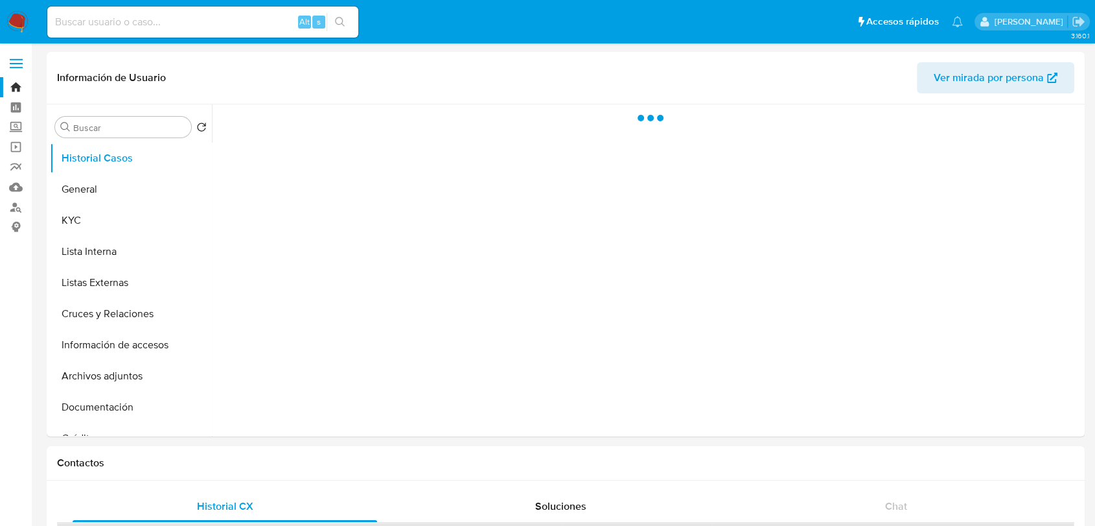
select select "10"
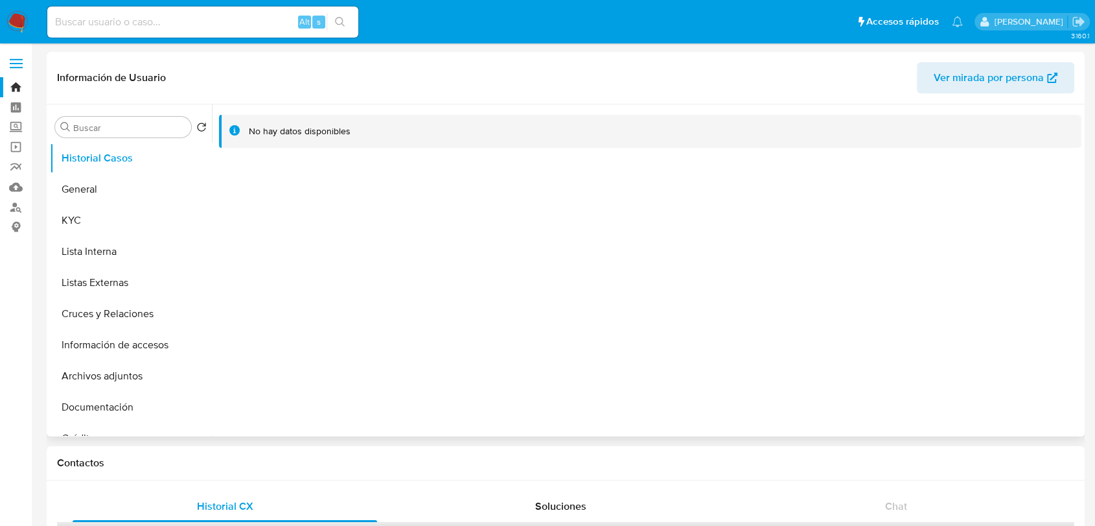
scroll to position [432, 0]
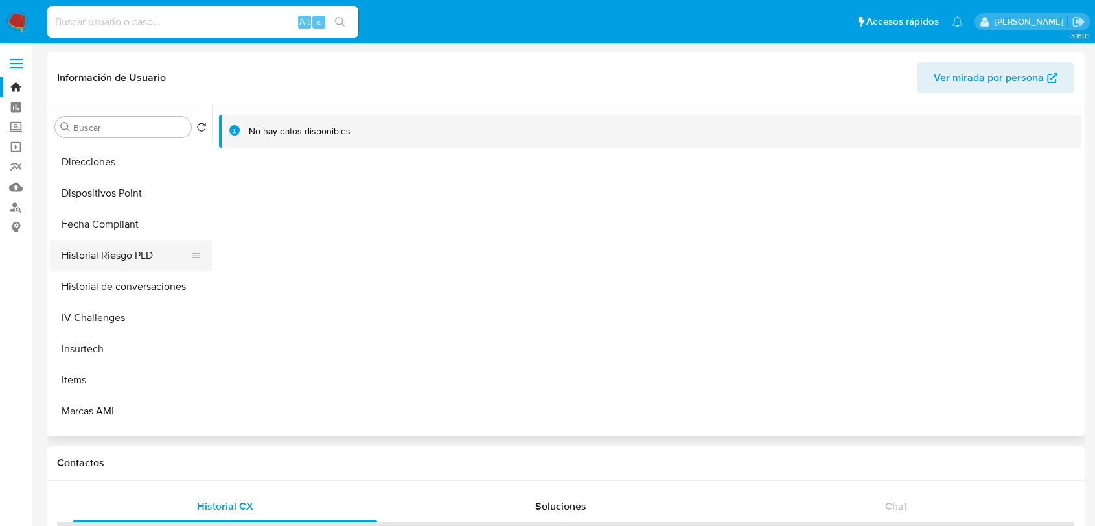
drag, startPoint x: 150, startPoint y: 260, endPoint x: 126, endPoint y: 283, distance: 33.0
click at [150, 261] on button "Historial Riesgo PLD" at bounding box center [131, 255] width 162 height 31
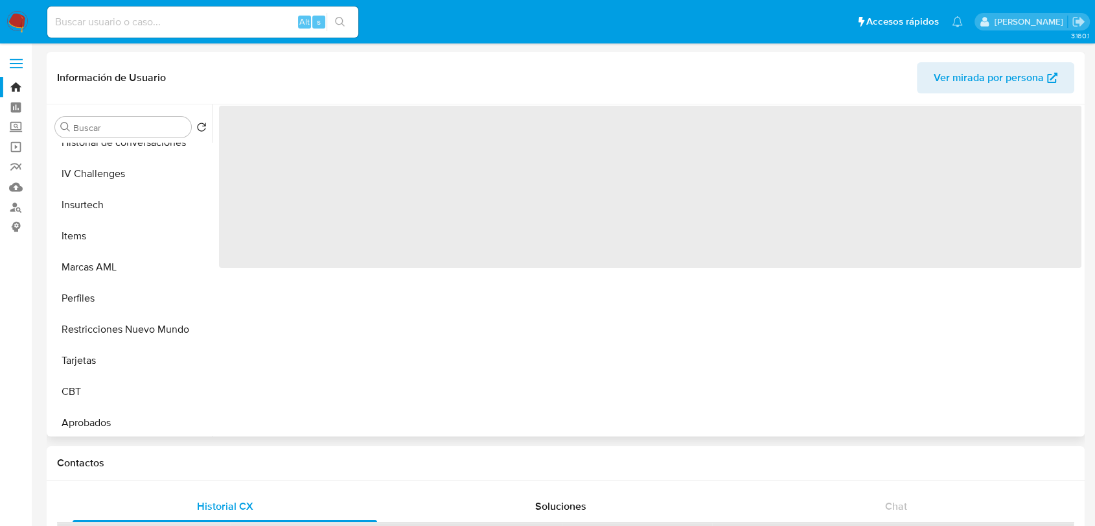
scroll to position [575, 0]
click at [123, 324] on button "Restricciones Nuevo Mundo" at bounding box center [126, 329] width 152 height 31
